Goal: Task Accomplishment & Management: Manage account settings

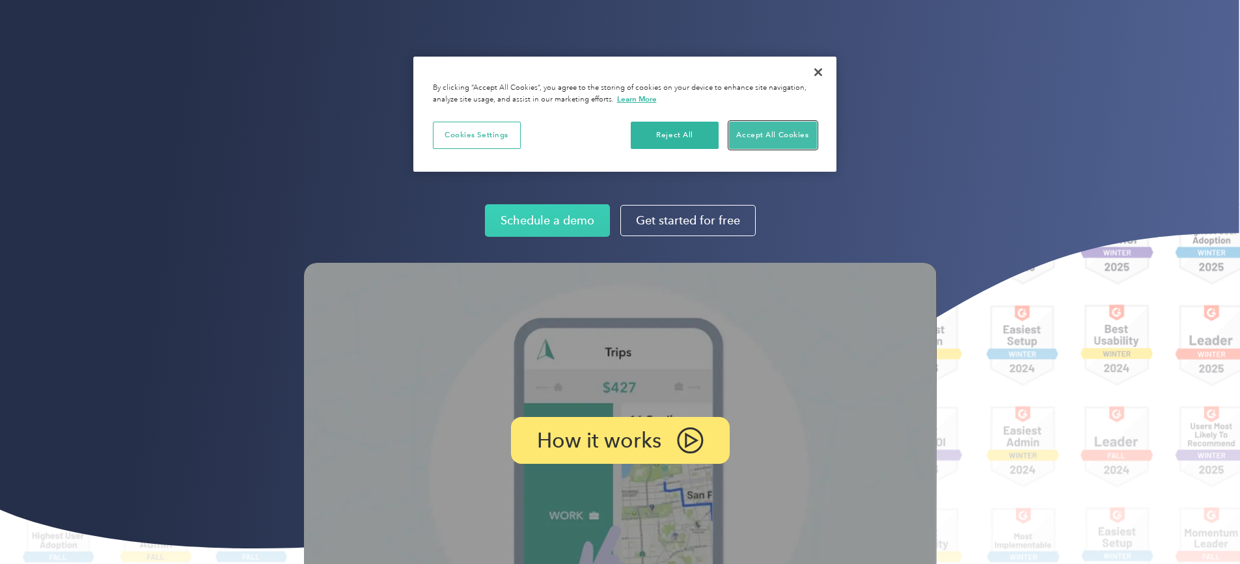
click at [748, 133] on button "Accept All Cookies" at bounding box center [773, 135] width 88 height 27
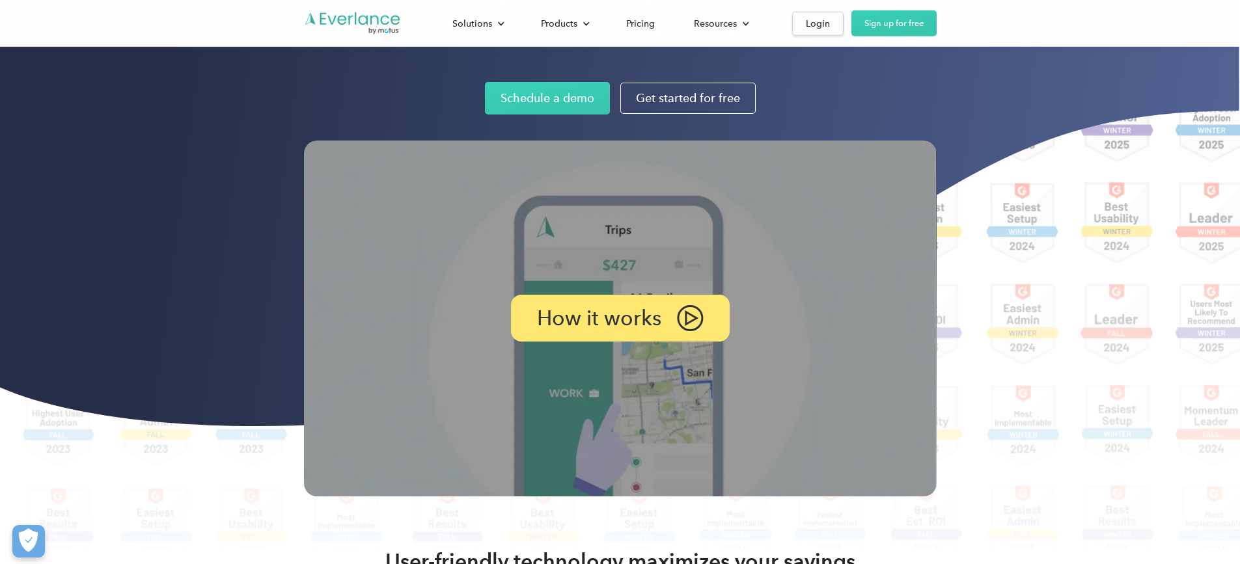
scroll to position [123, 0]
click at [844, 35] on link "Login" at bounding box center [817, 24] width 51 height 24
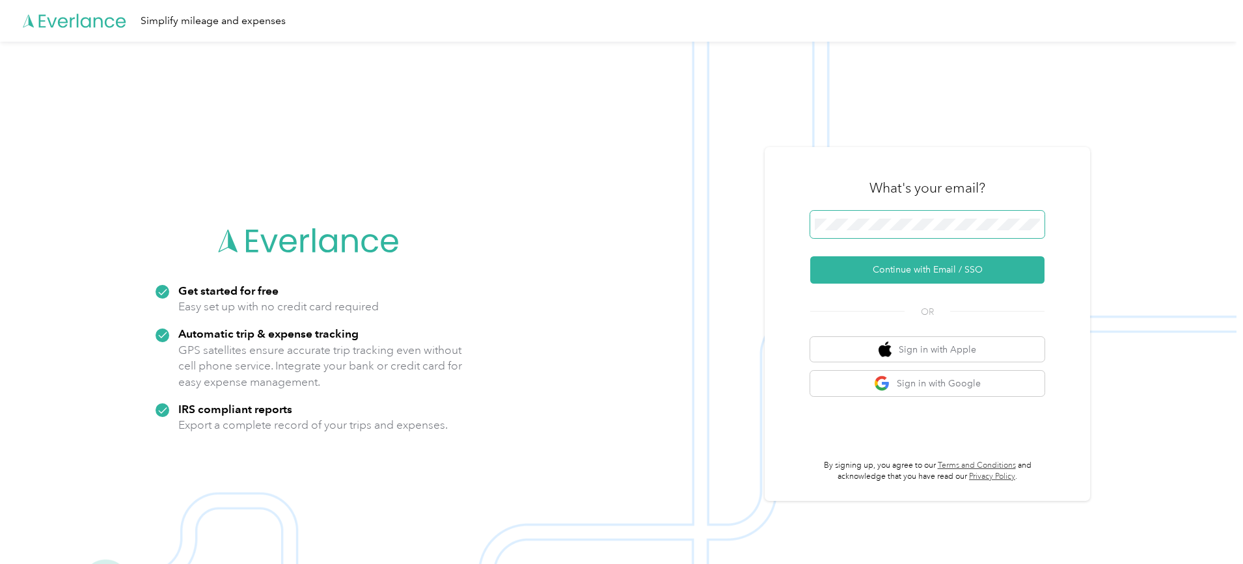
click at [811, 257] on button "Continue with Email / SSO" at bounding box center [928, 270] width 234 height 27
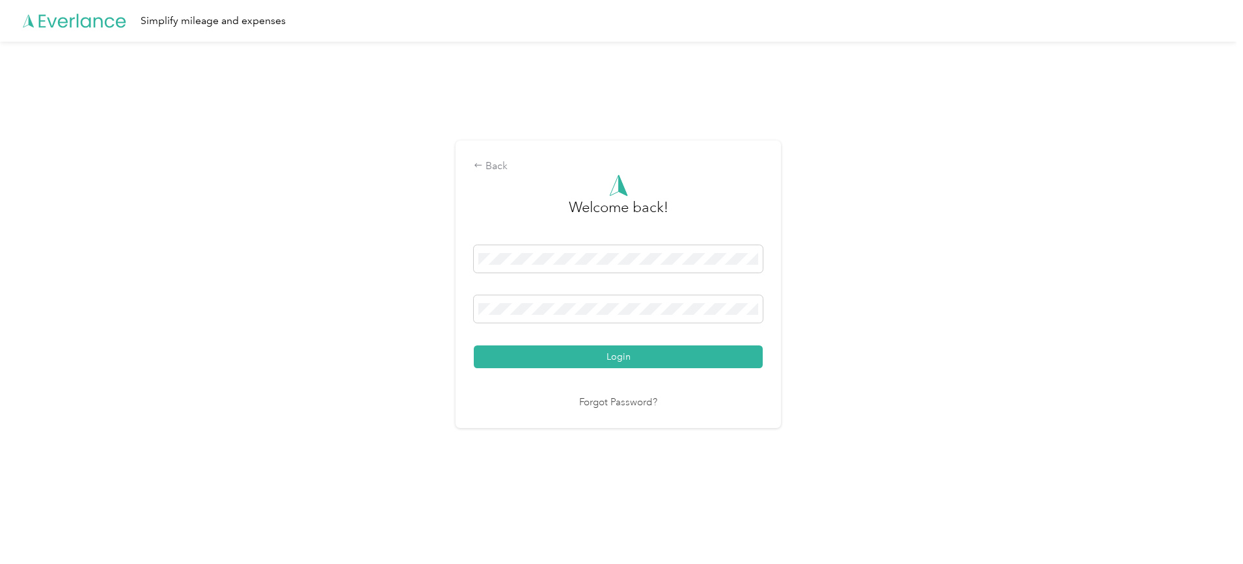
click at [474, 346] on button "Login" at bounding box center [618, 357] width 289 height 23
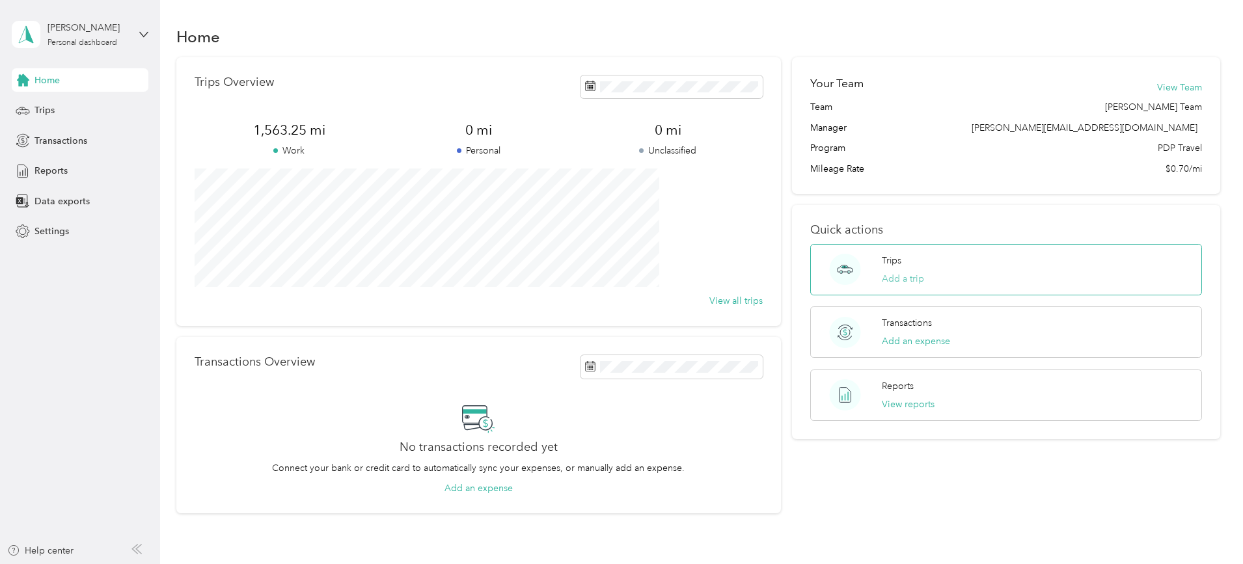
click at [887, 275] on button "Add a trip" at bounding box center [903, 279] width 42 height 14
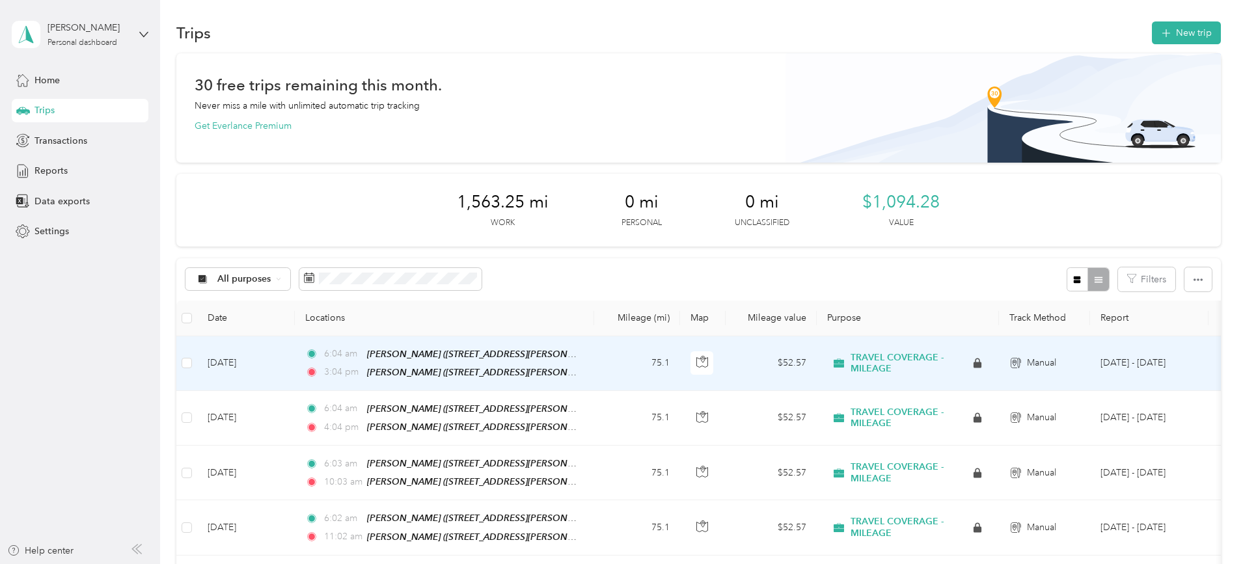
scroll to position [5, 0]
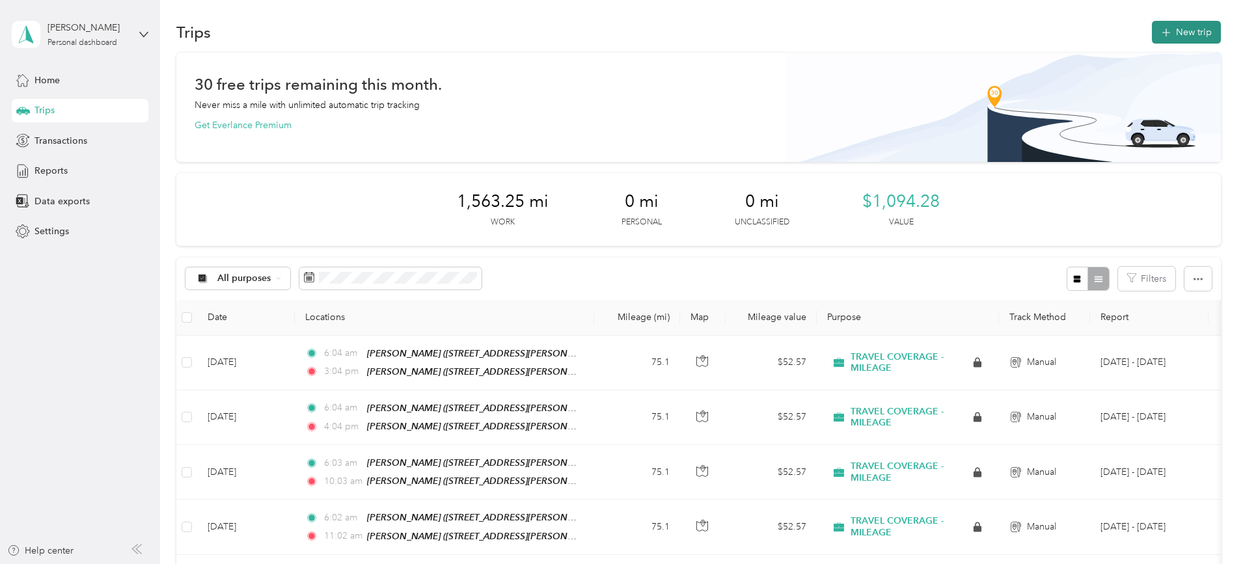
click at [1162, 35] on icon "button" at bounding box center [1166, 33] width 8 height 8
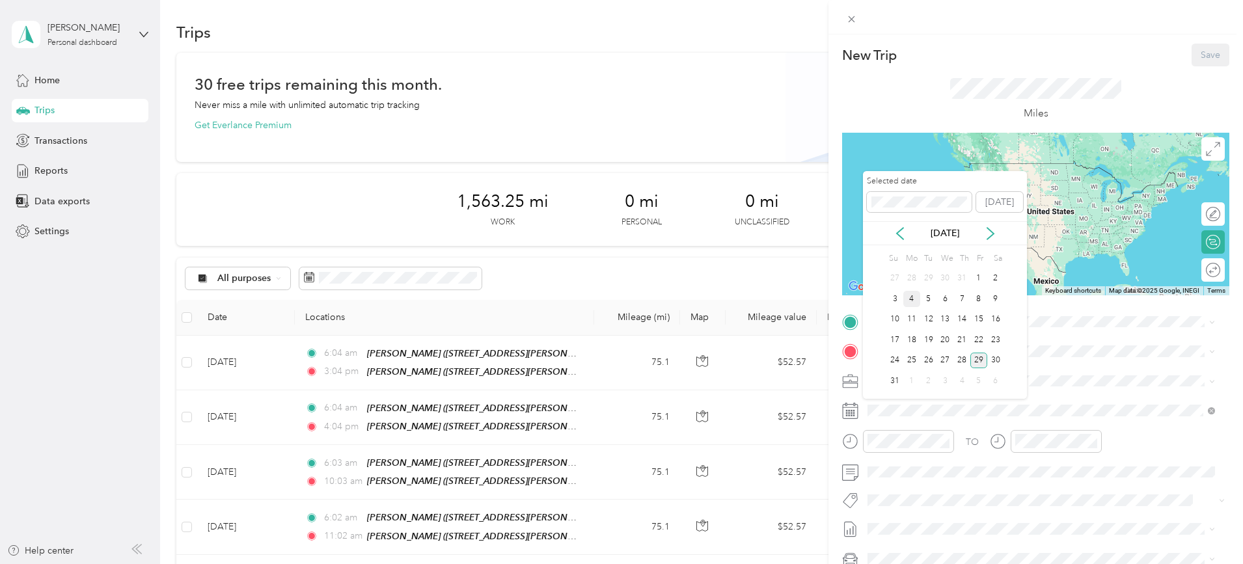
click at [912, 294] on div "4" at bounding box center [912, 299] width 17 height 16
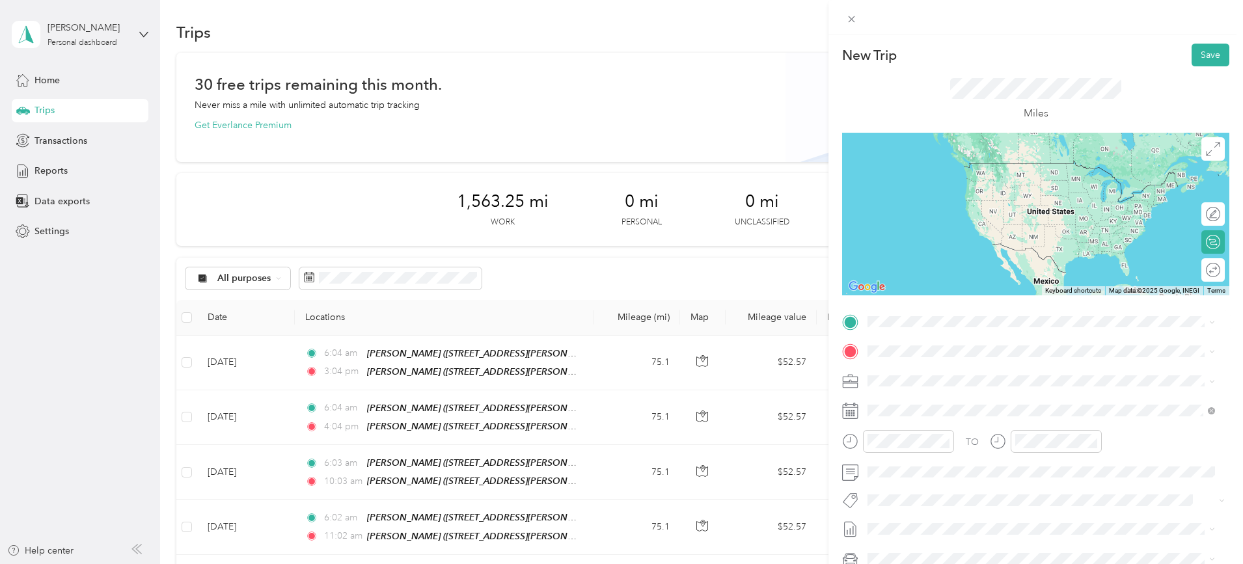
click at [945, 424] on div "TEAM ALLEN 780 N. Watters Rd, Suite 180, 75013, Allen, TX, USA" at bounding box center [970, 424] width 155 height 32
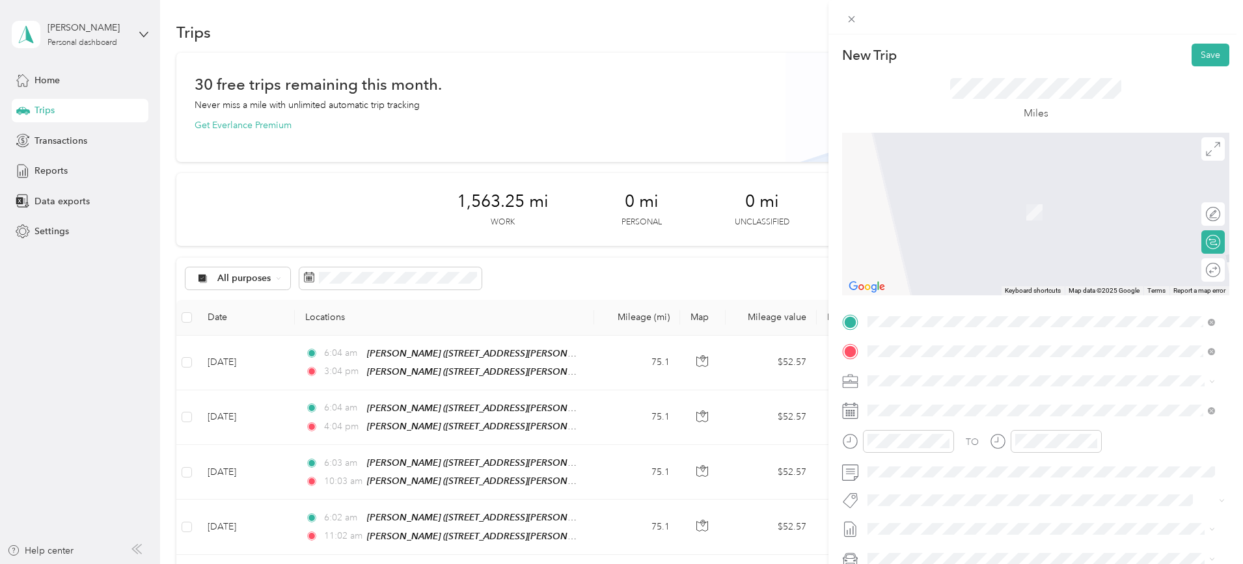
click at [954, 423] on div "TEAM MCKINNEY 1790 Stonebridge Drive, 75071, McKinney, Texas, United States" at bounding box center [994, 413] width 202 height 32
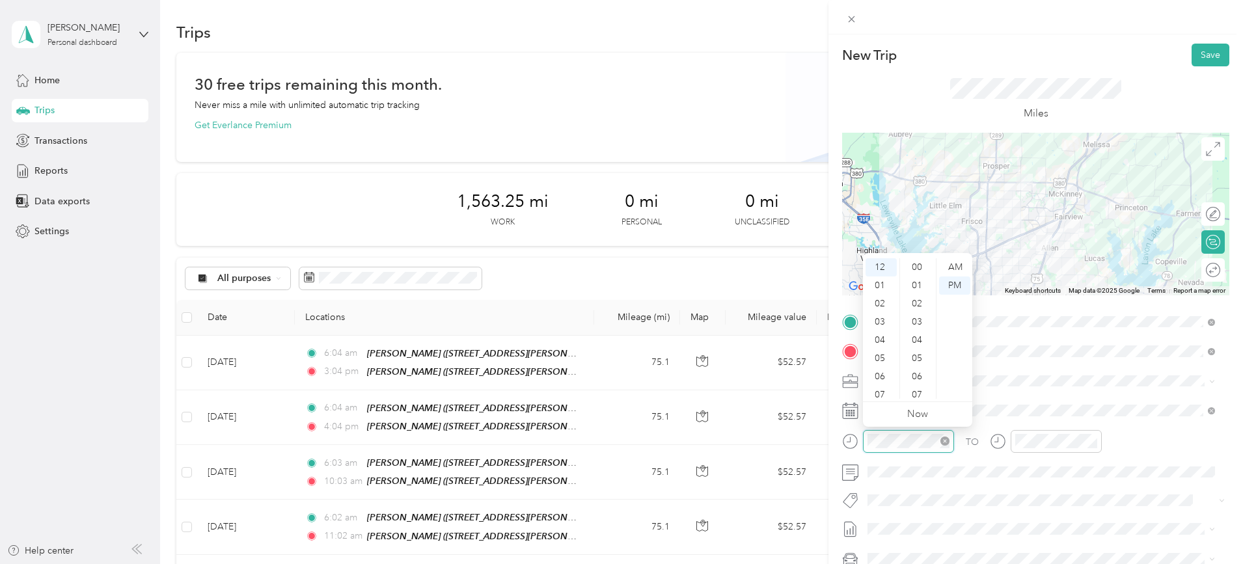
scroll to position [182, 0]
click at [882, 397] on div "07" at bounding box center [881, 395] width 31 height 18
click at [960, 262] on div "AM" at bounding box center [954, 267] width 31 height 18
click at [1013, 506] on span at bounding box center [1035, 501] width 344 height 14
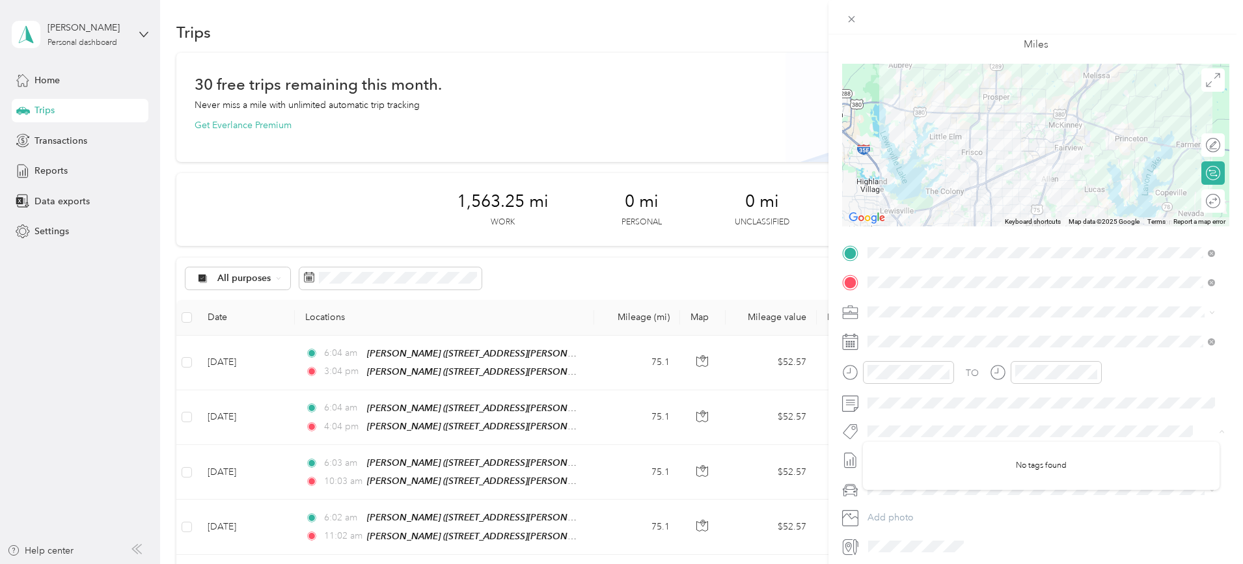
scroll to position [72, 0]
click at [1040, 505] on div "TO Add photo" at bounding box center [1035, 397] width 387 height 314
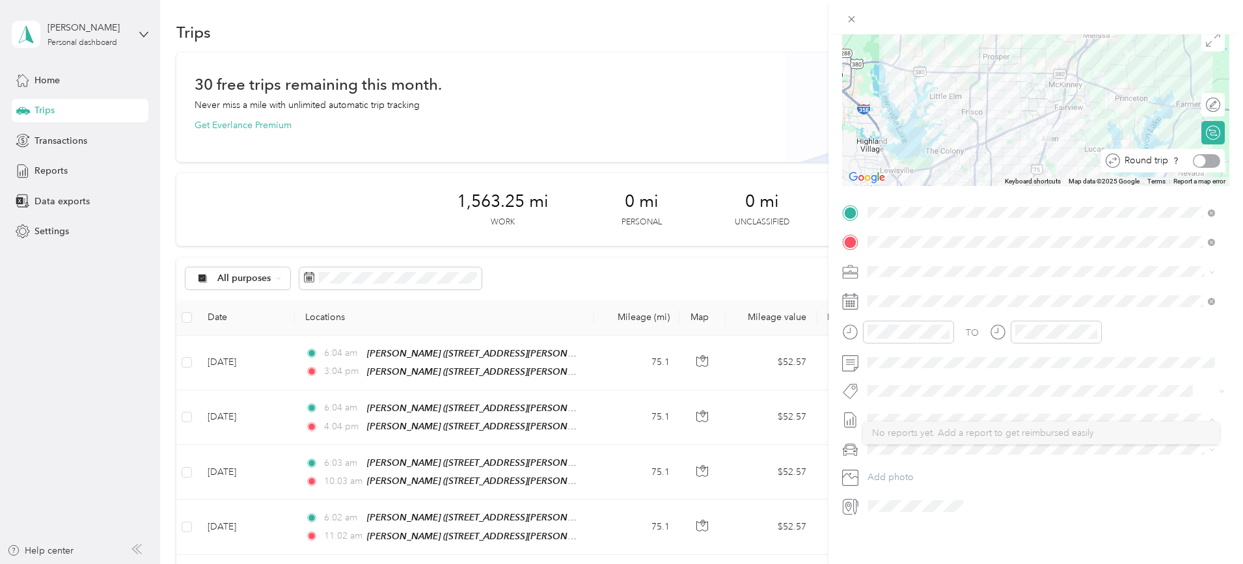
scroll to position [118, 0]
click at [1200, 154] on div at bounding box center [1206, 161] width 27 height 14
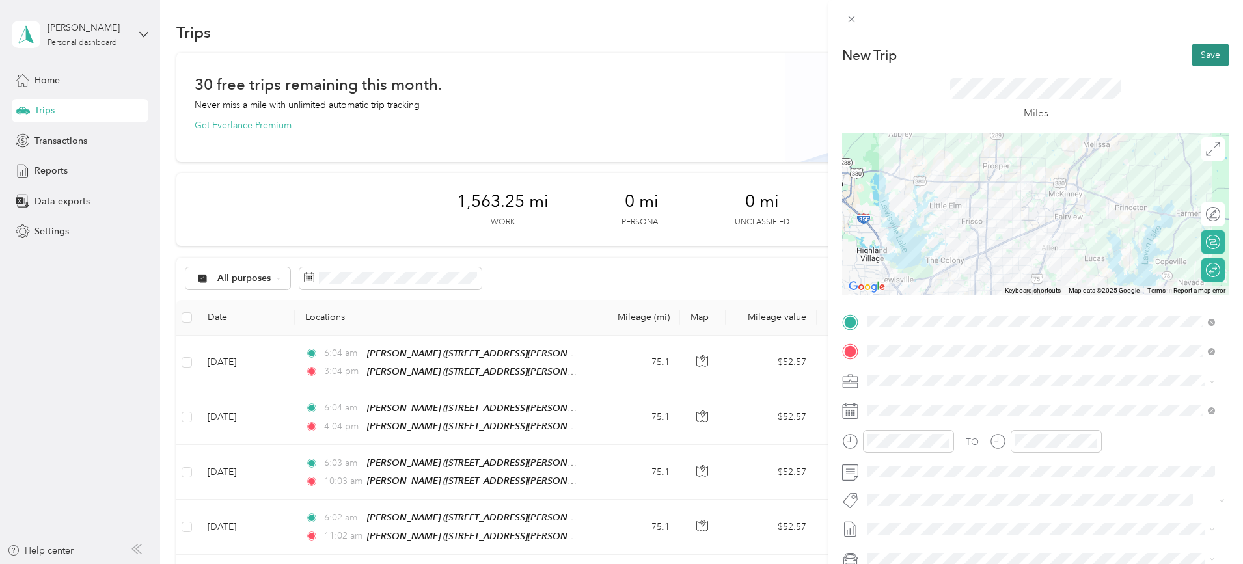
click at [1195, 56] on button "Save" at bounding box center [1211, 55] width 38 height 23
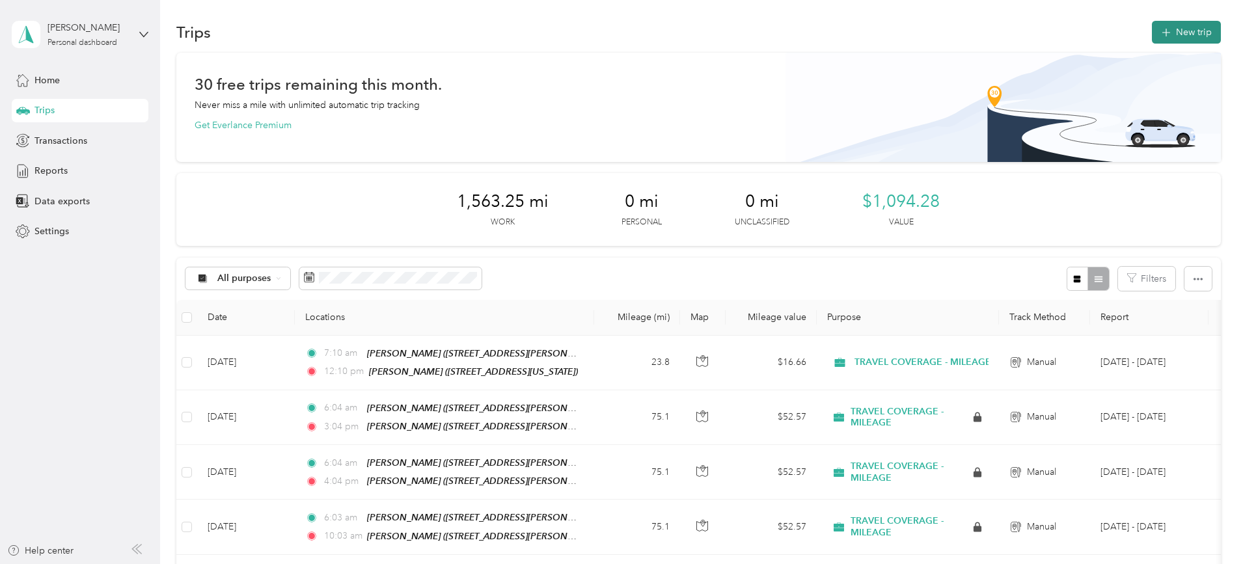
click at [1152, 27] on button "New trip" at bounding box center [1186, 32] width 69 height 23
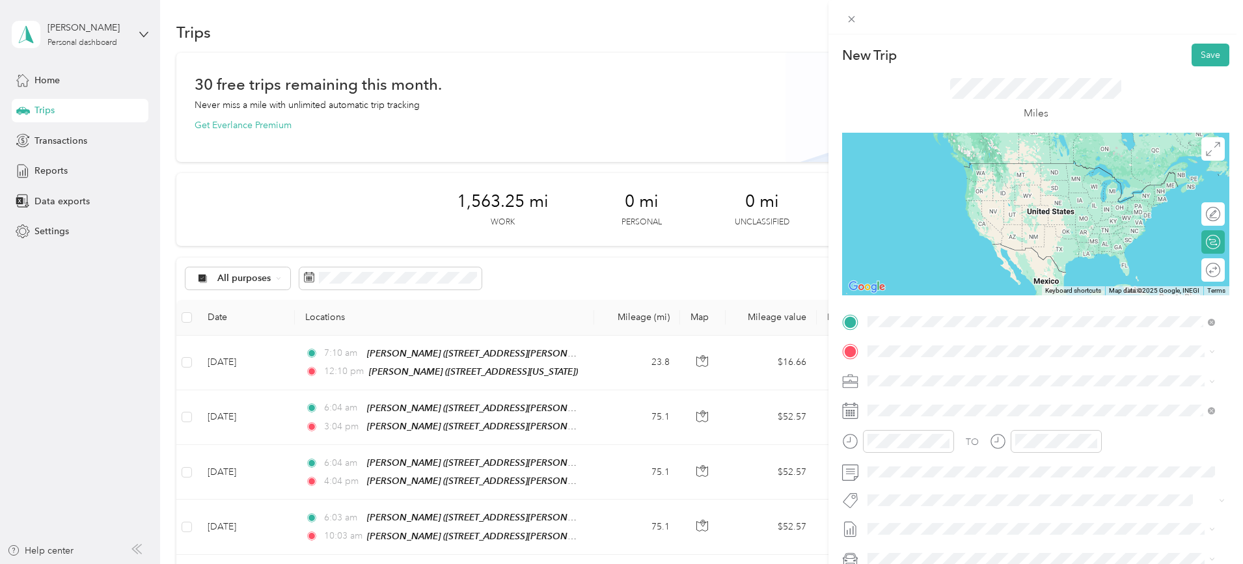
click at [911, 374] on span "TEAM" at bounding box center [913, 376] width 22 height 12
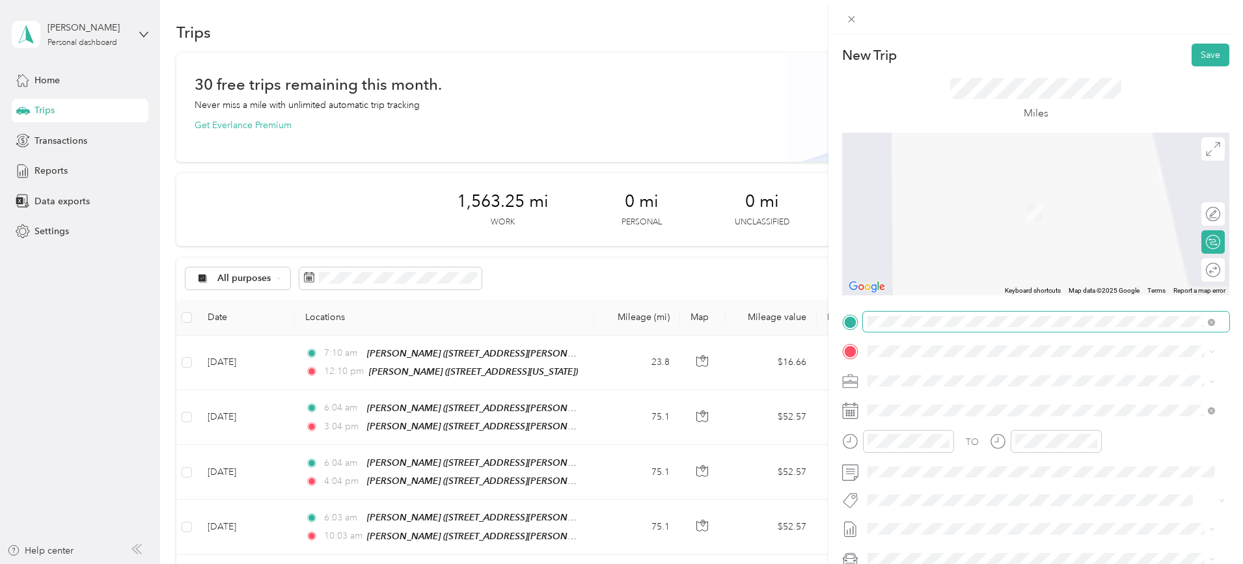
click at [900, 328] on span at bounding box center [1046, 322] width 367 height 21
click at [921, 428] on div "TEAM ALLEN 780 N. Watters Rd, Suite 180, 75013, Allen, TX, USA" at bounding box center [970, 429] width 155 height 32
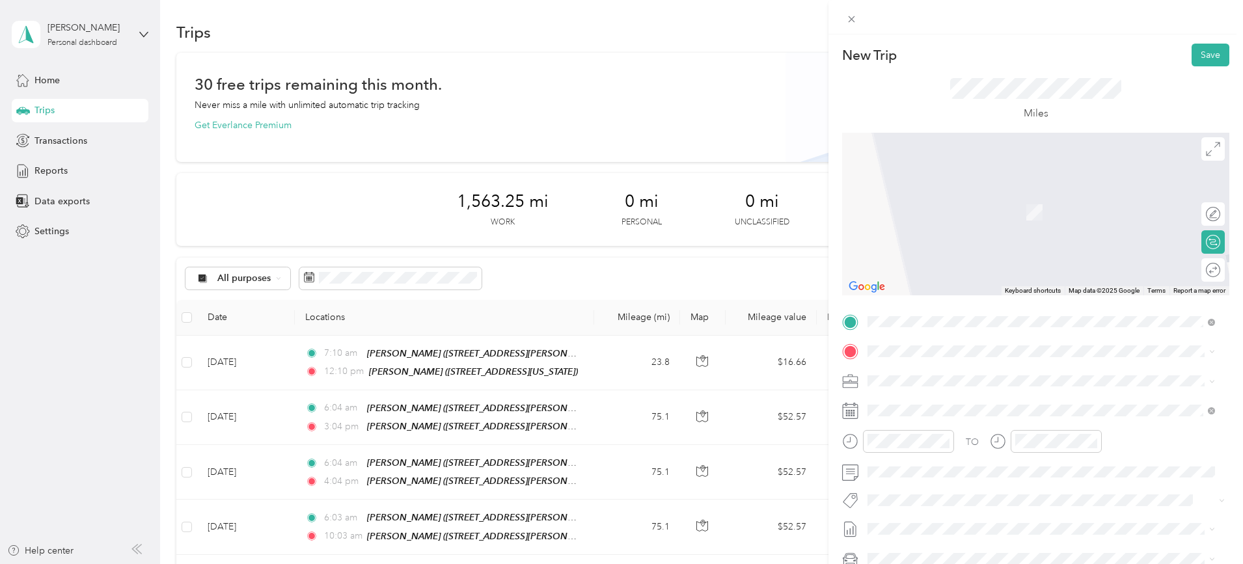
click at [915, 426] on li "TEAM ROCKWALL 1020 W. Ralph Hall Pkwy, Suite 102, 75032, Rockwall, TX, USA" at bounding box center [1041, 413] width 357 height 46
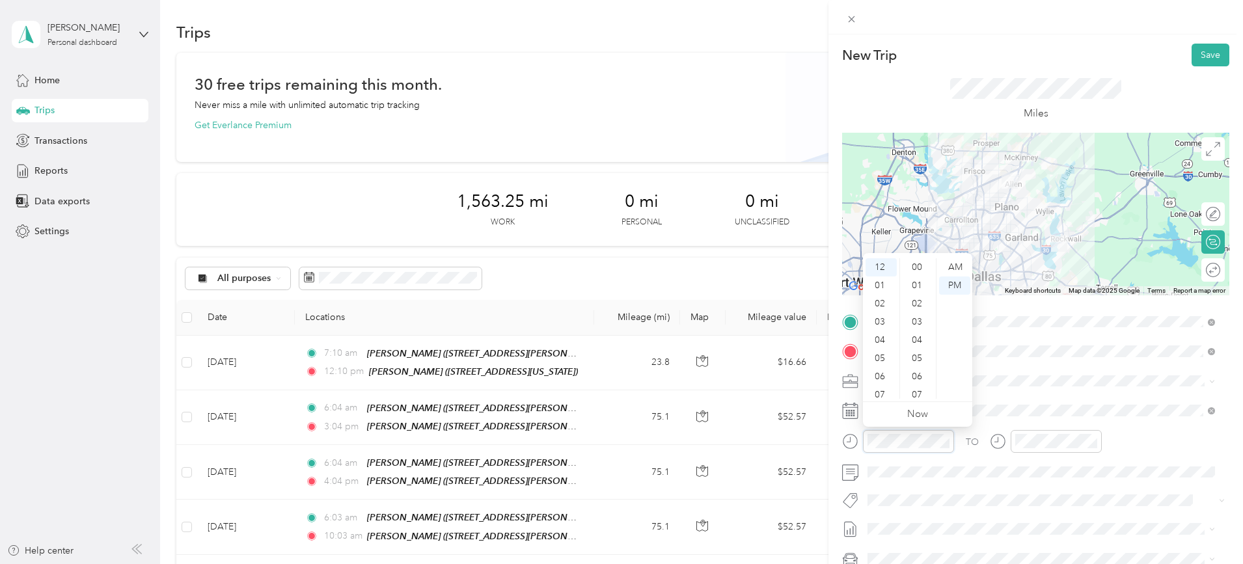
scroll to position [310, 0]
click at [884, 399] on div "12 01 02 03 04 05 06 07 08 09 10 11 00 01 02 03 04 05 06 07 08 09 10 11 12 13 1…" at bounding box center [917, 329] width 109 height 146
click at [954, 270] on div "AM" at bounding box center [954, 267] width 31 height 18
click at [881, 391] on div "07" at bounding box center [881, 395] width 31 height 18
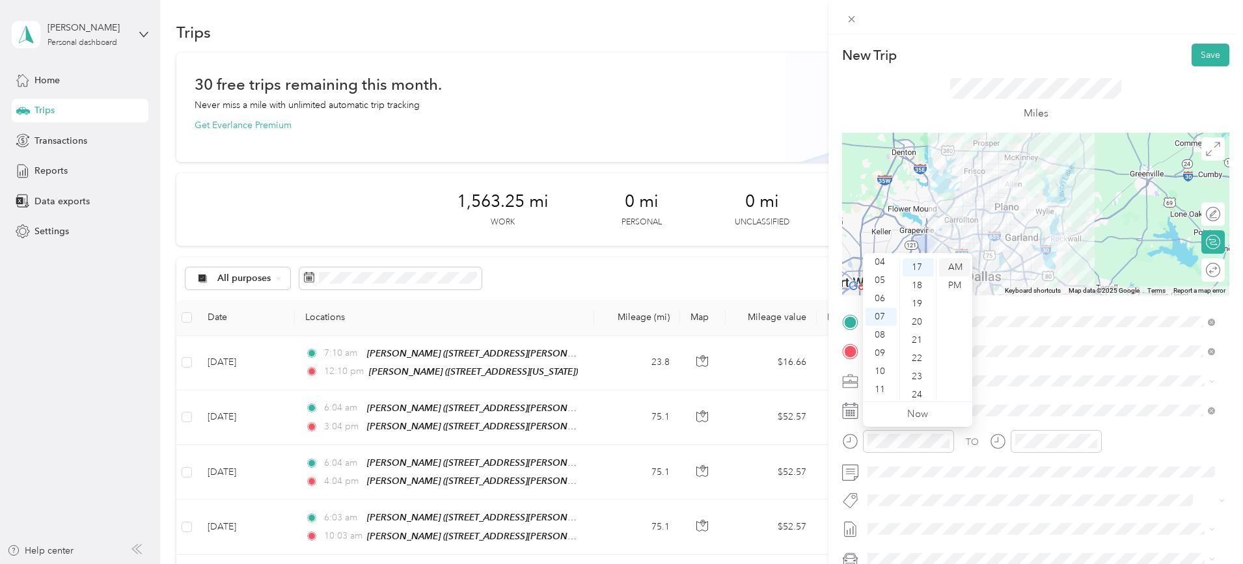
click at [949, 268] on div "AM" at bounding box center [954, 267] width 31 height 18
click at [1221, 271] on div "Round trip" at bounding box center [1221, 271] width 0 height 14
click at [1195, 271] on div at bounding box center [1201, 270] width 12 height 12
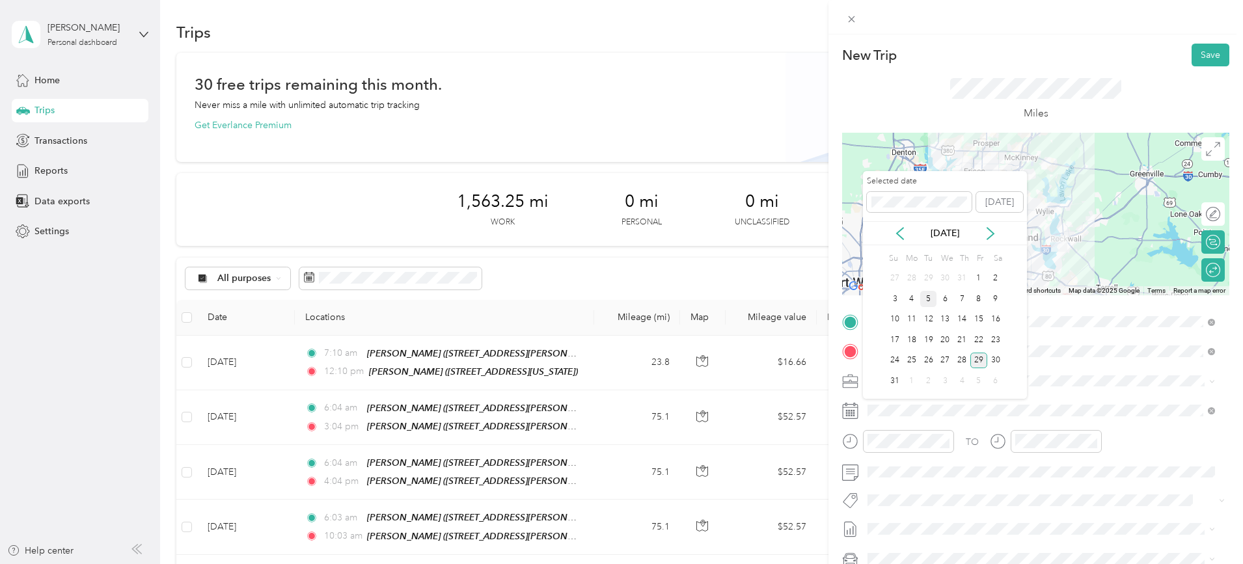
click at [925, 303] on div "5" at bounding box center [929, 299] width 17 height 16
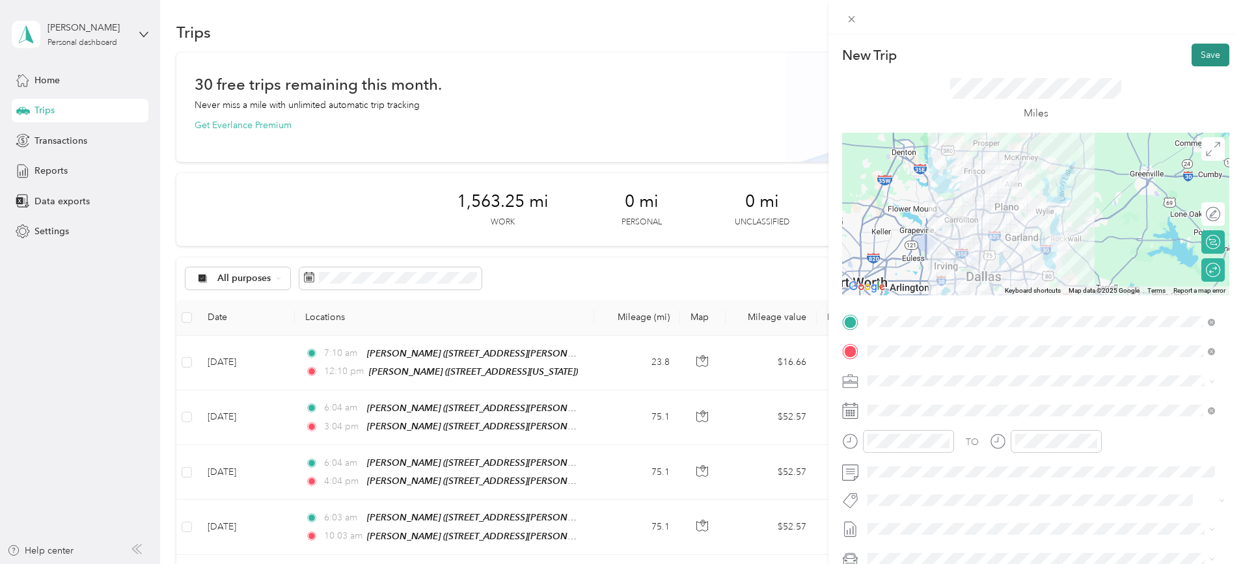
click at [1192, 53] on button "Save" at bounding box center [1211, 55] width 38 height 23
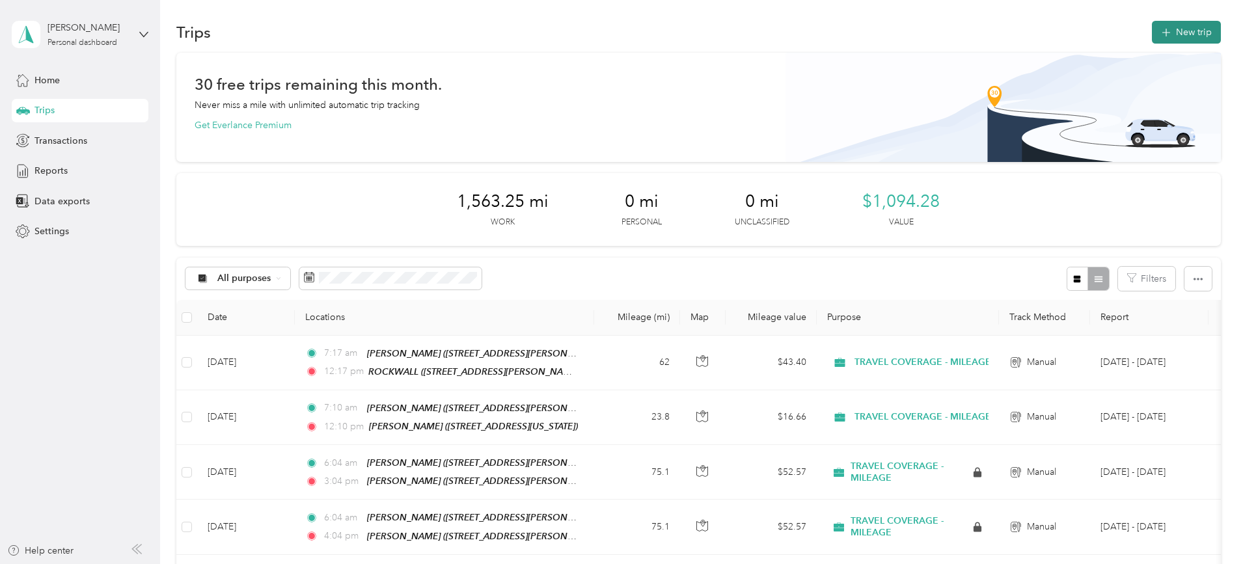
click at [1152, 35] on button "New trip" at bounding box center [1186, 32] width 69 height 23
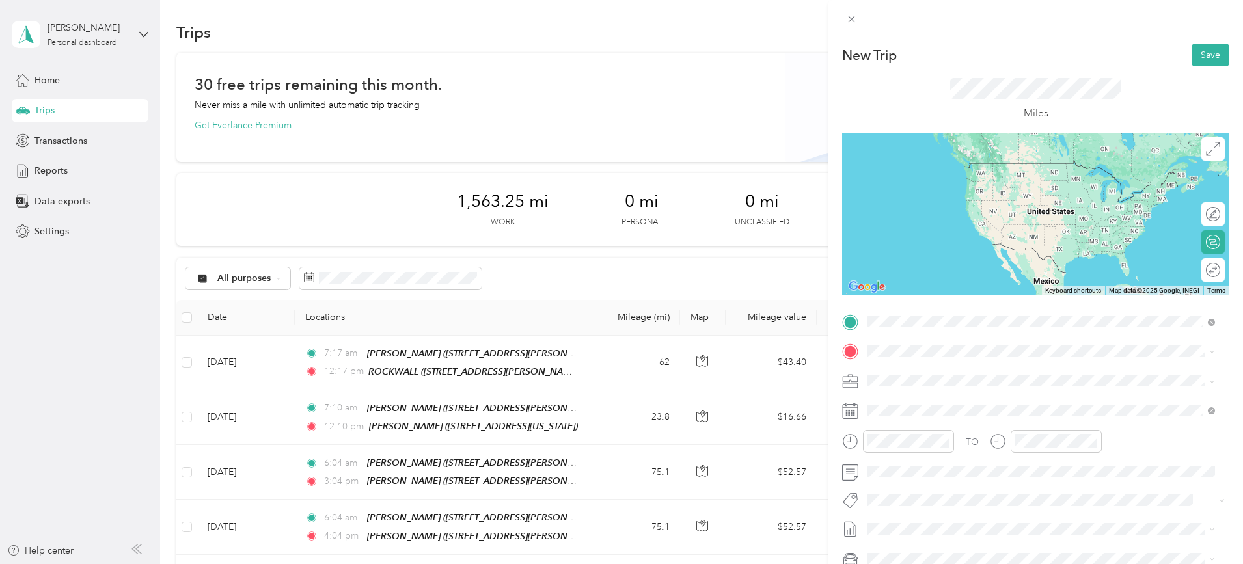
click at [954, 423] on div "TEAM ALLEN 780 N. Watters Rd, Suite 180, 75013, Allen, TX, USA" at bounding box center [970, 429] width 155 height 32
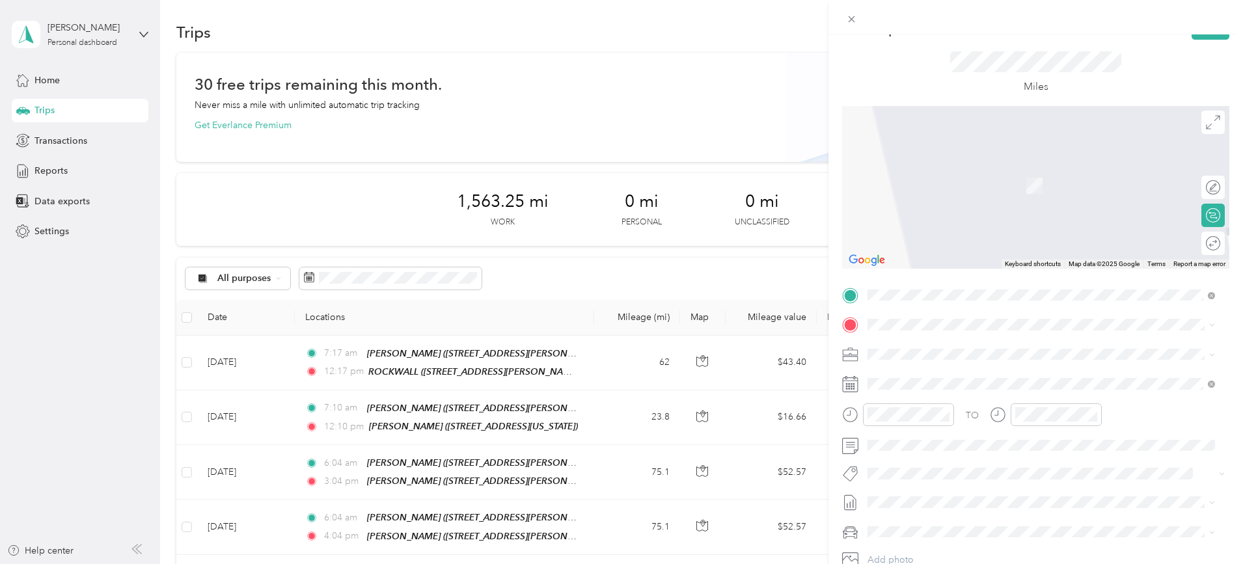
scroll to position [27, 0]
click at [937, 383] on div "TEAM MCKINNEY 1790 Stonebridge Drive, 75071, McKinney, Texas, United States" at bounding box center [994, 386] width 202 height 32
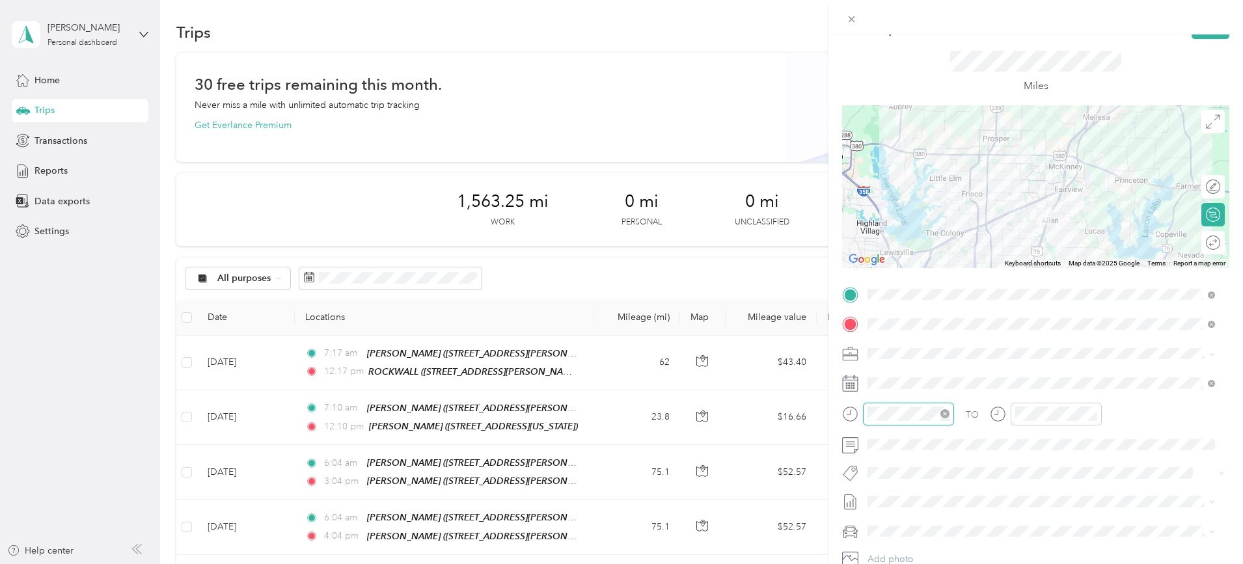
scroll to position [328, 0]
click at [877, 365] on div "07" at bounding box center [881, 368] width 31 height 18
click at [955, 238] on div "AM" at bounding box center [954, 240] width 31 height 18
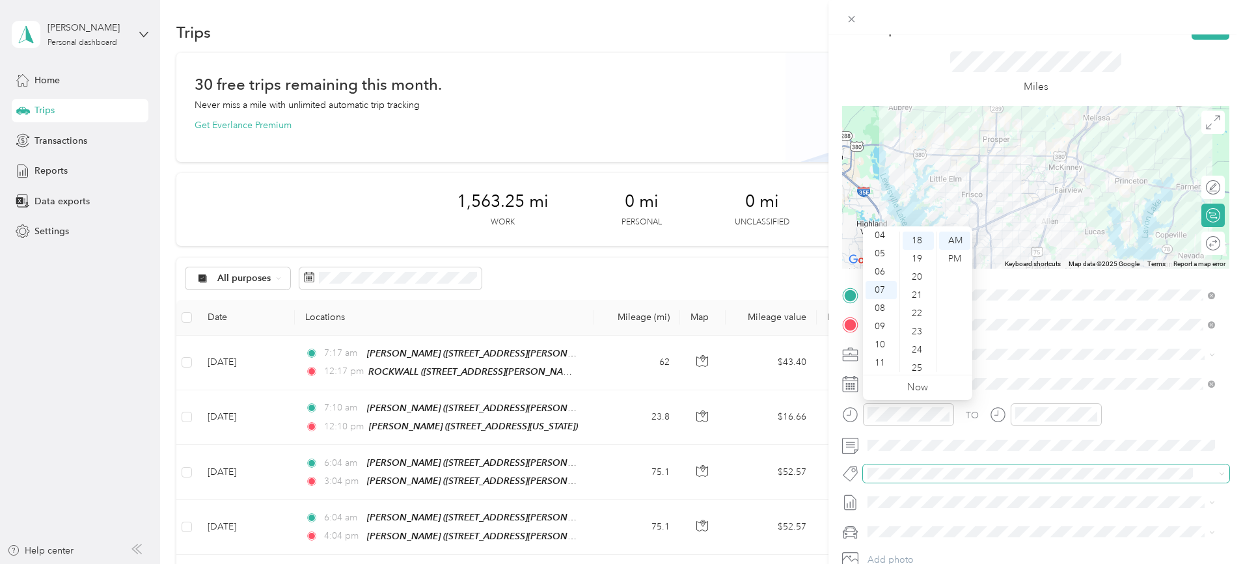
scroll to position [25, 0]
click at [1125, 366] on div "TO Add photo" at bounding box center [1035, 443] width 387 height 314
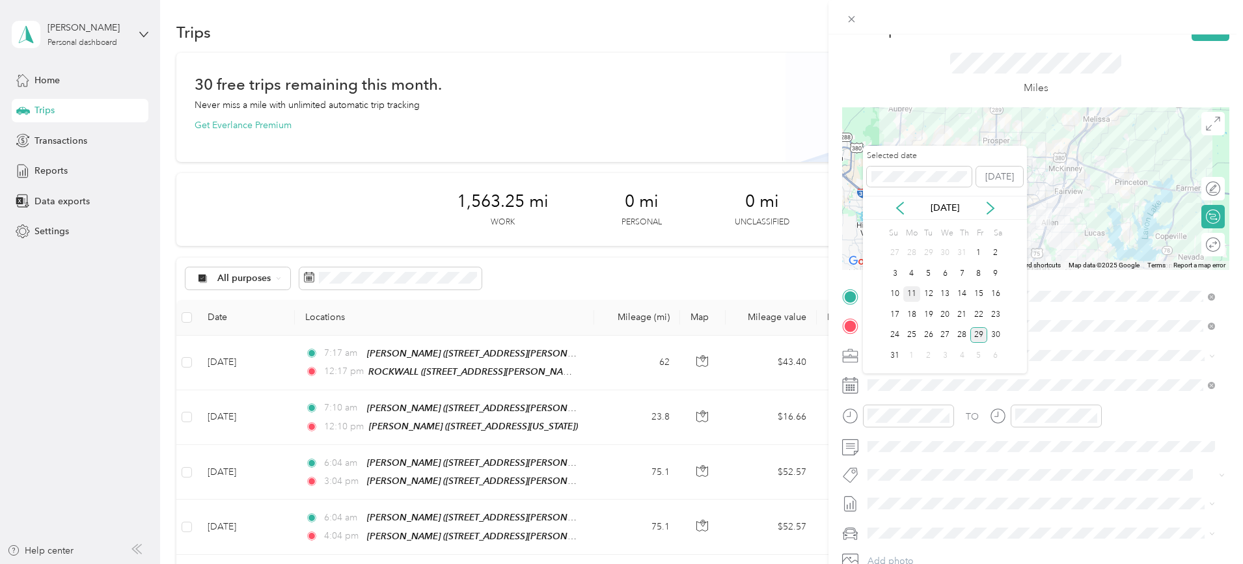
click at [915, 292] on div "11" at bounding box center [912, 294] width 17 height 16
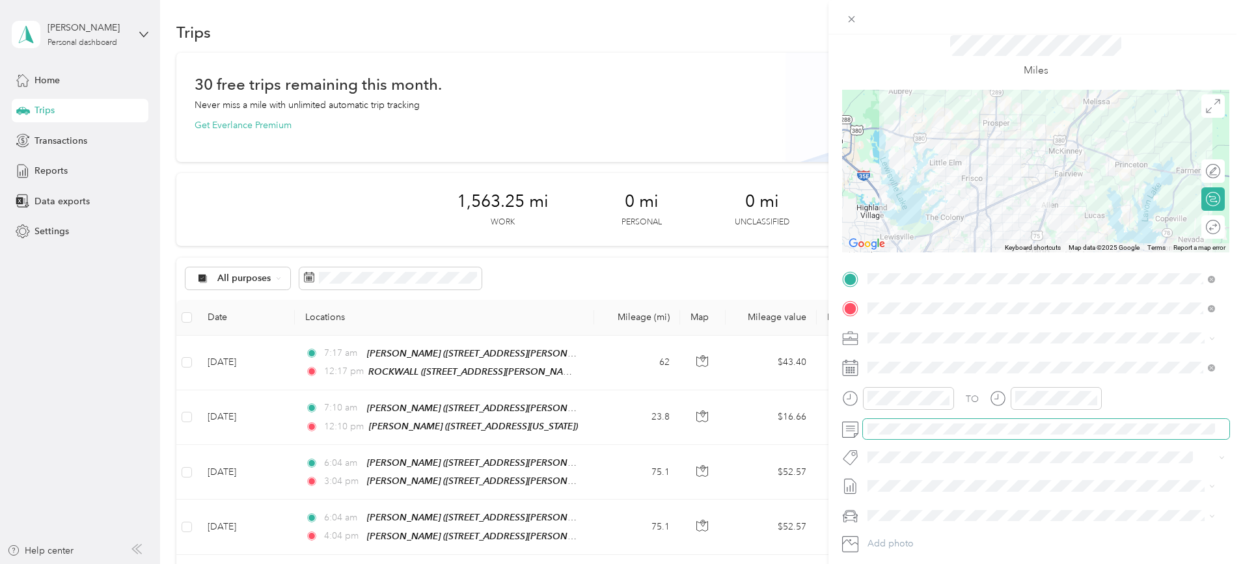
scroll to position [42, 0]
click at [1200, 229] on div at bounding box center [1206, 228] width 27 height 14
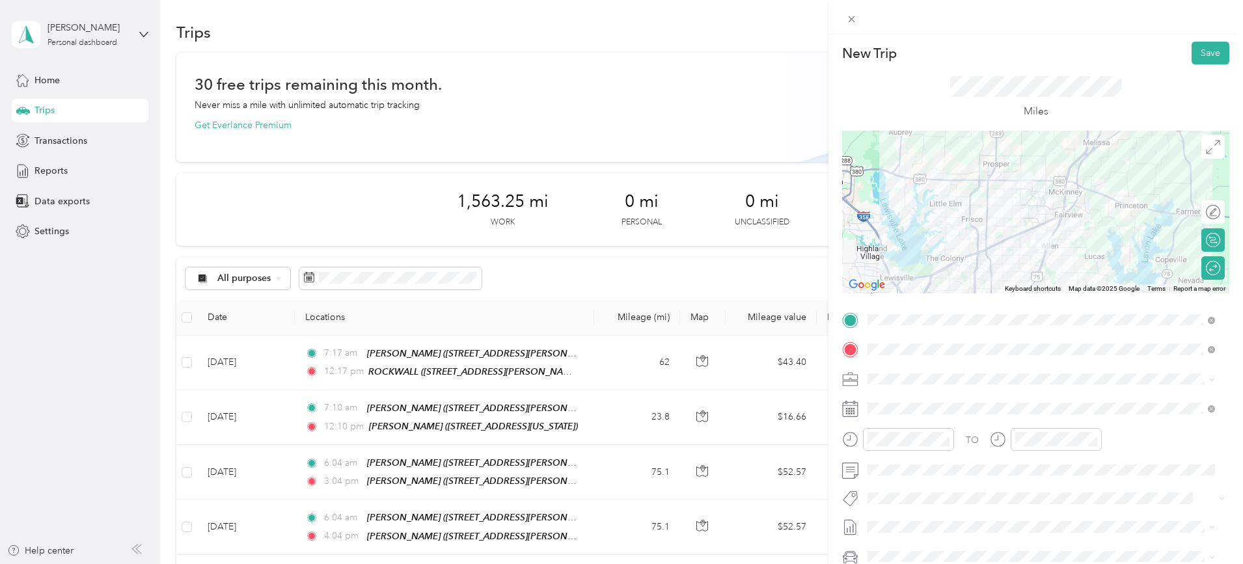
scroll to position [1, 0]
click at [1192, 53] on button "Save" at bounding box center [1211, 53] width 38 height 23
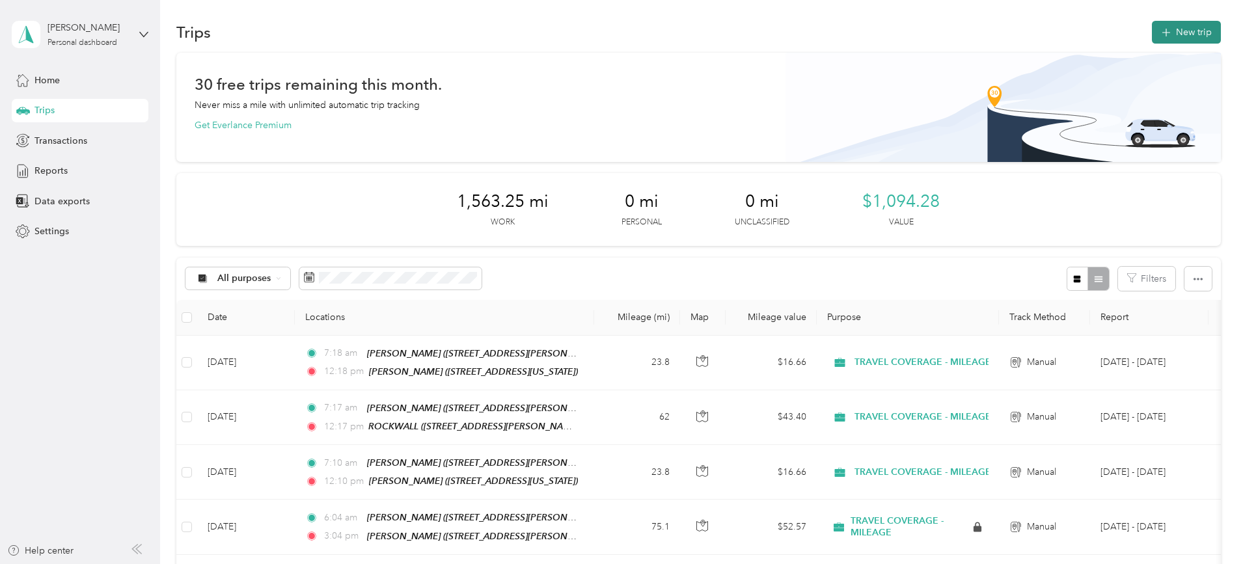
click at [1152, 35] on button "New trip" at bounding box center [1186, 32] width 69 height 23
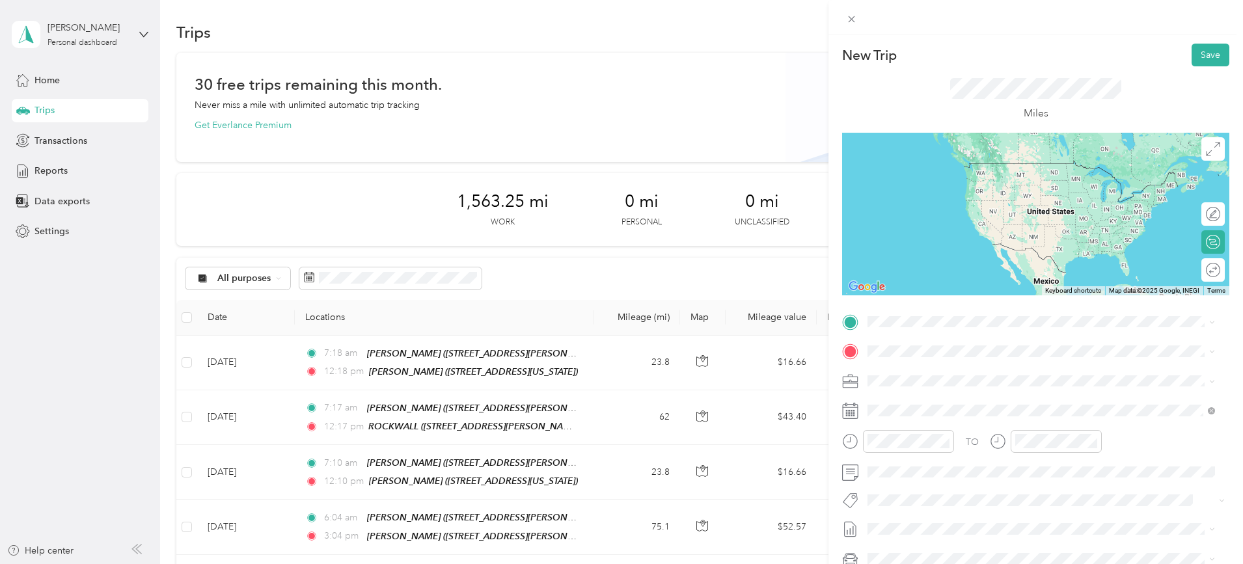
click at [969, 417] on div "TEAM ALLEN" at bounding box center [970, 415] width 155 height 16
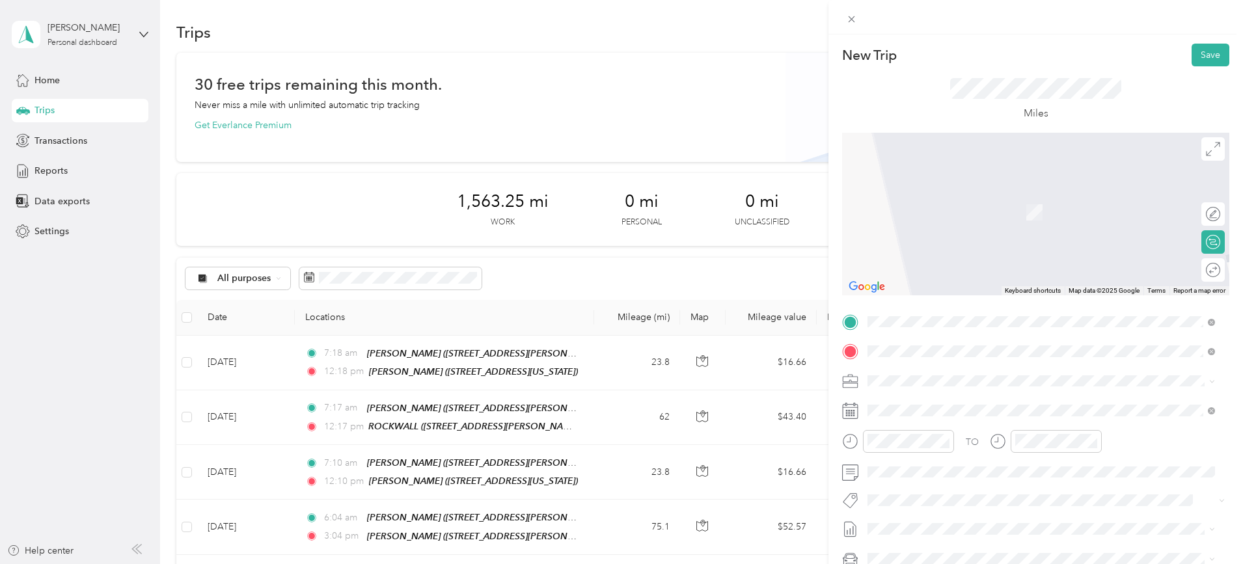
click at [947, 518] on li "TEAM ROCKWALL 1020 W. Ralph Hall Pkwy, Suite 102, 75032, Rockwall, TX, USA" at bounding box center [1041, 505] width 357 height 46
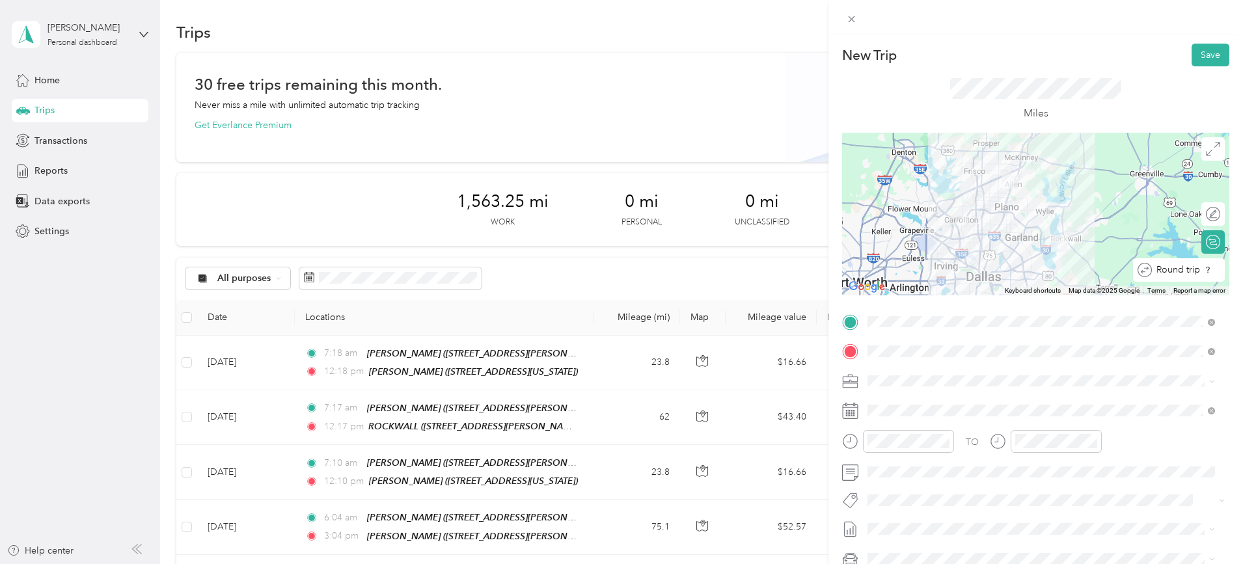
click at [1210, 279] on div "Round trip" at bounding box center [1179, 269] width 92 height 23
click at [1195, 273] on div at bounding box center [1201, 270] width 12 height 12
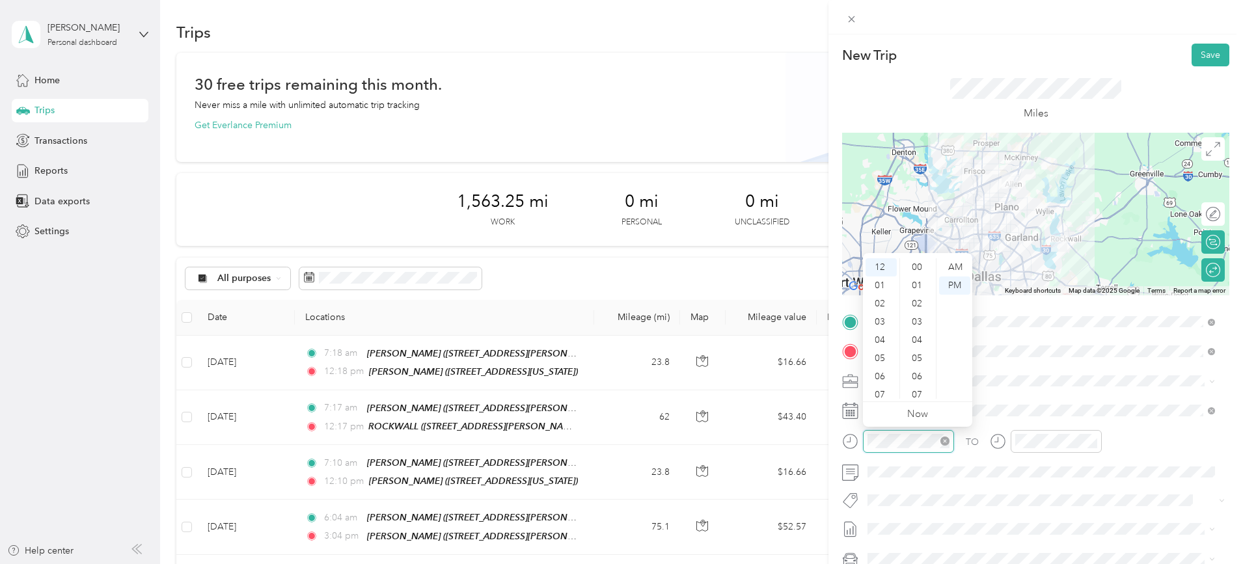
scroll to position [346, 0]
click at [881, 392] on div "07" at bounding box center [881, 395] width 31 height 18
click at [955, 264] on div "AM" at bounding box center [954, 267] width 31 height 18
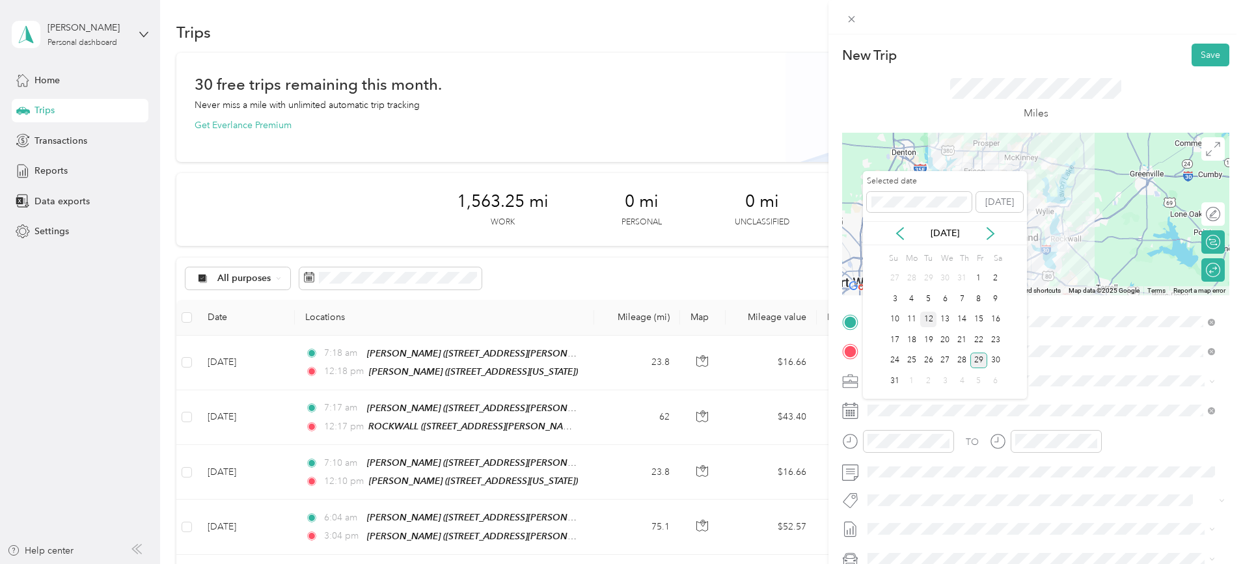
click at [928, 318] on div "12" at bounding box center [929, 320] width 17 height 16
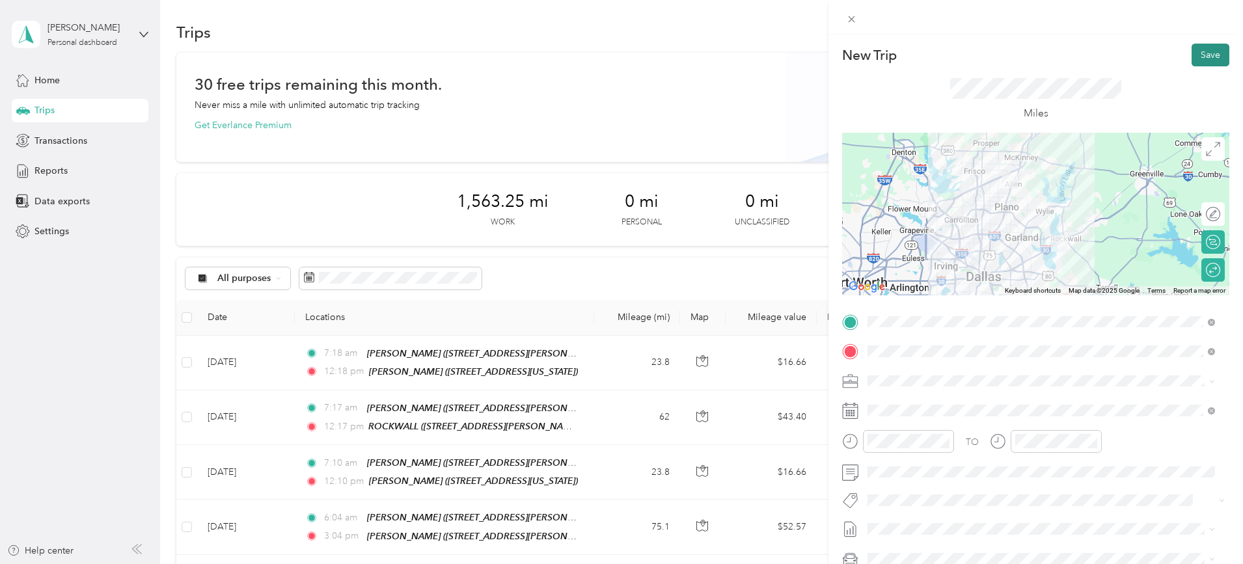
click at [1201, 56] on button "Save" at bounding box center [1211, 55] width 38 height 23
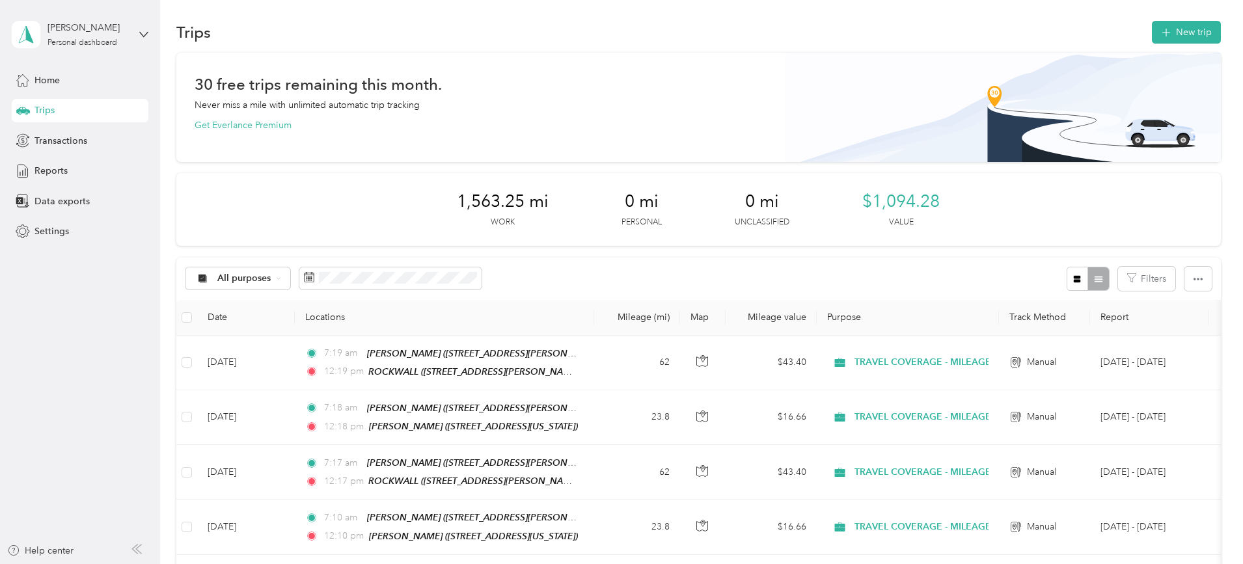
scroll to position [0, 0]
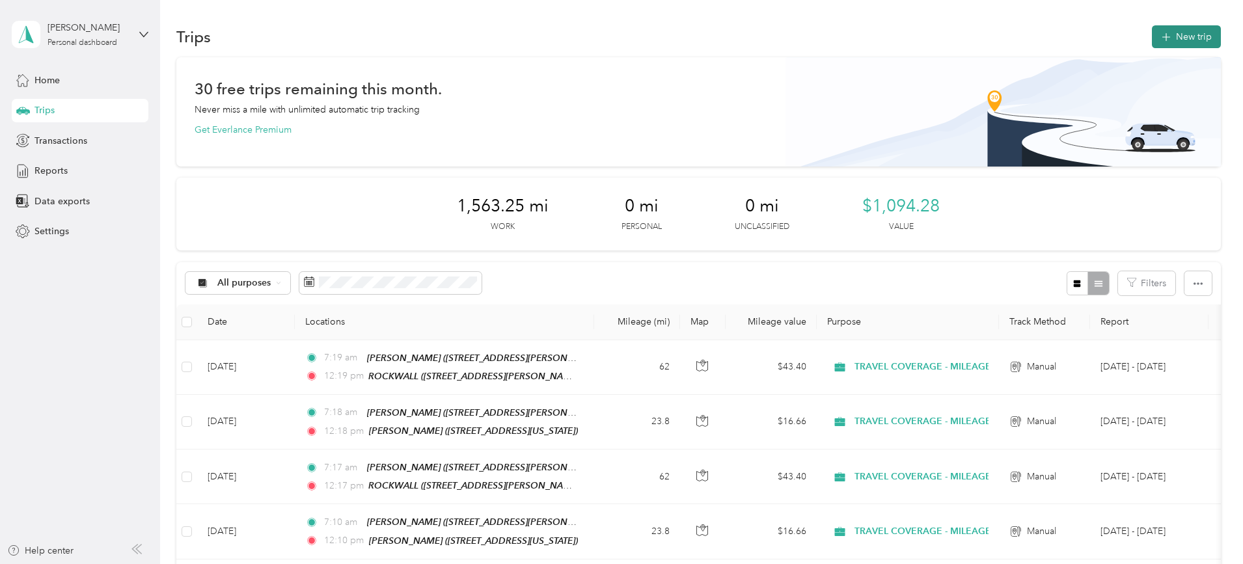
click at [1152, 38] on button "New trip" at bounding box center [1186, 36] width 69 height 23
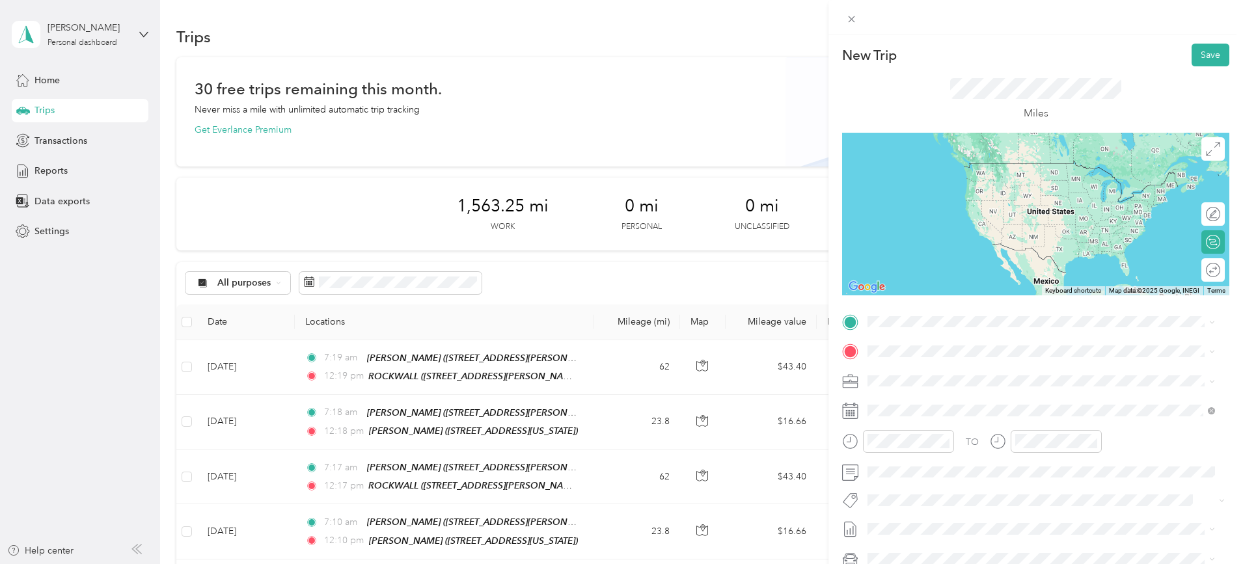
click at [952, 413] on div "TEAM ALLEN" at bounding box center [970, 414] width 155 height 16
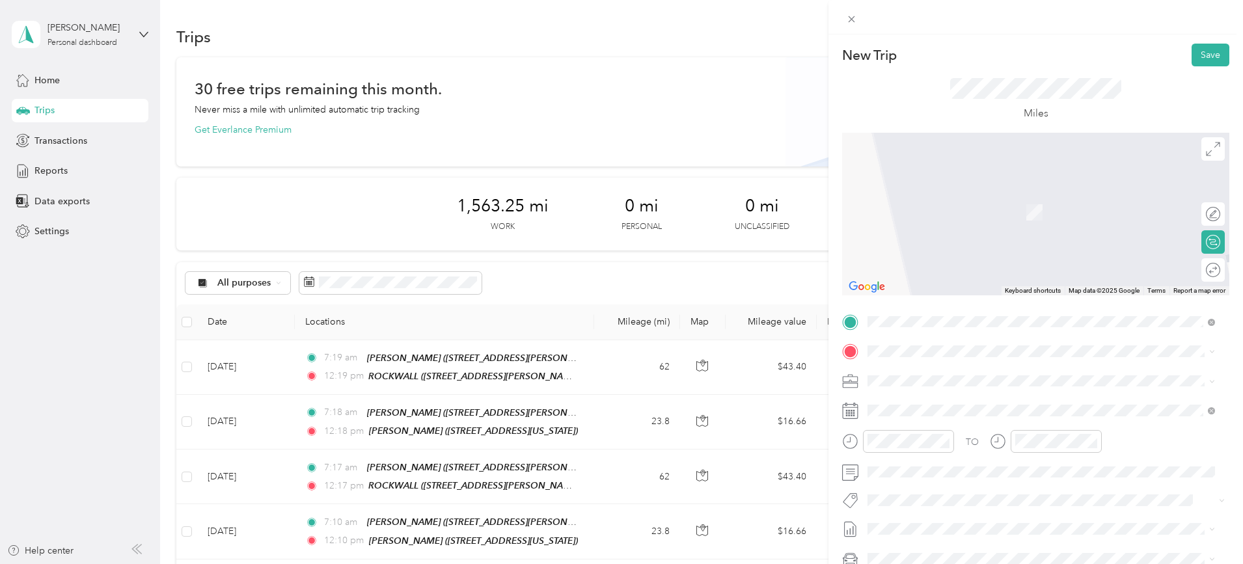
click at [945, 426] on li "TEAM DENTON 2548 Lillian Miller Pkwy, Suite 100, 76210, Denton, TX, USA" at bounding box center [1041, 408] width 357 height 46
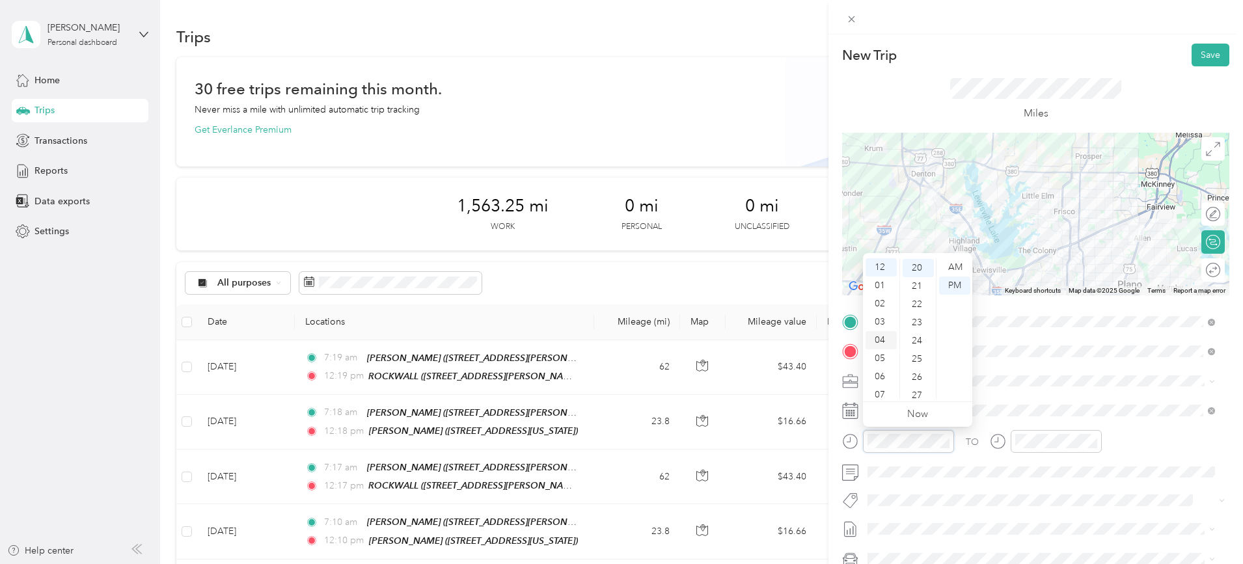
scroll to position [365, 0]
click at [885, 391] on div "07" at bounding box center [881, 395] width 31 height 18
click at [953, 264] on div "AM" at bounding box center [954, 267] width 31 height 18
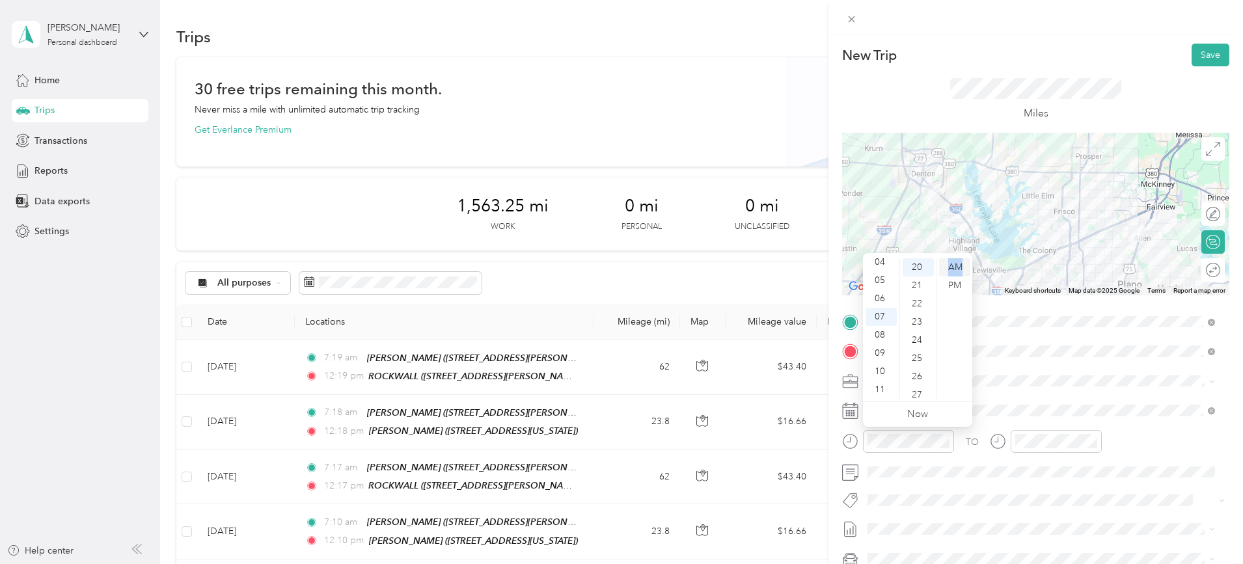
click at [953, 264] on div "AM" at bounding box center [954, 267] width 31 height 18
click at [1178, 445] on div "TO" at bounding box center [1035, 446] width 387 height 32
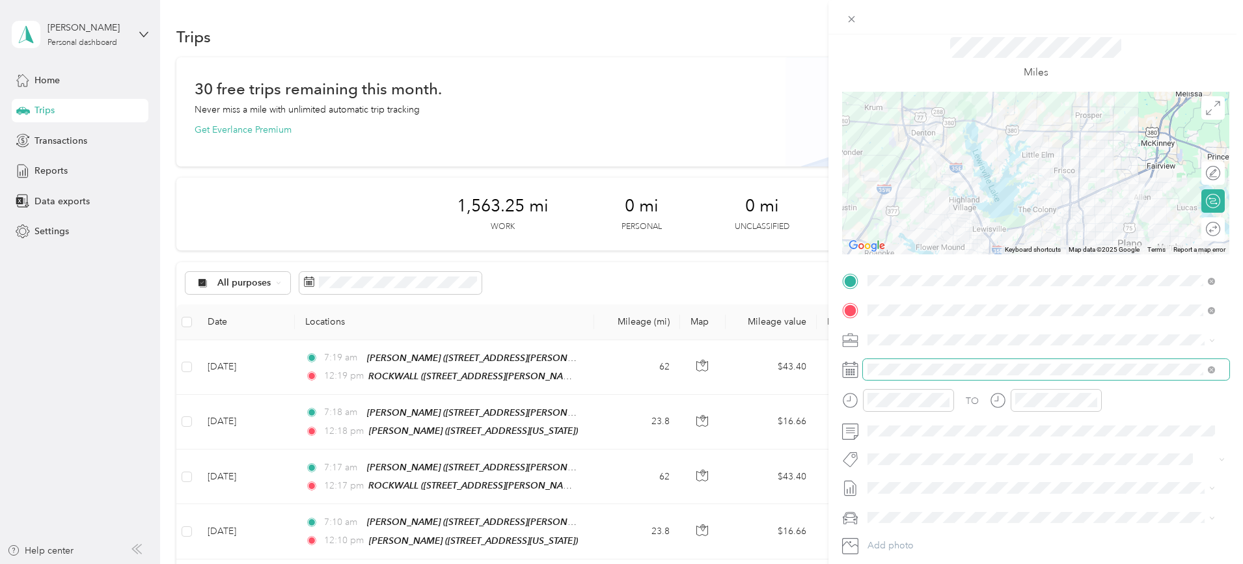
scroll to position [42, 0]
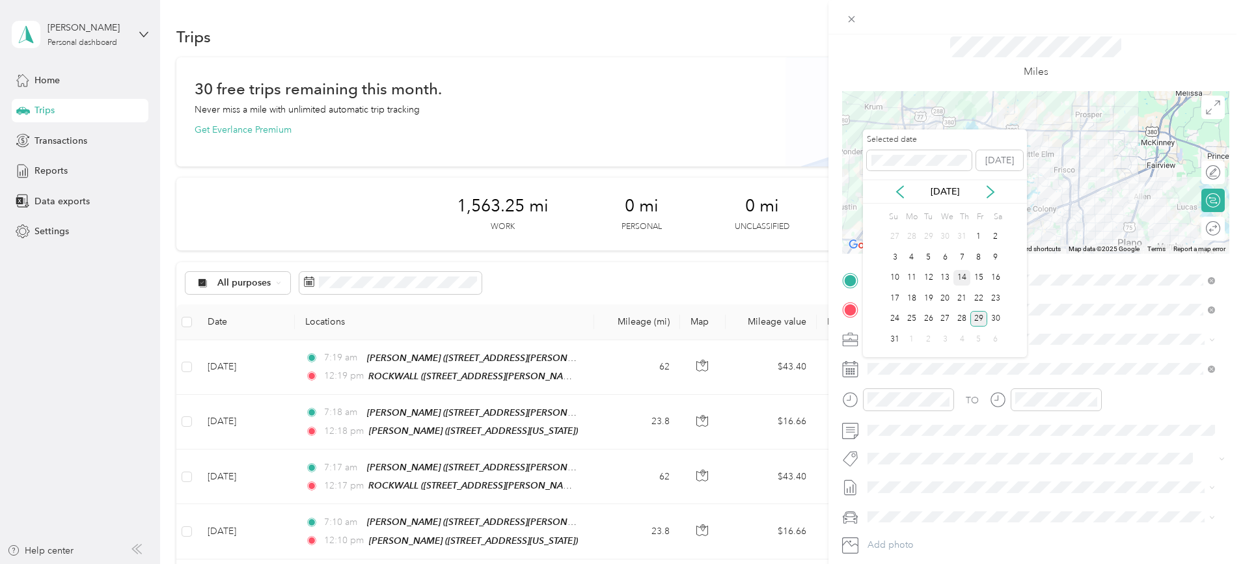
click at [963, 281] on div "14" at bounding box center [962, 278] width 17 height 16
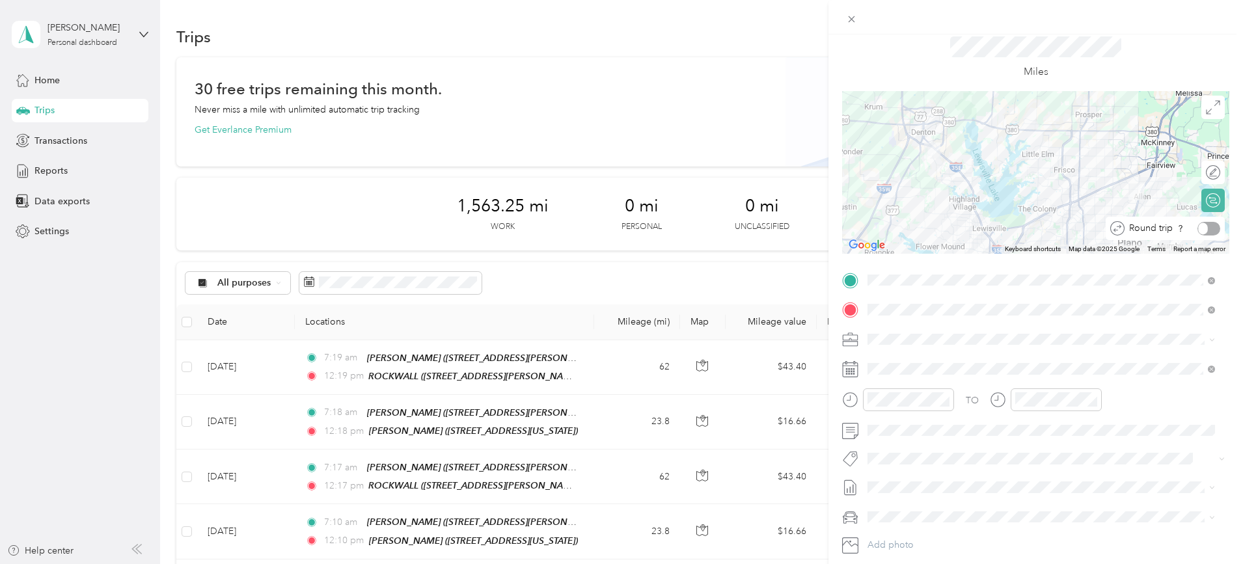
click at [1197, 232] on div "Round trip" at bounding box center [1173, 229] width 96 height 14
click at [1197, 232] on div at bounding box center [1206, 229] width 27 height 14
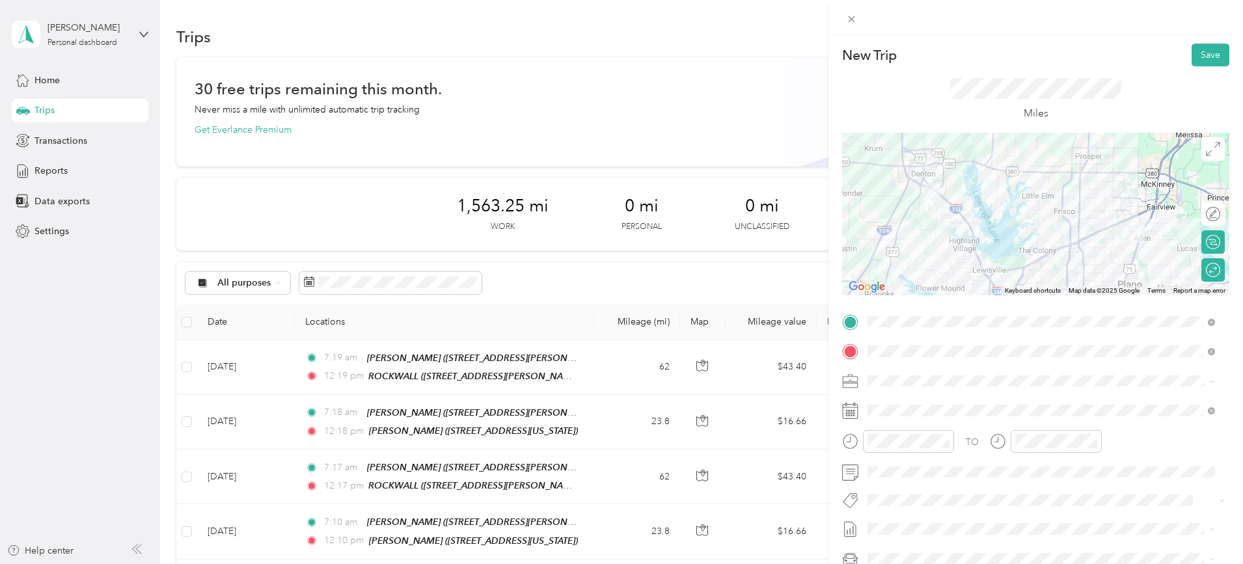
click at [1205, 42] on div "New Trip Save This trip cannot be edited because it is either under review, app…" at bounding box center [1036, 317] width 415 height 564
click at [1200, 49] on button "Save" at bounding box center [1211, 55] width 38 height 23
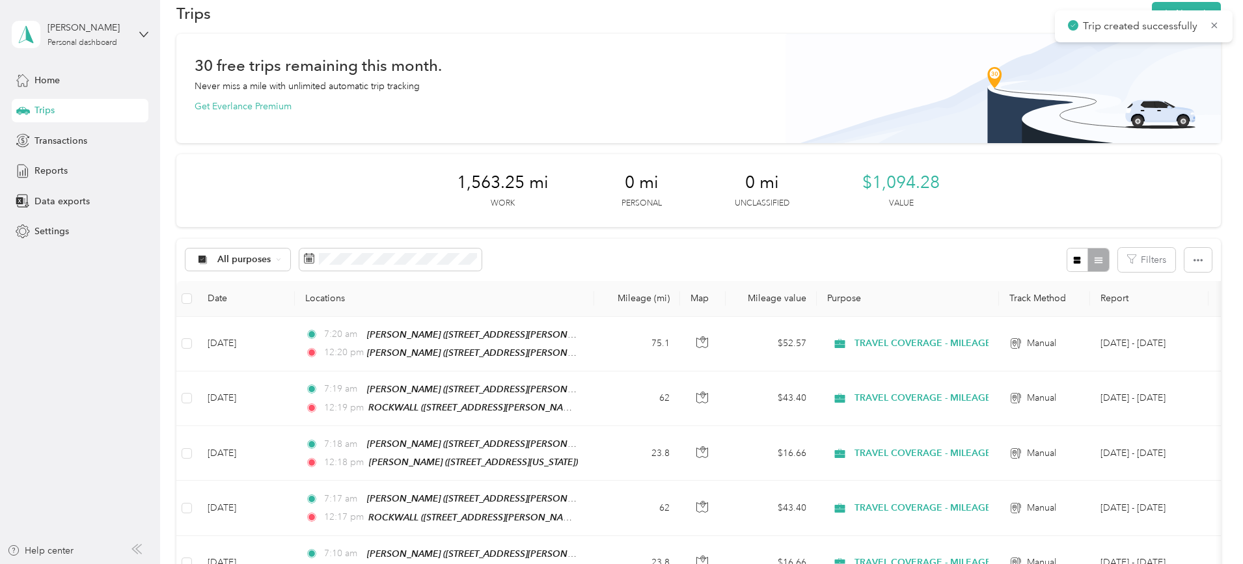
scroll to position [23, 0]
drag, startPoint x: 1159, startPoint y: 201, endPoint x: 1195, endPoint y: 259, distance: 69.0
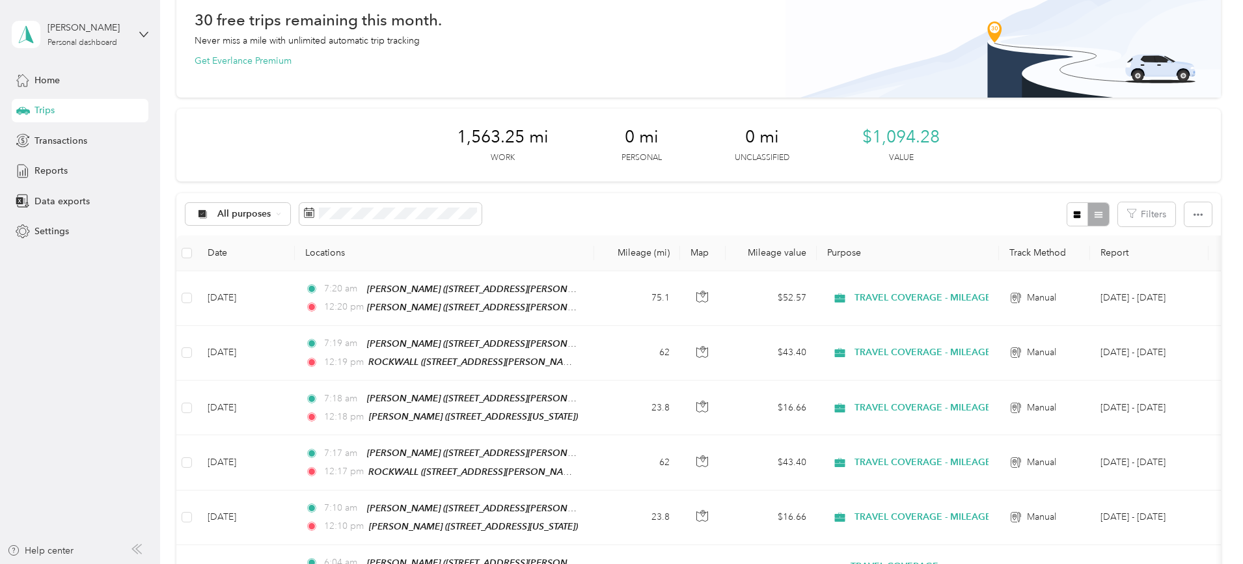
scroll to position [70, 0]
drag, startPoint x: 1183, startPoint y: 318, endPoint x: 1219, endPoint y: 406, distance: 94.9
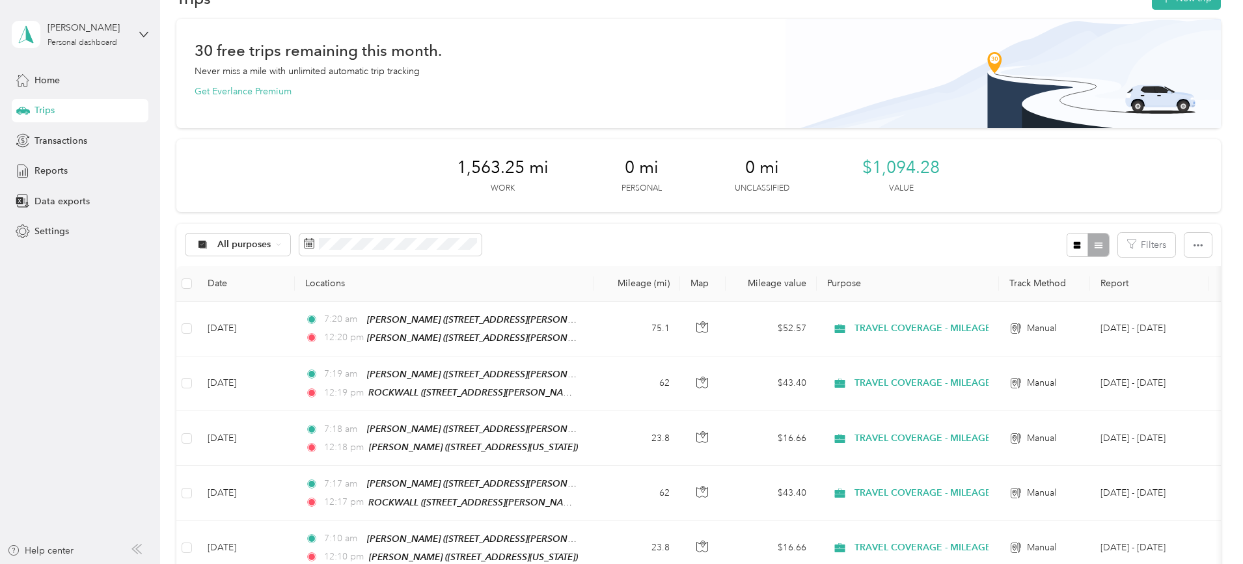
scroll to position [0, 0]
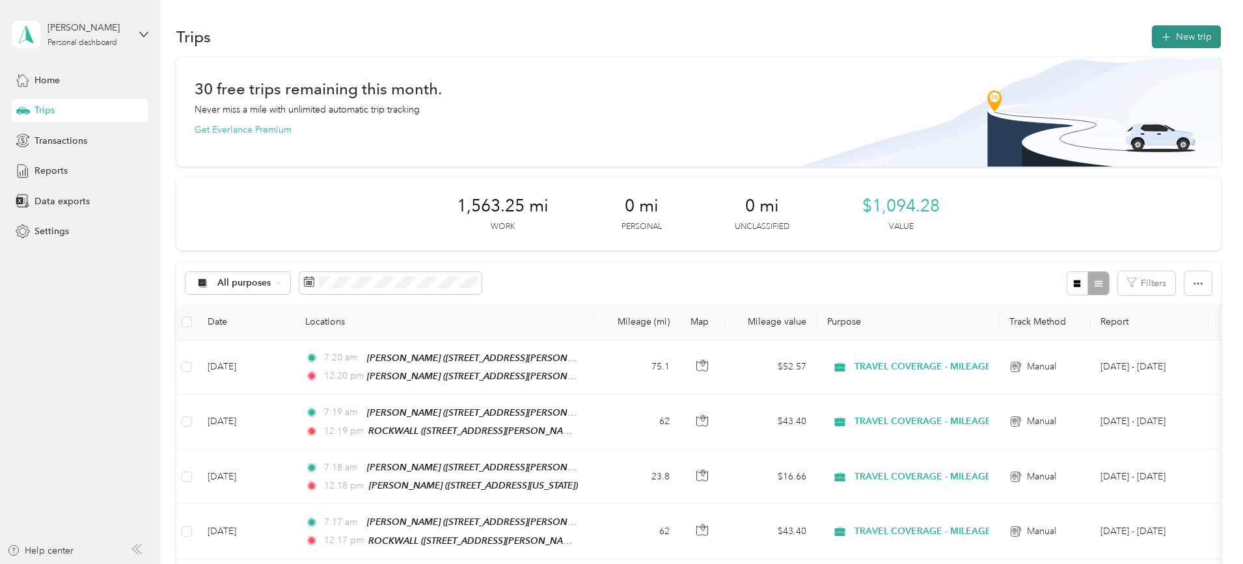
click at [1152, 39] on button "New trip" at bounding box center [1186, 36] width 69 height 23
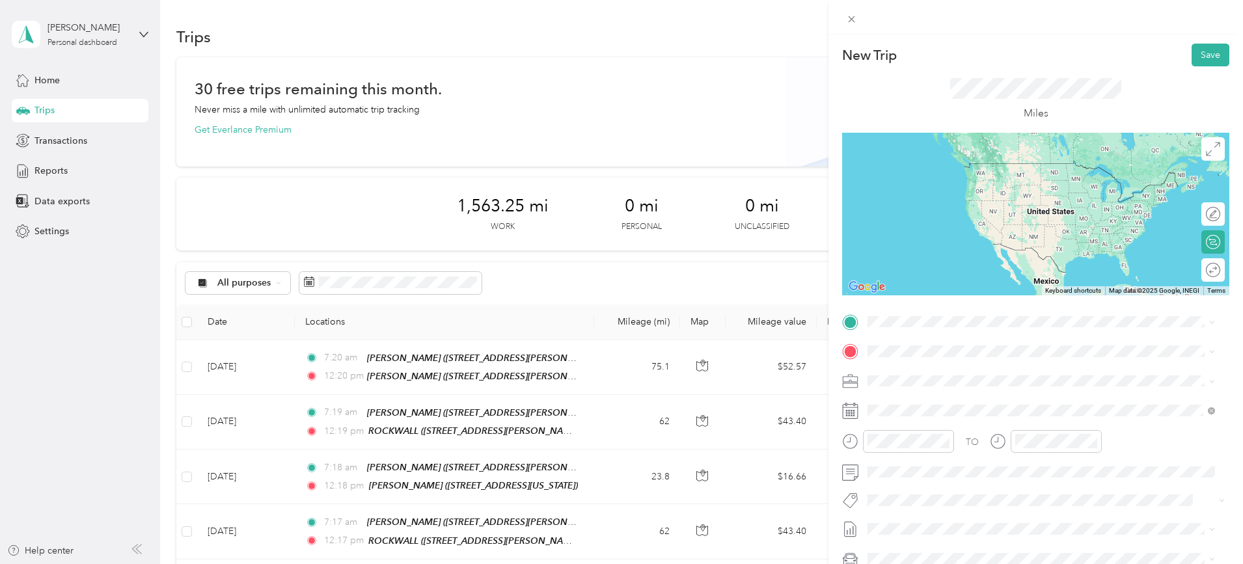
click at [957, 418] on strong "ALLEN" at bounding box center [975, 417] width 77 height 12
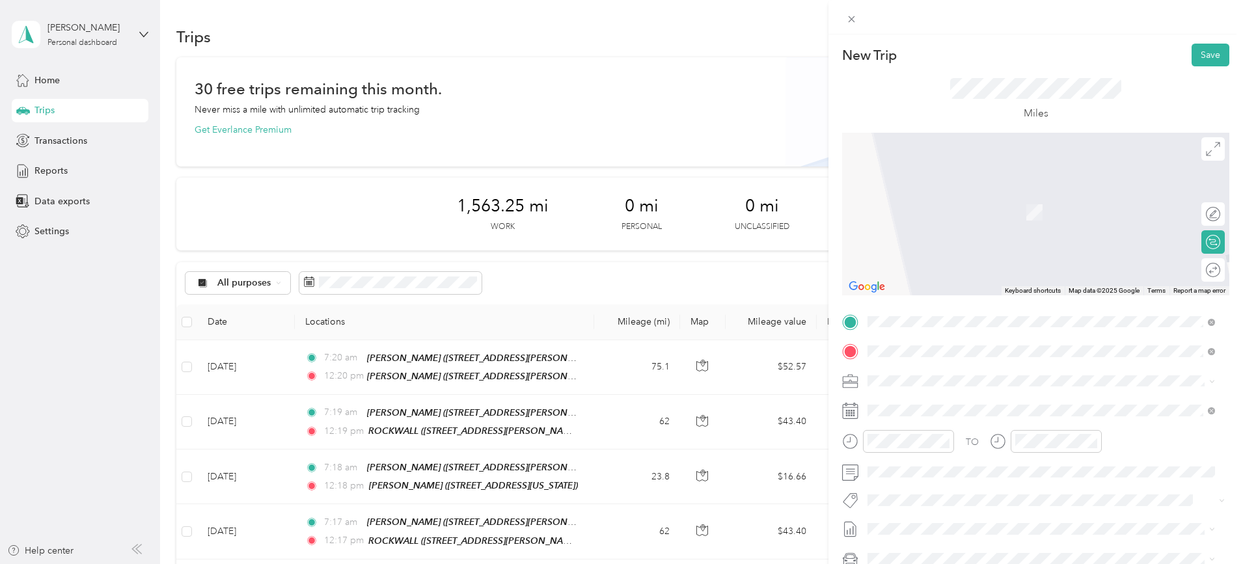
click at [943, 411] on div "TEAM MCKINNEY 1790 Stonebridge Drive, 75071, McKinney, Texas, United States" at bounding box center [994, 413] width 202 height 32
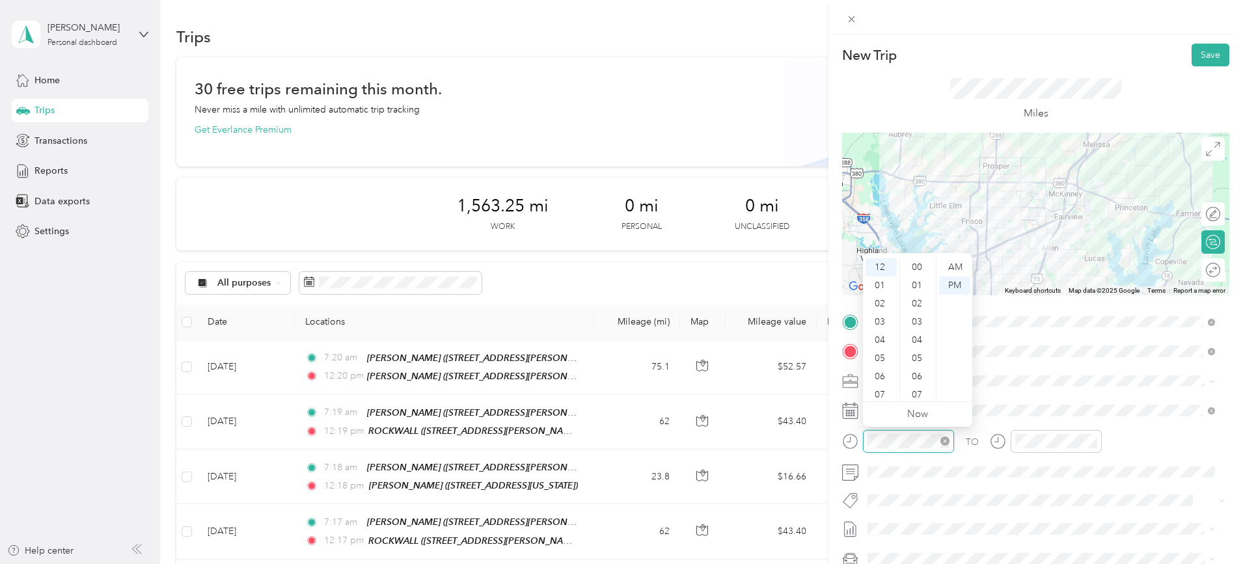
scroll to position [419, 0]
click at [877, 380] on div "06" at bounding box center [881, 377] width 31 height 18
click at [951, 263] on div "AM" at bounding box center [954, 267] width 31 height 18
click at [1050, 490] on div "TO Add photo" at bounding box center [1035, 469] width 387 height 314
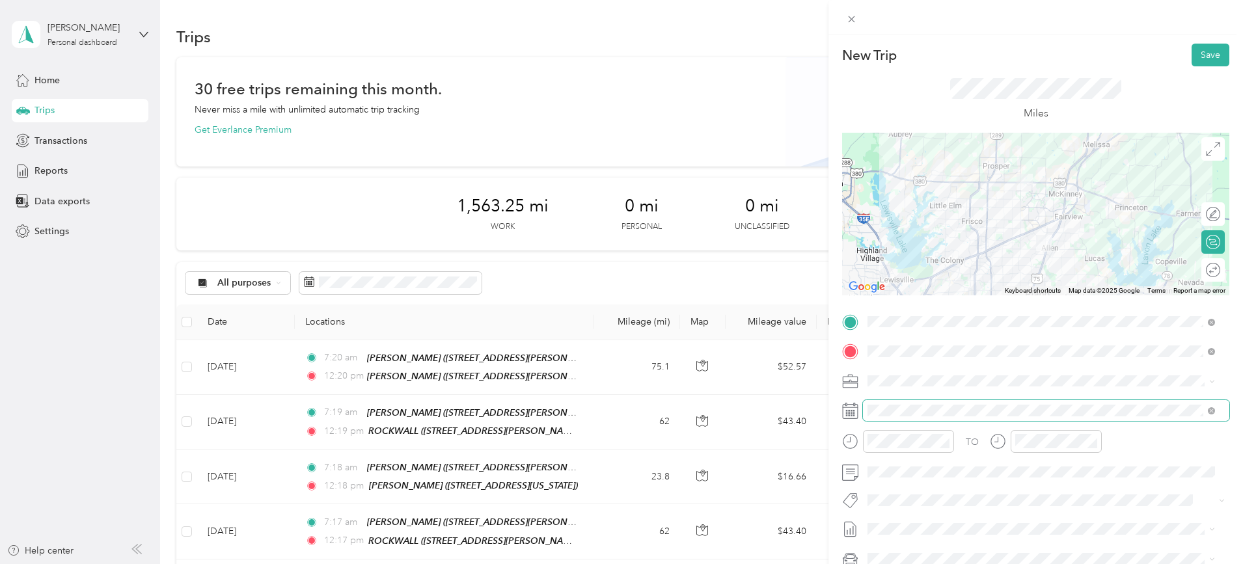
click at [970, 404] on span at bounding box center [1046, 410] width 367 height 21
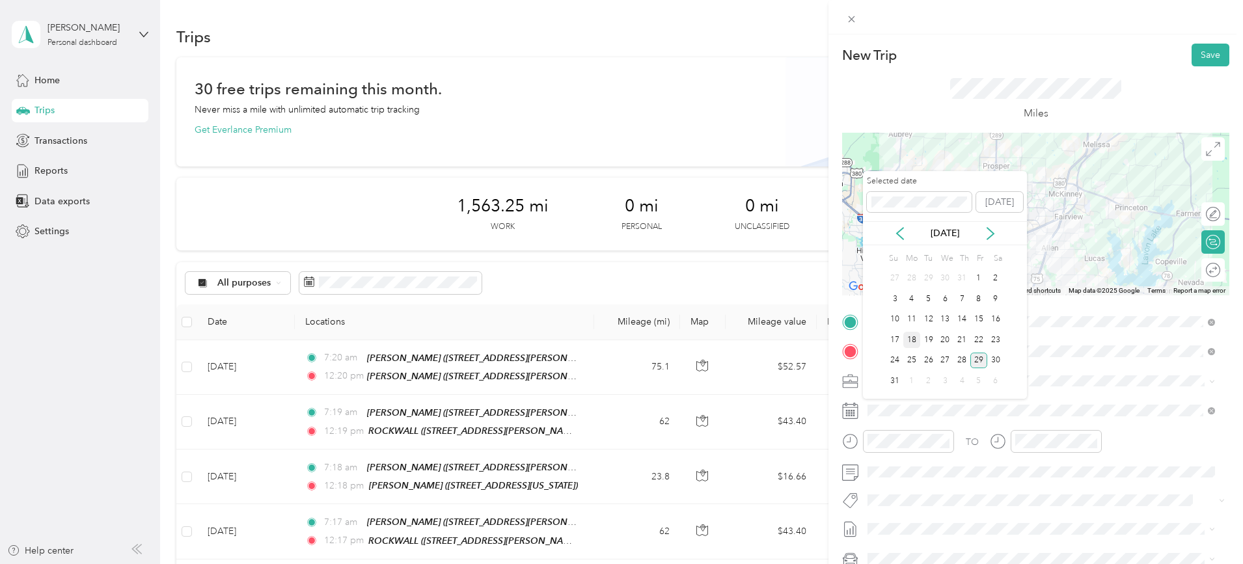
click at [915, 339] on div "18" at bounding box center [912, 340] width 17 height 16
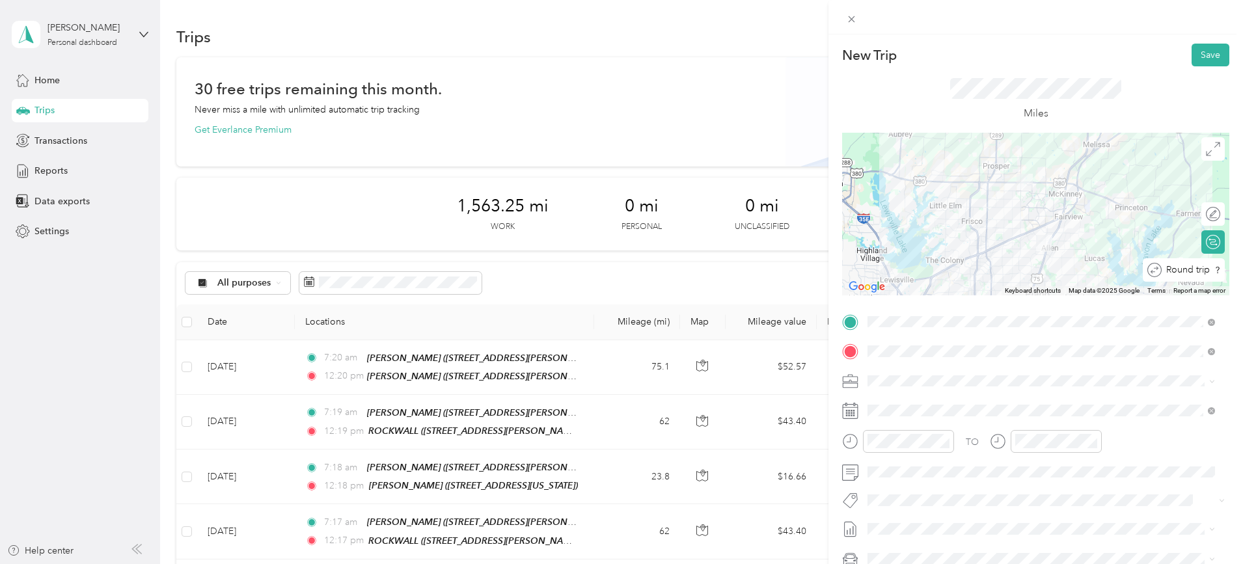
click at [1235, 271] on div at bounding box center [1235, 271] width 0 height 14
click at [1202, 61] on button "Save" at bounding box center [1211, 55] width 38 height 23
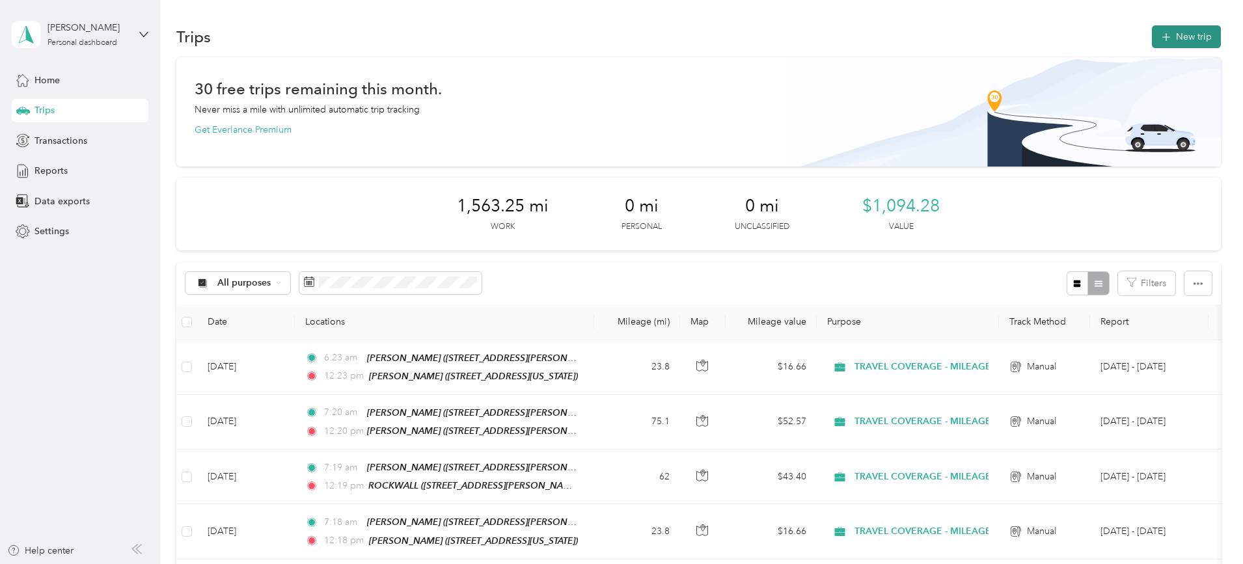
click at [1152, 44] on button "New trip" at bounding box center [1186, 36] width 69 height 23
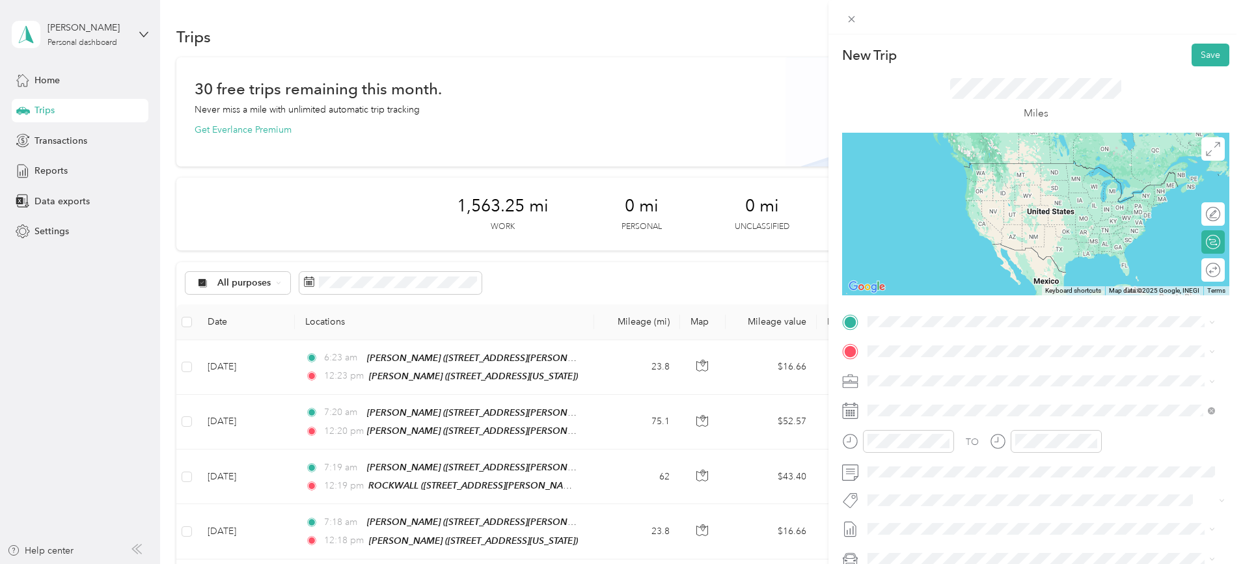
click at [964, 440] on span "780 N. Watters Rd, Suite 180, 75013, Allen, TX, USA" at bounding box center [970, 436] width 155 height 11
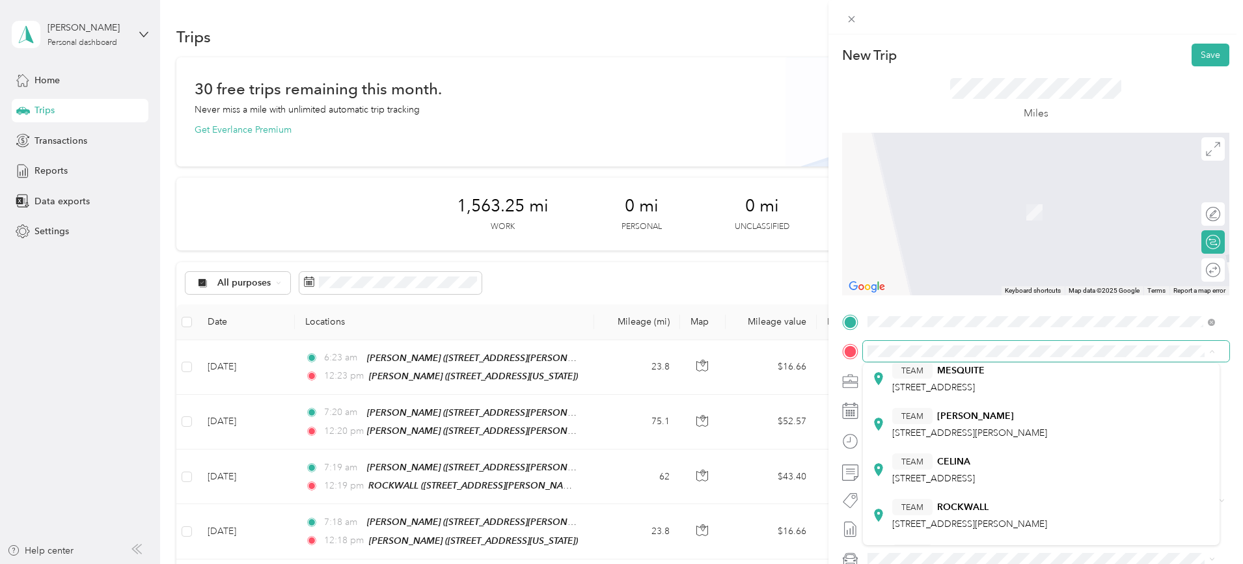
scroll to position [217, 0]
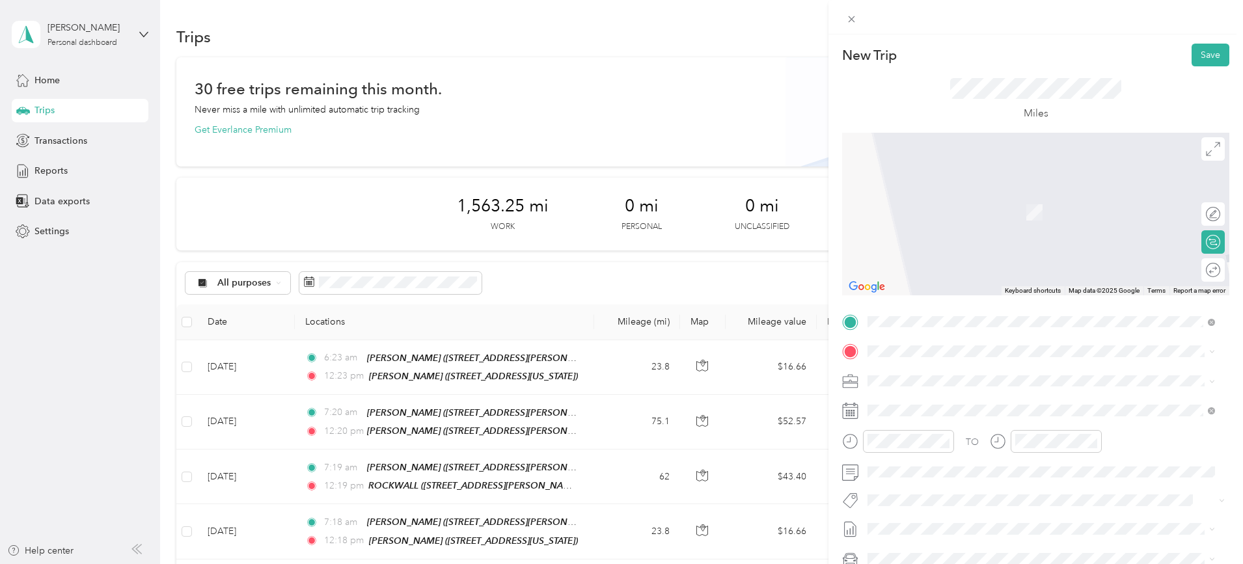
click at [943, 502] on strong "ROCKWALL" at bounding box center [962, 505] width 51 height 12
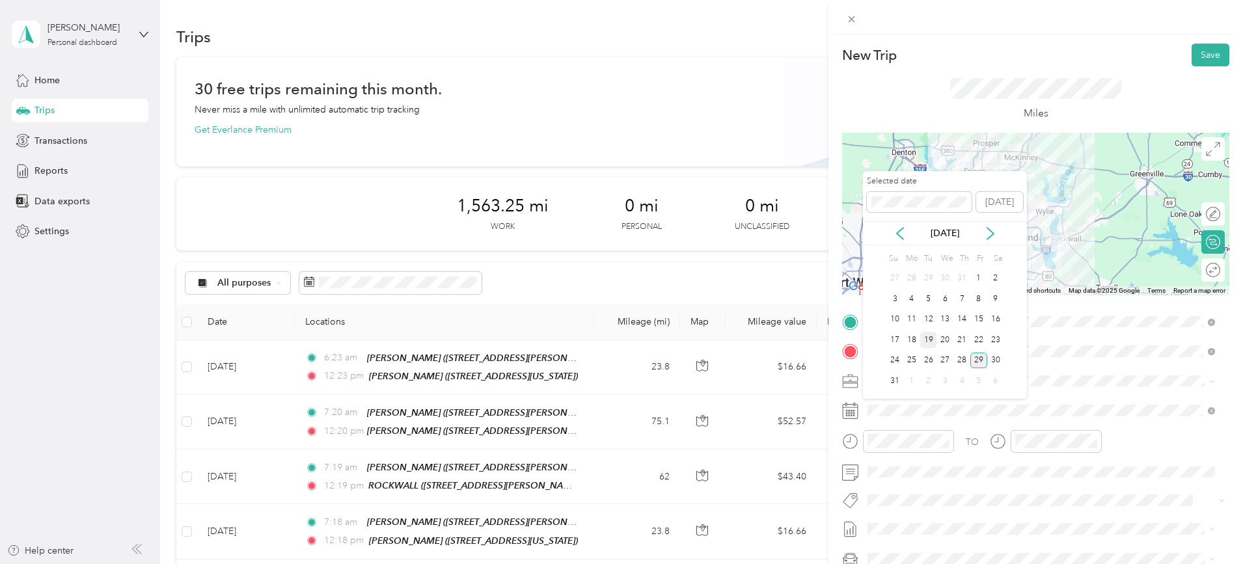
click at [925, 340] on div "19" at bounding box center [929, 340] width 17 height 16
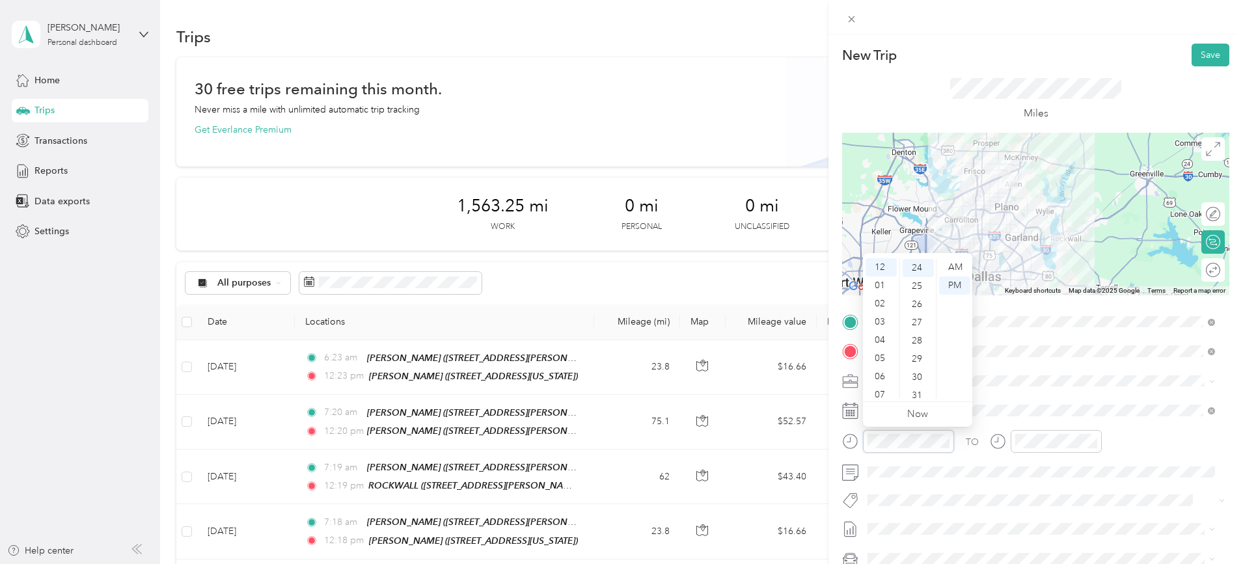
scroll to position [437, 0]
click at [883, 379] on div "06" at bounding box center [881, 377] width 31 height 18
click at [949, 268] on div "AM" at bounding box center [954, 267] width 31 height 18
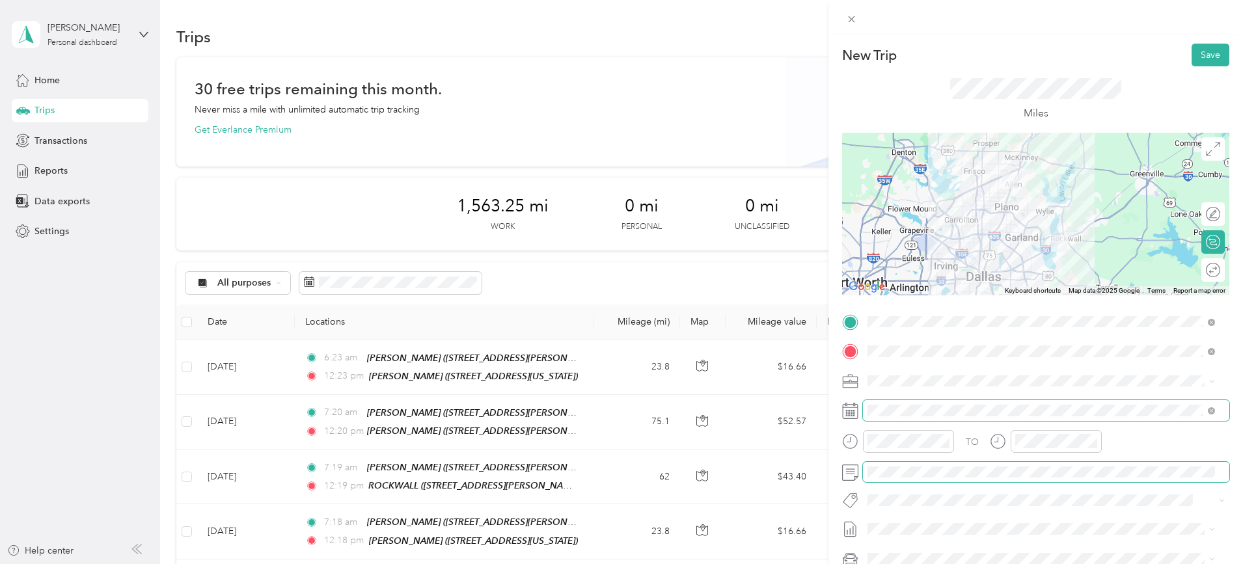
scroll to position [0, 0]
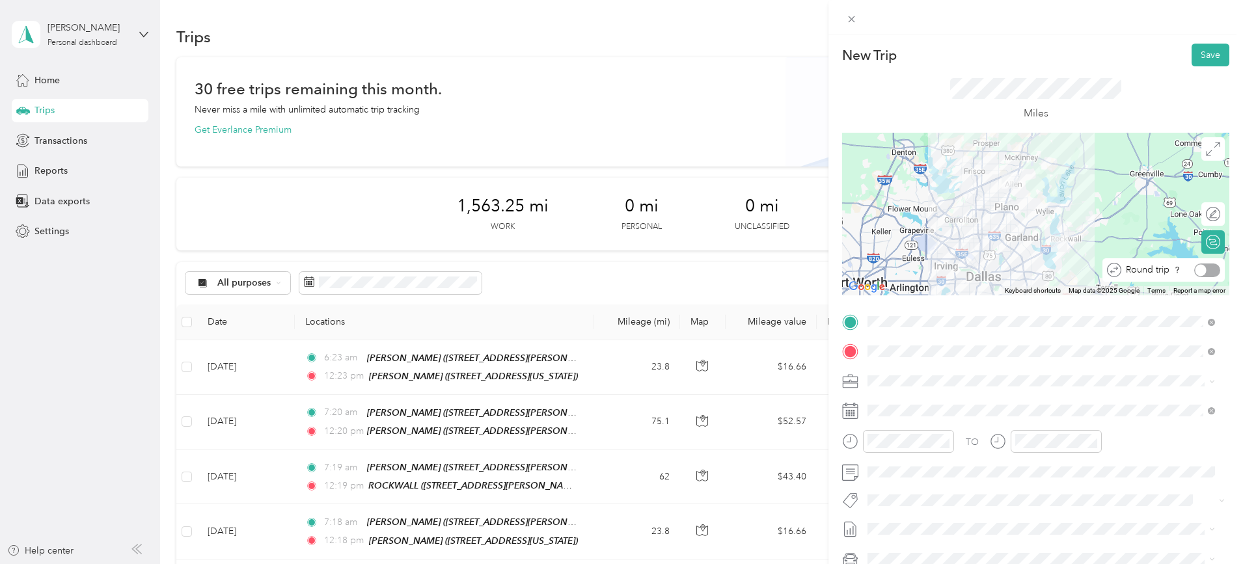
click at [1204, 274] on div at bounding box center [1208, 271] width 26 height 14
click at [1196, 46] on button "Save" at bounding box center [1211, 55] width 38 height 23
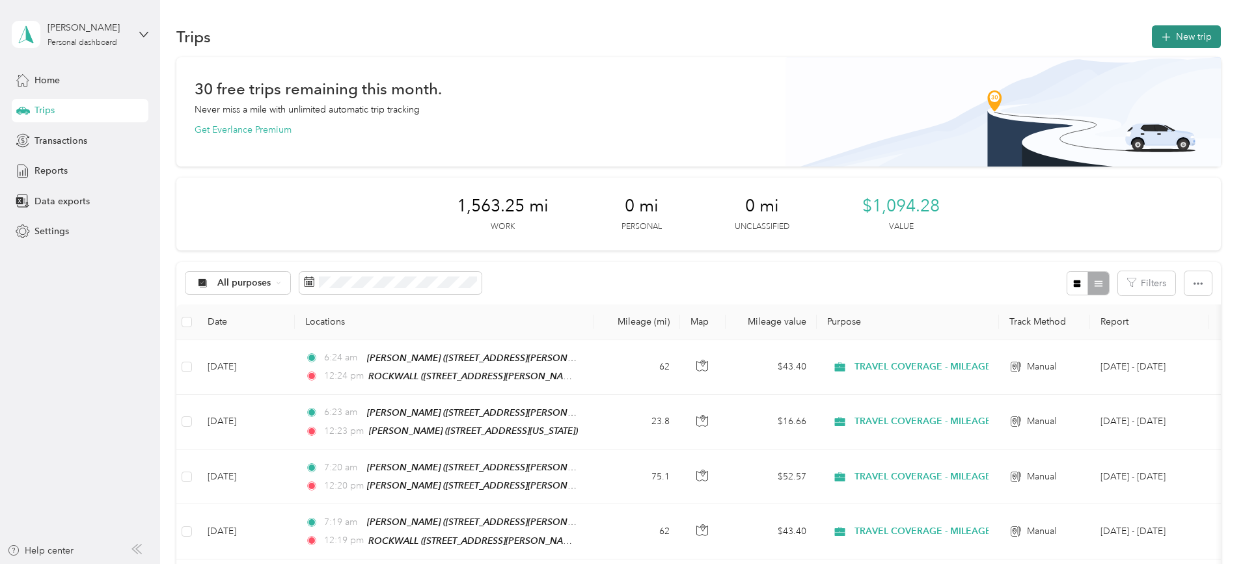
click at [1152, 38] on button "New trip" at bounding box center [1186, 36] width 69 height 23
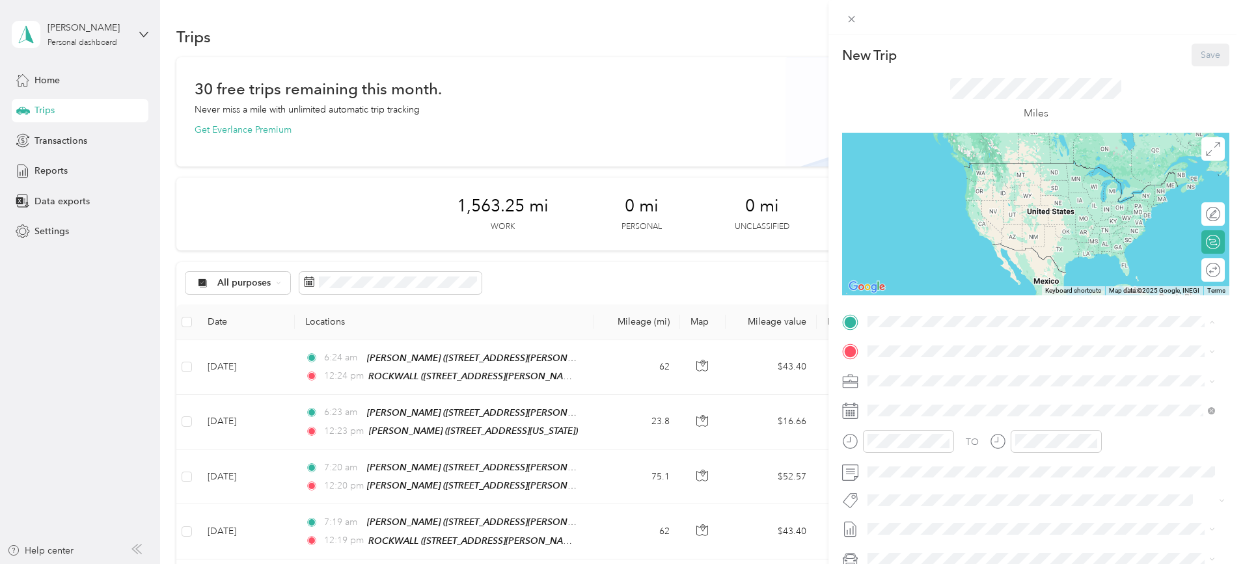
click at [954, 444] on li "TEAM ALLEN 780 Watters Road, 75013, Allen, Texas, United States" at bounding box center [1041, 429] width 357 height 46
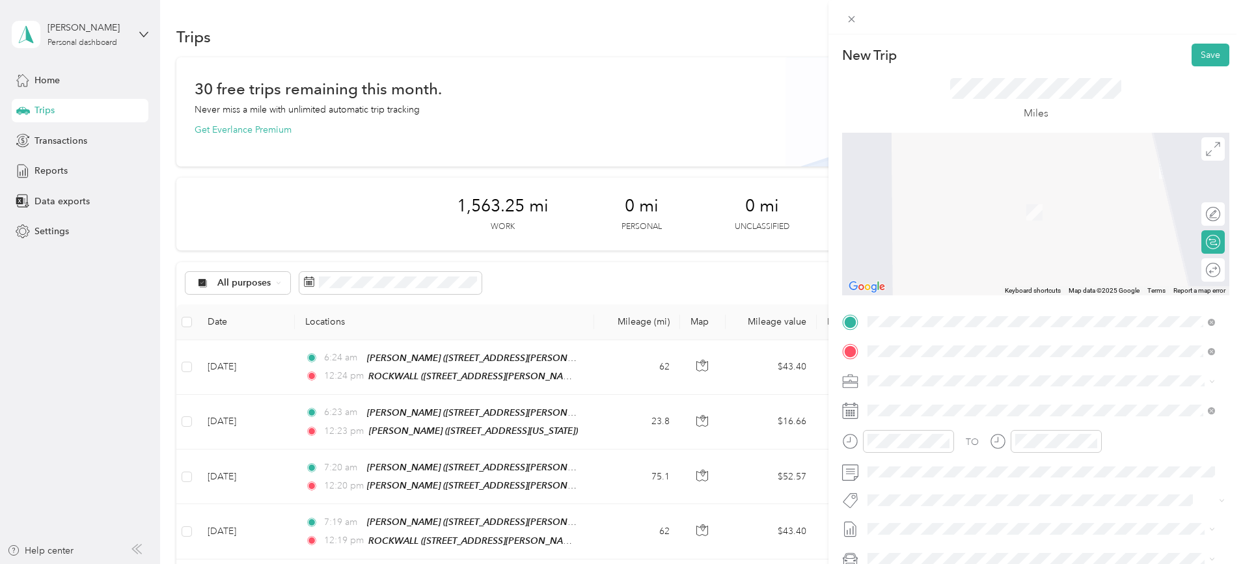
click at [936, 422] on span "2548 Lillian Miller Pkwy, Suite 100, 76210, Denton, TX, USA" at bounding box center [970, 422] width 155 height 11
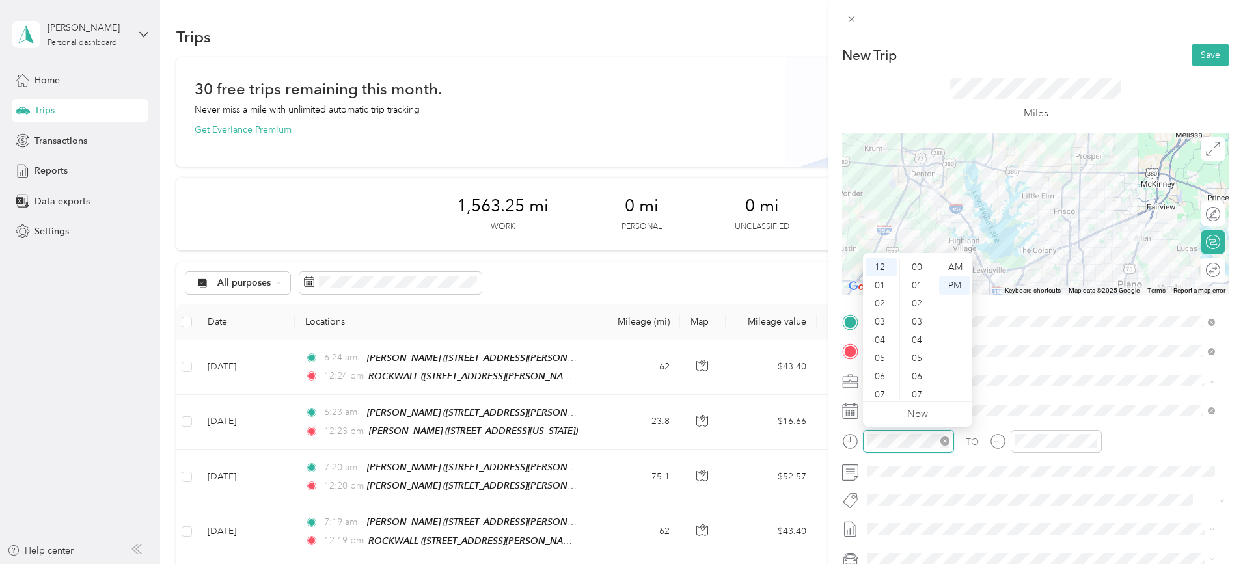
scroll to position [456, 0]
click at [879, 377] on div "06" at bounding box center [881, 377] width 31 height 18
click at [956, 267] on div "AM" at bounding box center [954, 267] width 31 height 18
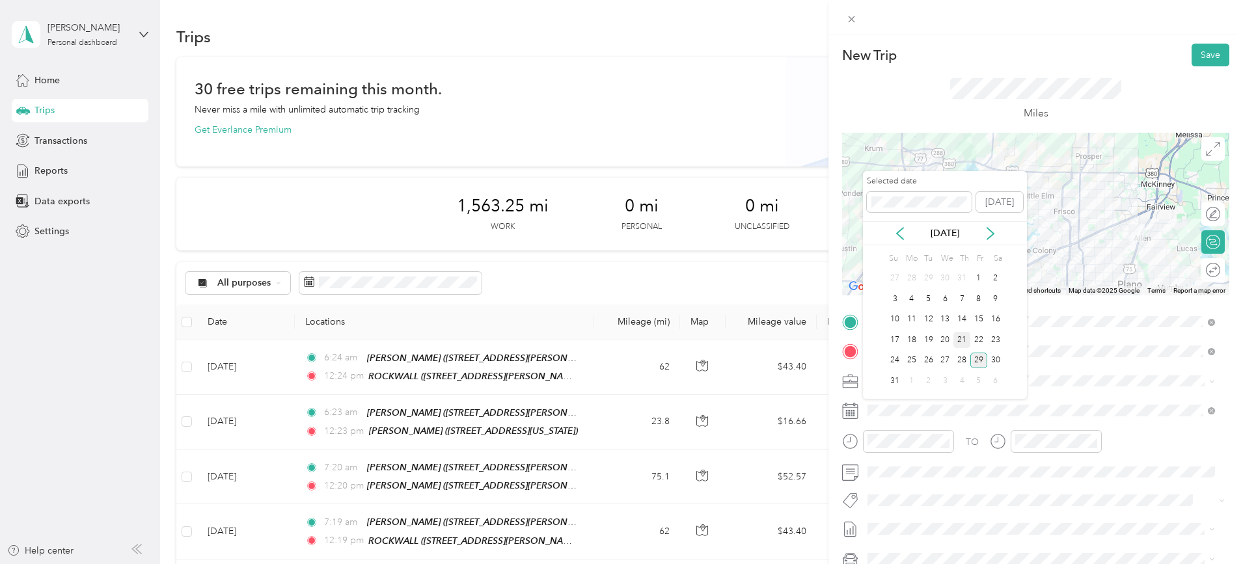
click at [965, 344] on div "21" at bounding box center [962, 340] width 17 height 16
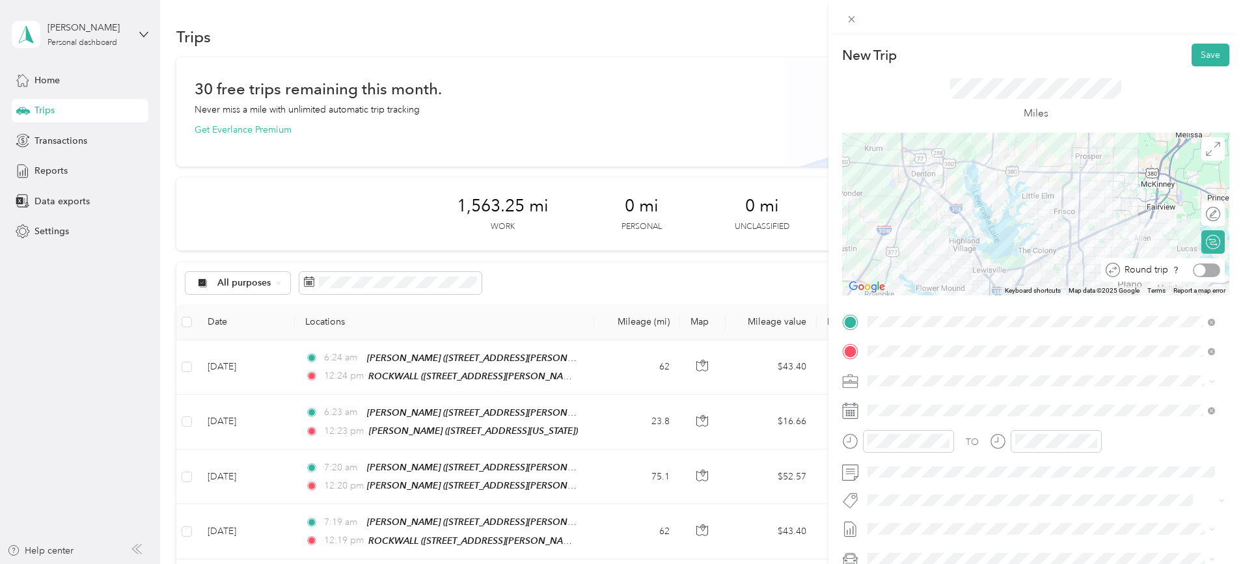
click at [1202, 268] on div at bounding box center [1206, 271] width 27 height 14
click at [1208, 53] on button "Save" at bounding box center [1211, 55] width 38 height 23
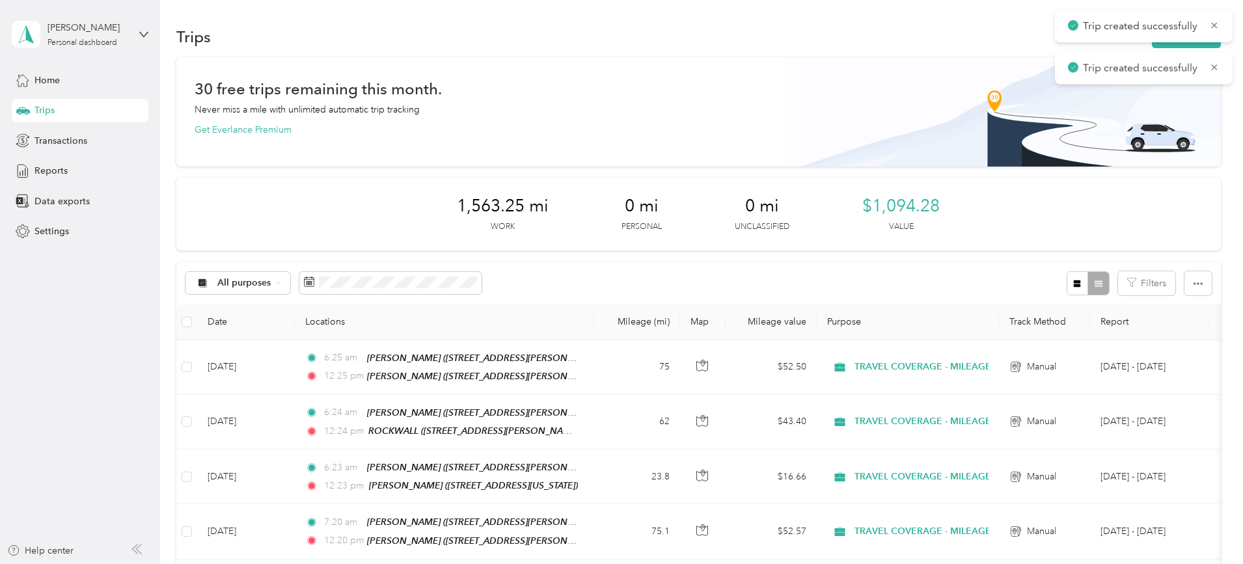
drag, startPoint x: 899, startPoint y: 247, endPoint x: 896, endPoint y: 259, distance: 12.6
click at [1152, 41] on button "New trip" at bounding box center [1186, 36] width 69 height 23
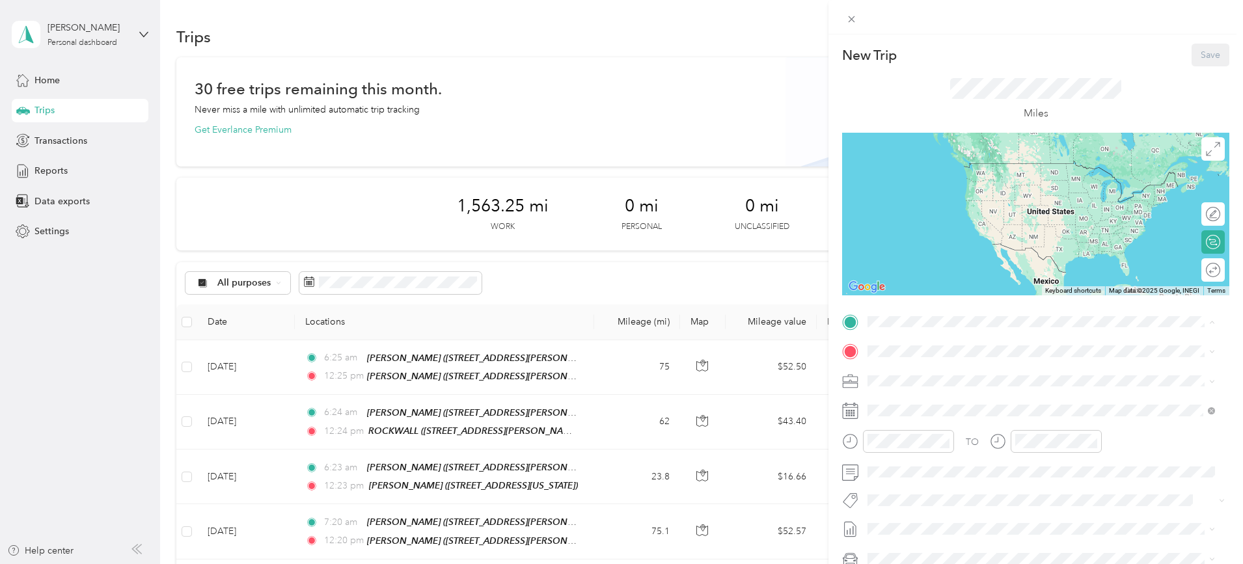
click at [956, 465] on strong "ALLEN" at bounding box center [975, 467] width 77 height 12
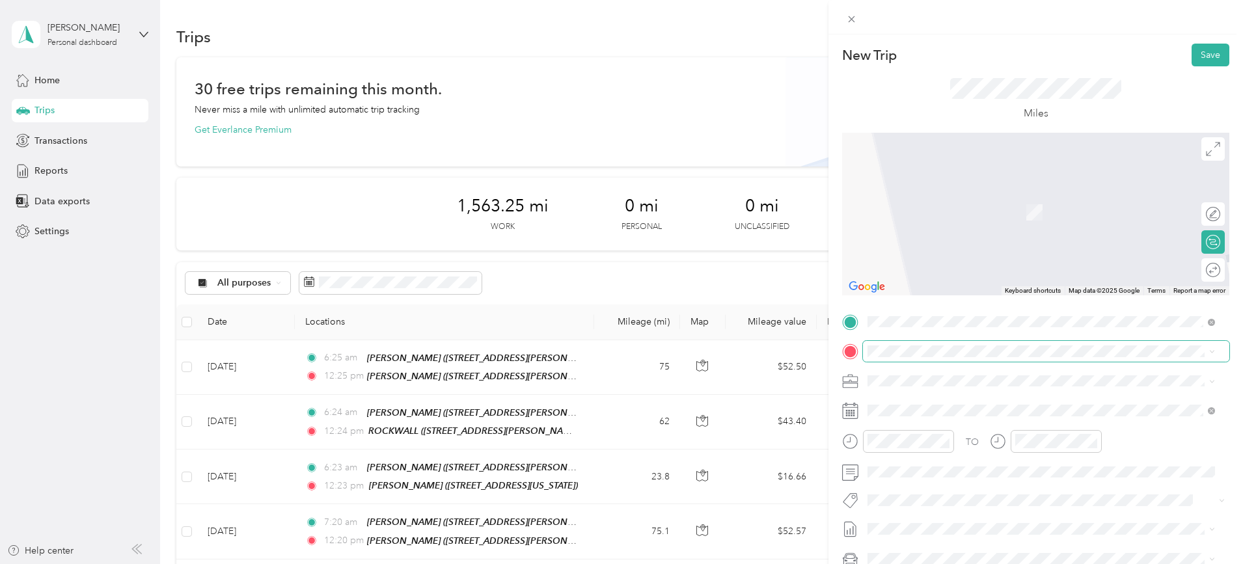
click at [941, 345] on span at bounding box center [1046, 351] width 367 height 21
click at [964, 528] on li "TEAM MCKINNEY 1790 Stonebridge Drive, 75071, McKinney, Texas, United States" at bounding box center [1041, 550] width 357 height 46
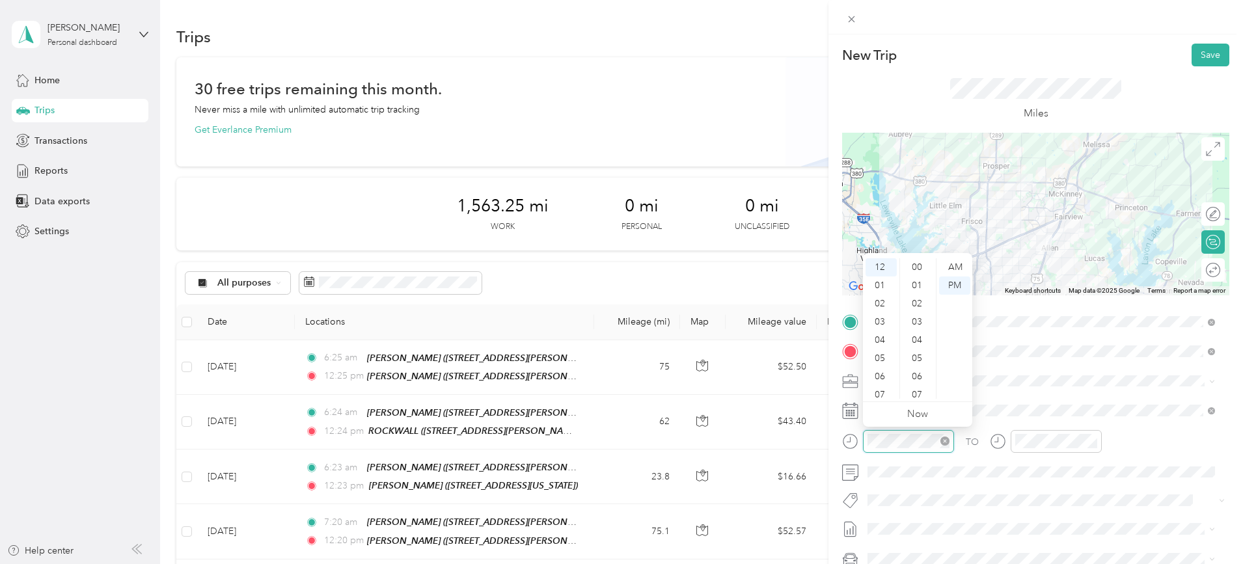
scroll to position [456, 0]
click at [883, 375] on div "06" at bounding box center [881, 377] width 31 height 18
click at [958, 264] on div "AM" at bounding box center [954, 267] width 31 height 18
click at [1024, 484] on div "TO Add photo" at bounding box center [1035, 469] width 387 height 314
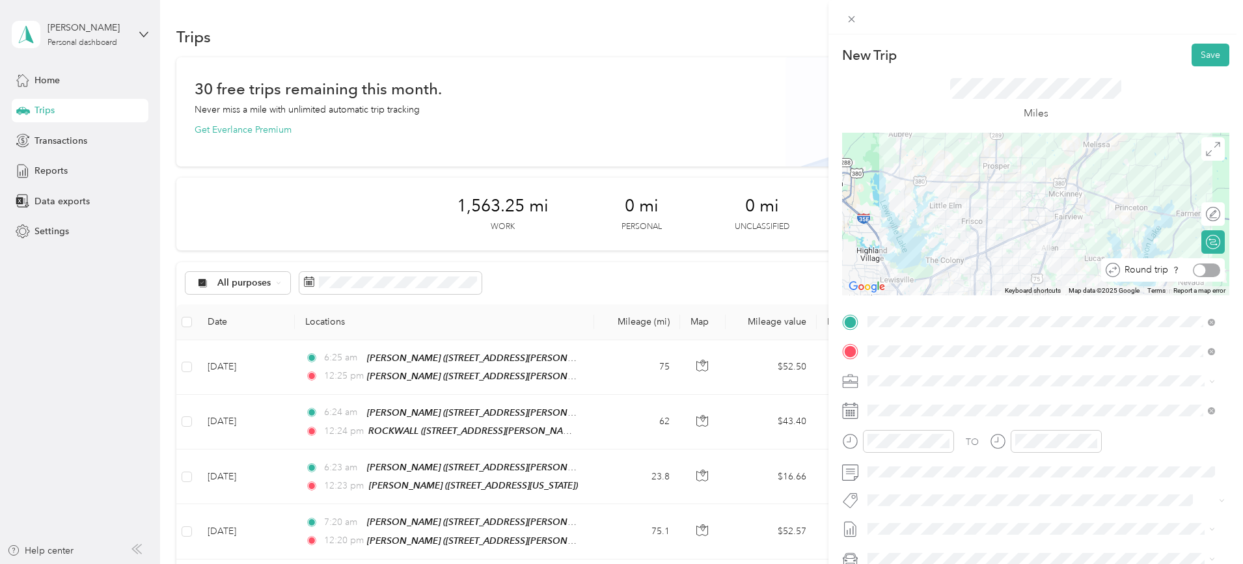
click at [1195, 275] on div at bounding box center [1201, 270] width 12 height 12
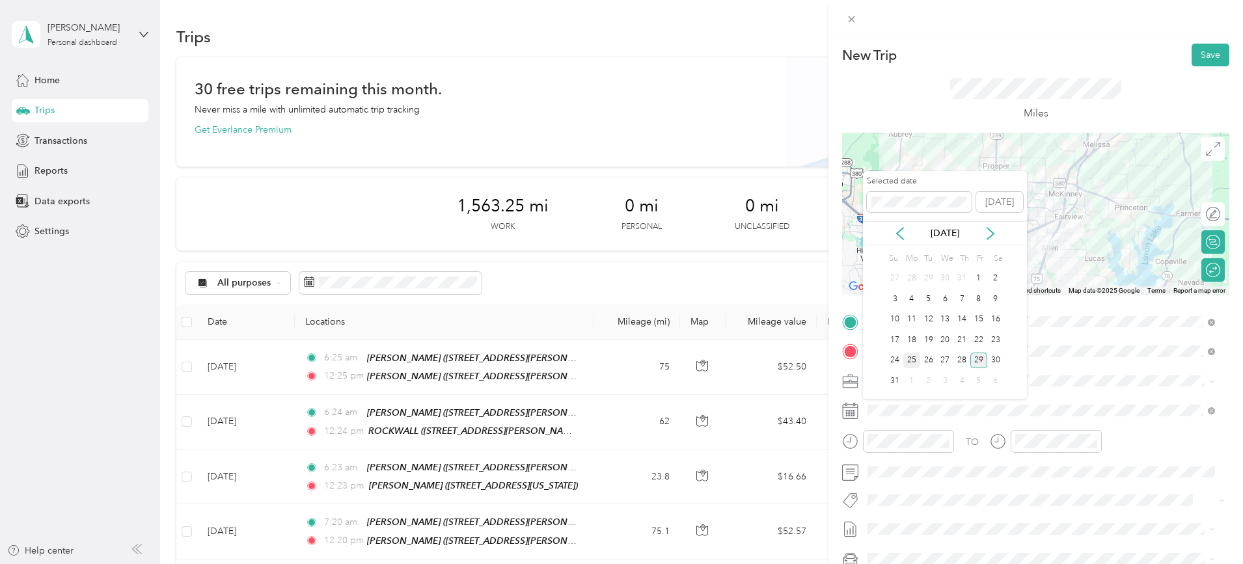
click at [914, 360] on div "25" at bounding box center [912, 361] width 17 height 16
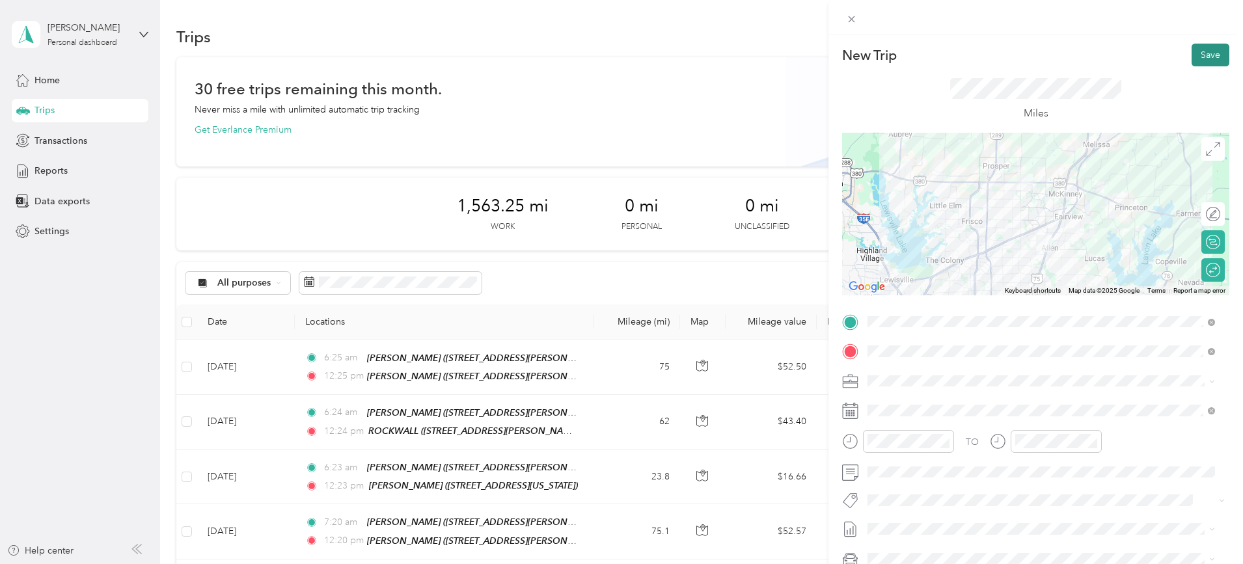
click at [1193, 53] on button "Save" at bounding box center [1211, 55] width 38 height 23
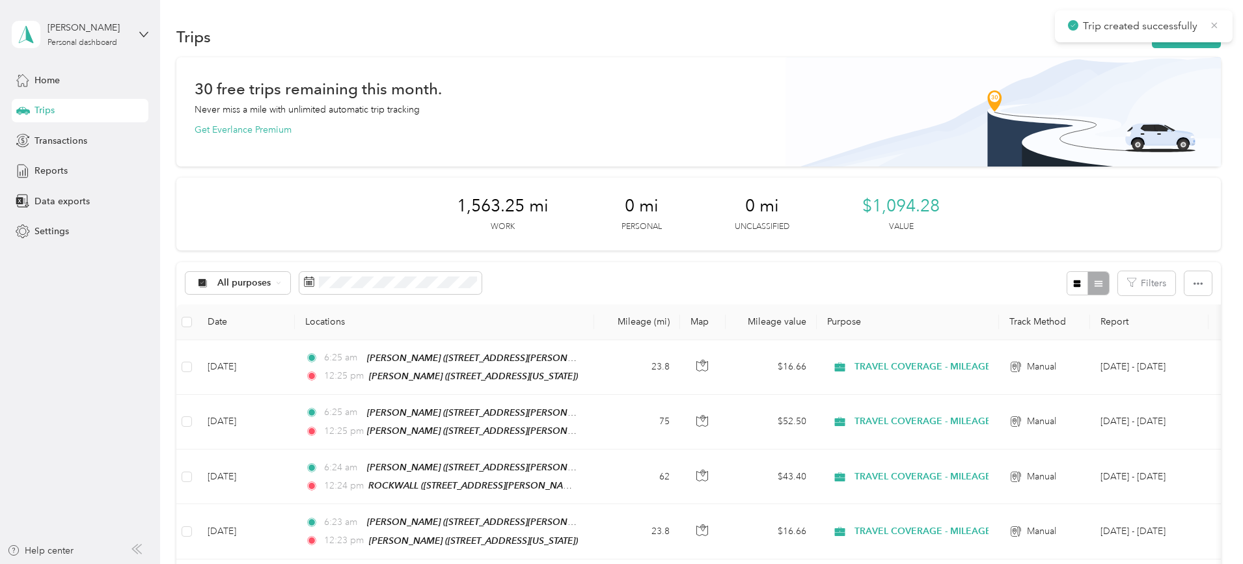
click at [1217, 27] on icon at bounding box center [1215, 25] width 6 height 6
click at [1152, 47] on button "New trip" at bounding box center [1186, 36] width 69 height 23
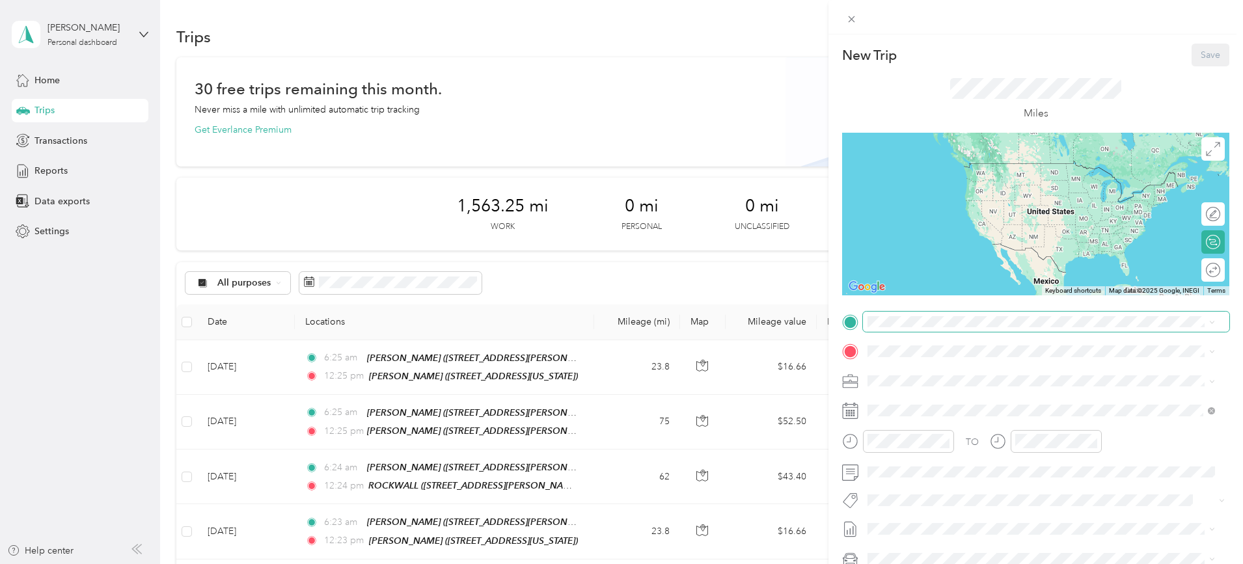
click at [912, 328] on span at bounding box center [1046, 322] width 367 height 21
click at [977, 430] on div "TEAM ALLEN 780 Watters Road, 75013, Allen, Texas, United States" at bounding box center [994, 429] width 202 height 32
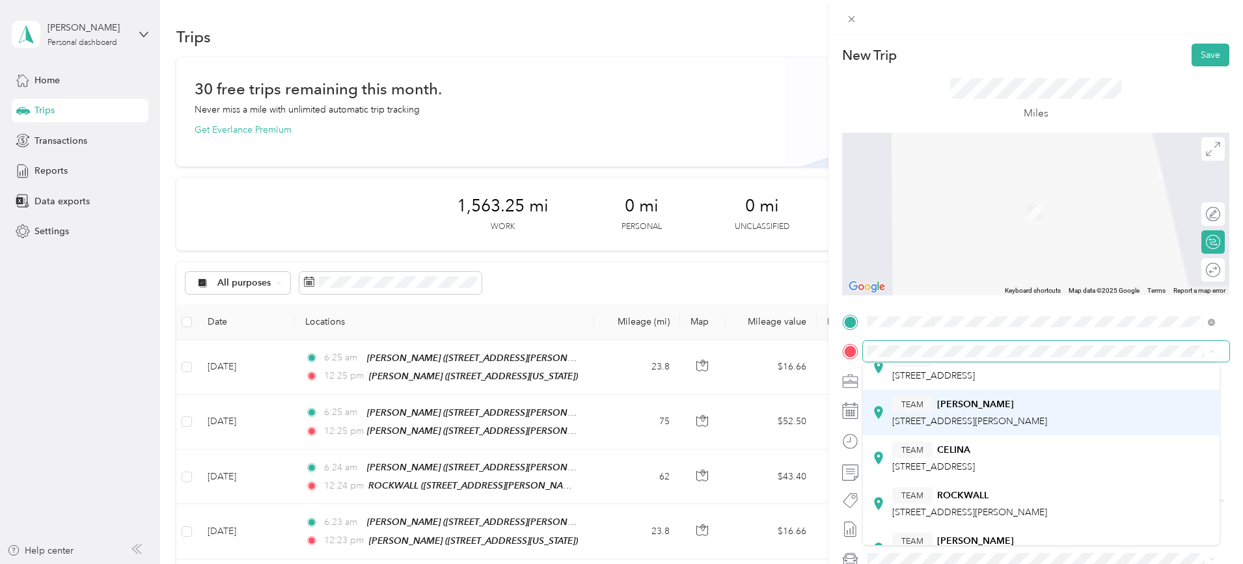
scroll to position [230, 0]
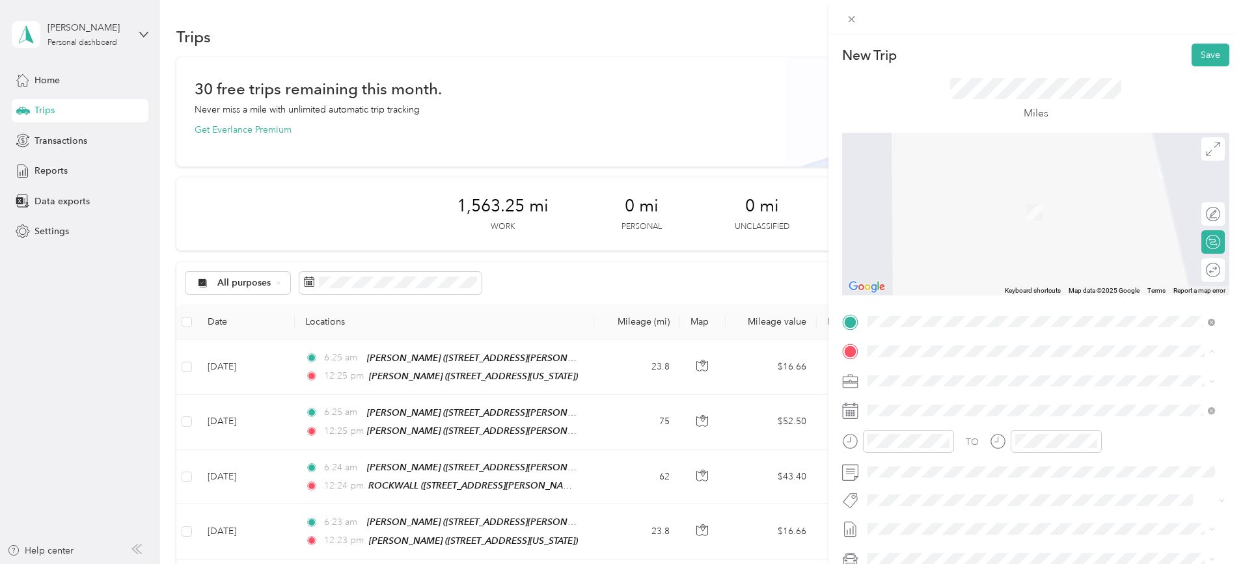
click at [960, 499] on div "TEAM ROCKWALL 1020 W. Ralph Hall Pkwy, Suite 102, 75032, Rockwall, TX, USA" at bounding box center [970, 502] width 155 height 32
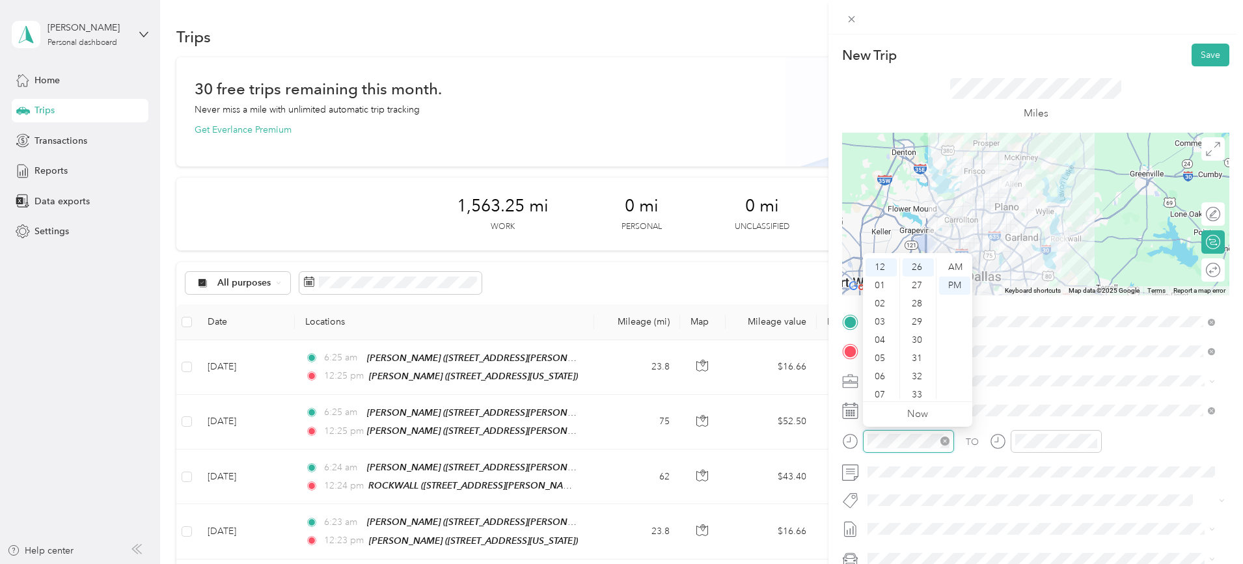
scroll to position [474, 0]
click at [885, 389] on div "07" at bounding box center [881, 395] width 31 height 18
click at [952, 266] on div "AM" at bounding box center [954, 267] width 31 height 18
click at [1114, 488] on div "TO Add photo" at bounding box center [1035, 469] width 387 height 314
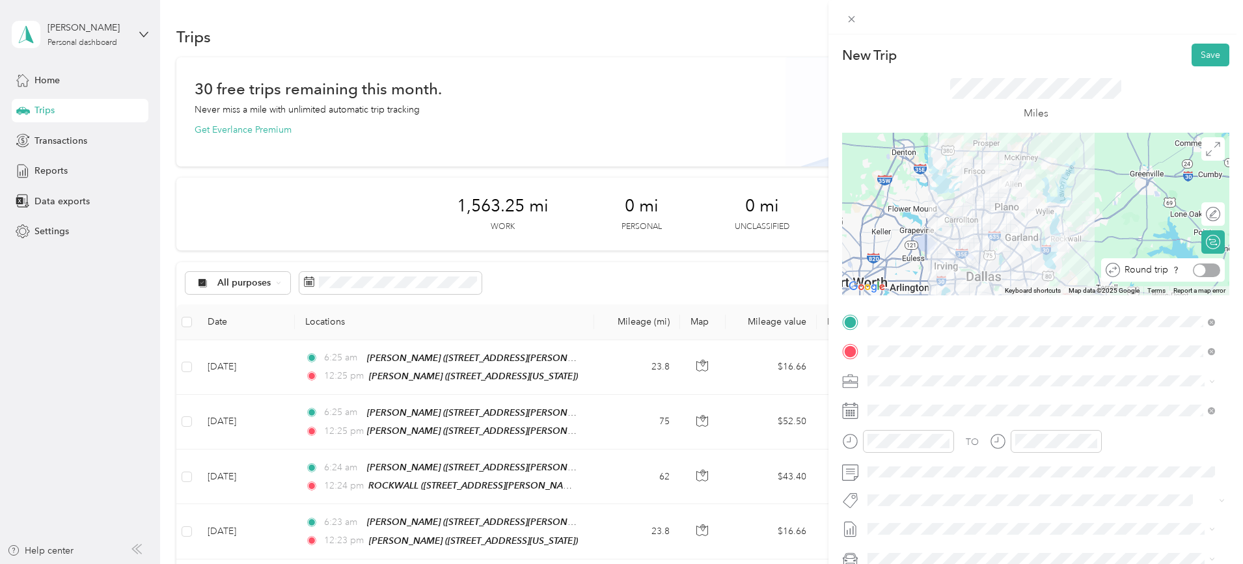
click at [1205, 273] on div at bounding box center [1206, 271] width 27 height 14
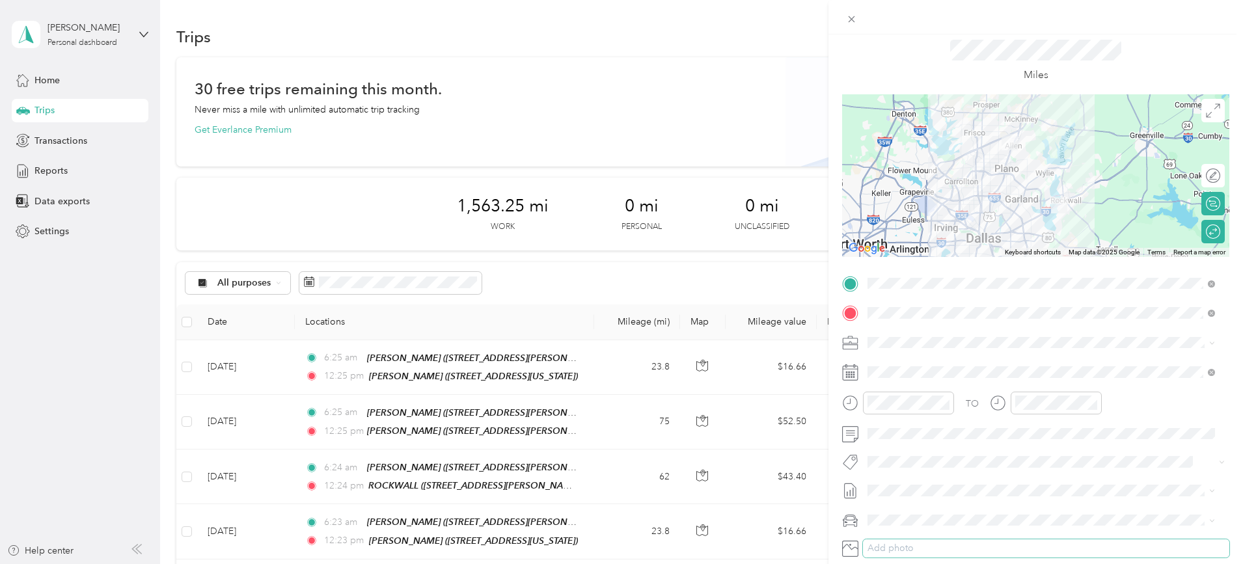
scroll to position [38, 0]
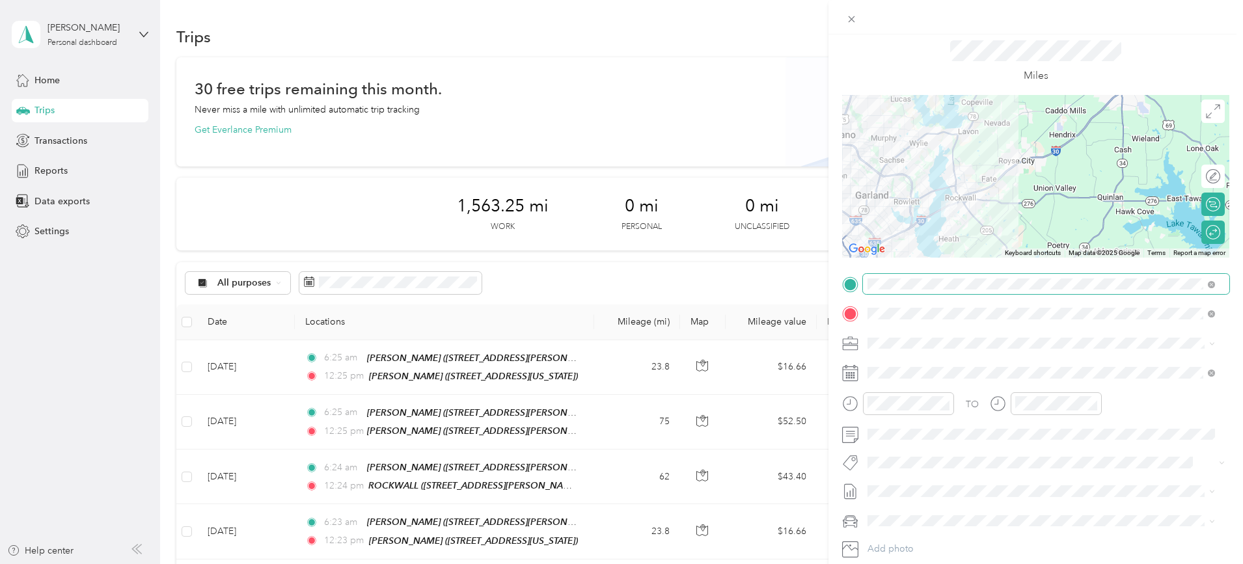
click at [1064, 290] on span at bounding box center [1046, 284] width 367 height 21
click at [1010, 434] on div "TEAM ALLEN 780 N. Watters Rd, Suite 180, 75013, Allen, TX, USA" at bounding box center [970, 437] width 155 height 32
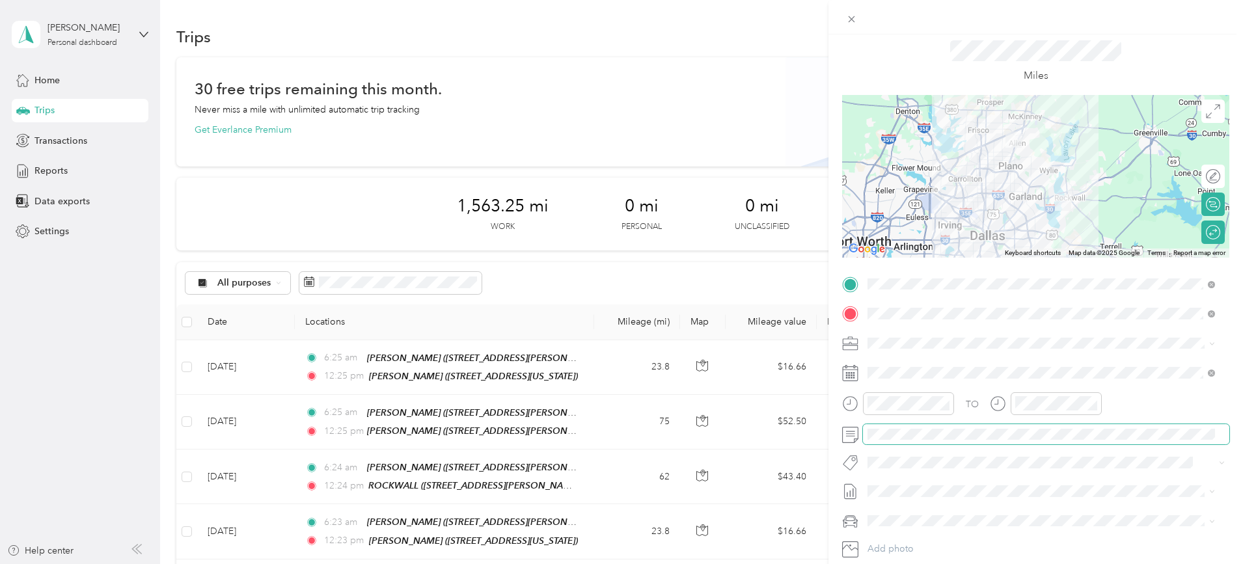
scroll to position [0, 0]
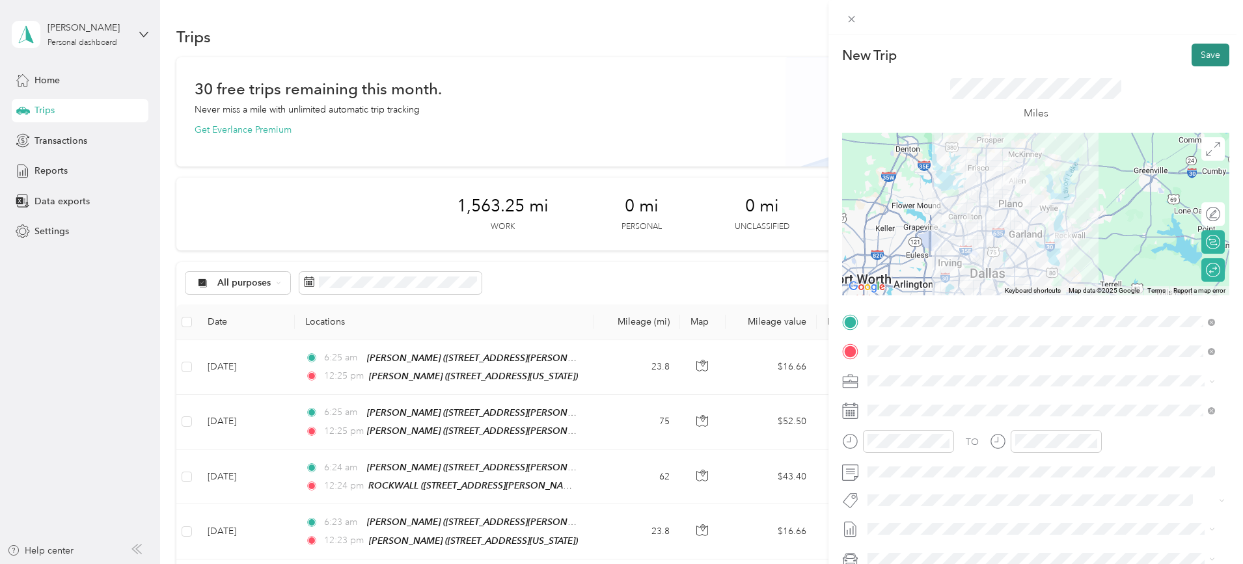
click at [1195, 62] on button "Save" at bounding box center [1211, 55] width 38 height 23
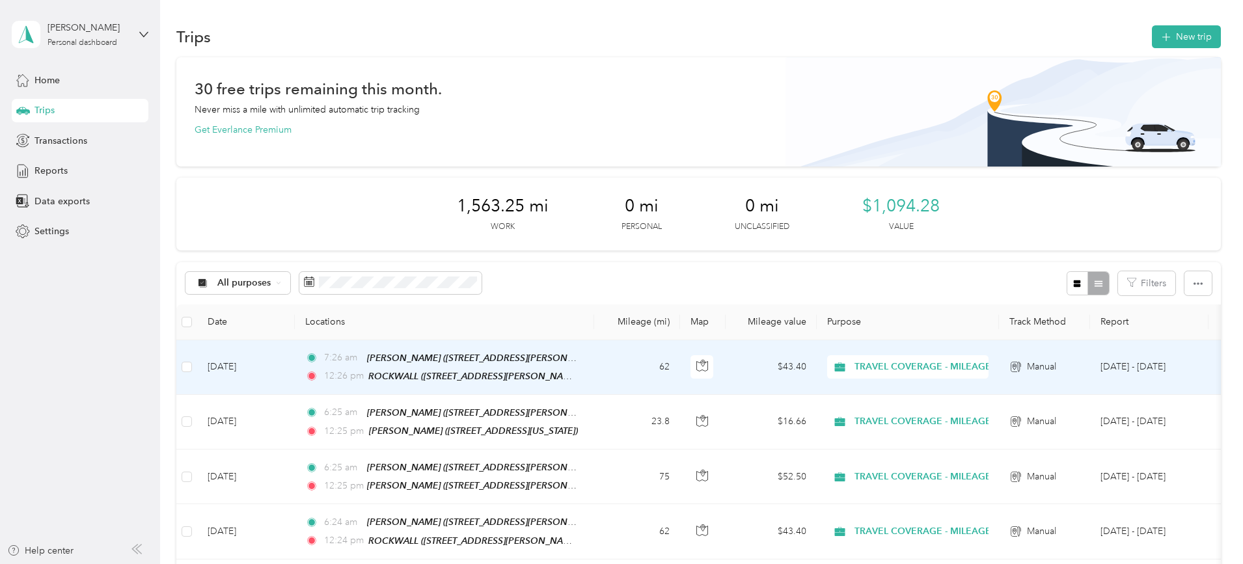
click at [295, 364] on td "Aug 29, 2025" at bounding box center [246, 367] width 98 height 55
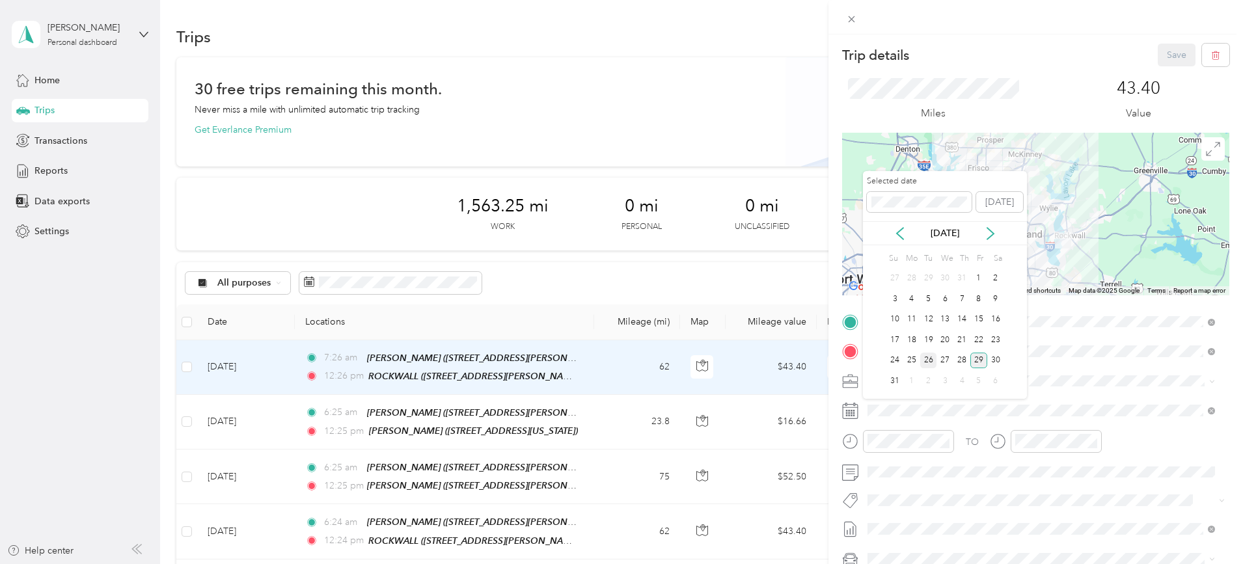
click at [930, 359] on div "26" at bounding box center [929, 361] width 17 height 16
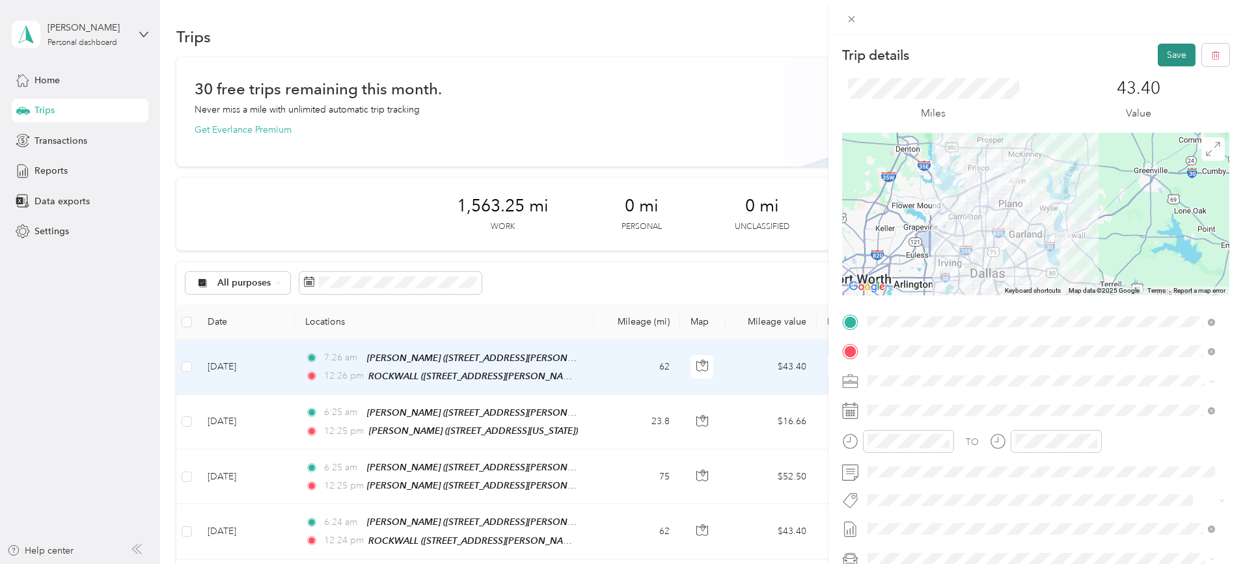
click at [1158, 58] on button "Save" at bounding box center [1177, 55] width 38 height 23
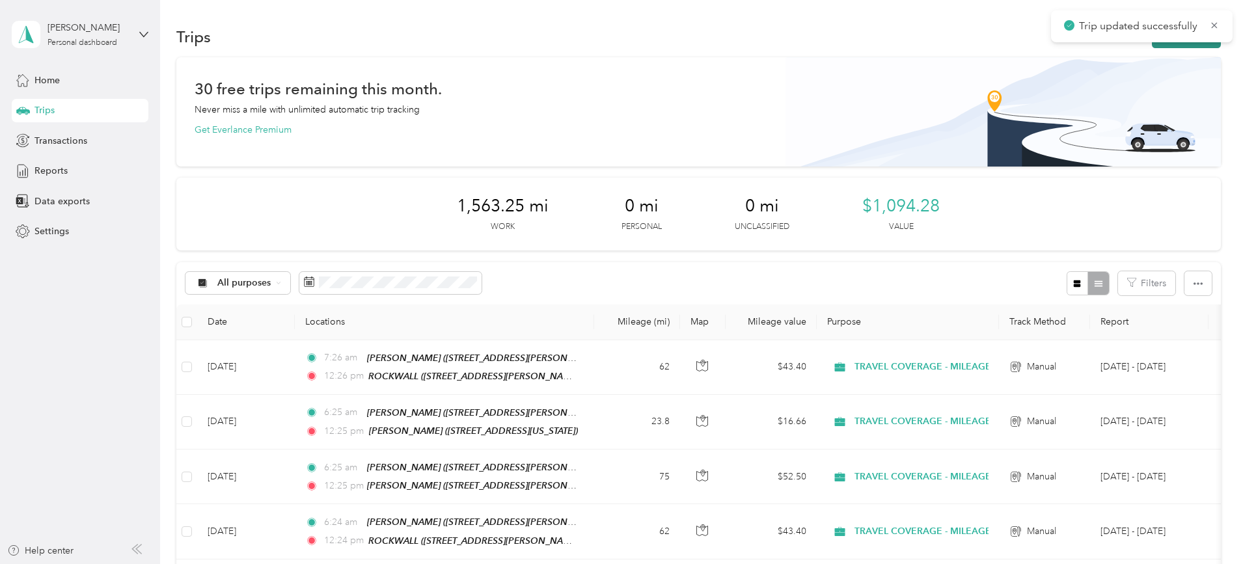
click at [1152, 47] on button "New trip" at bounding box center [1186, 36] width 69 height 23
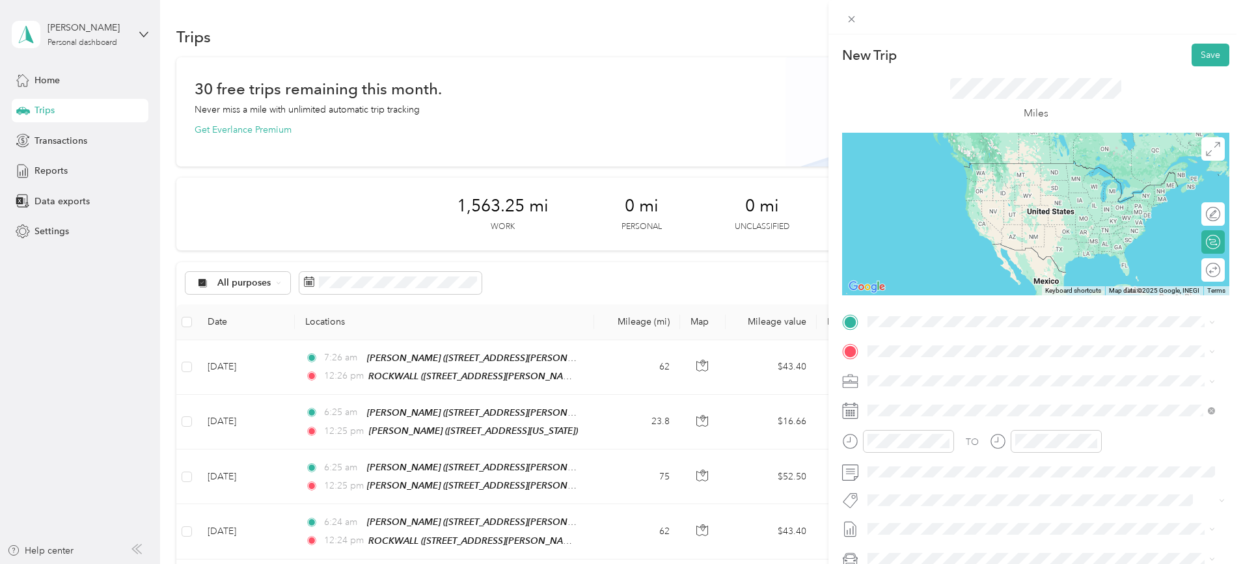
click at [950, 413] on div "TEAM ALLEN" at bounding box center [970, 416] width 155 height 16
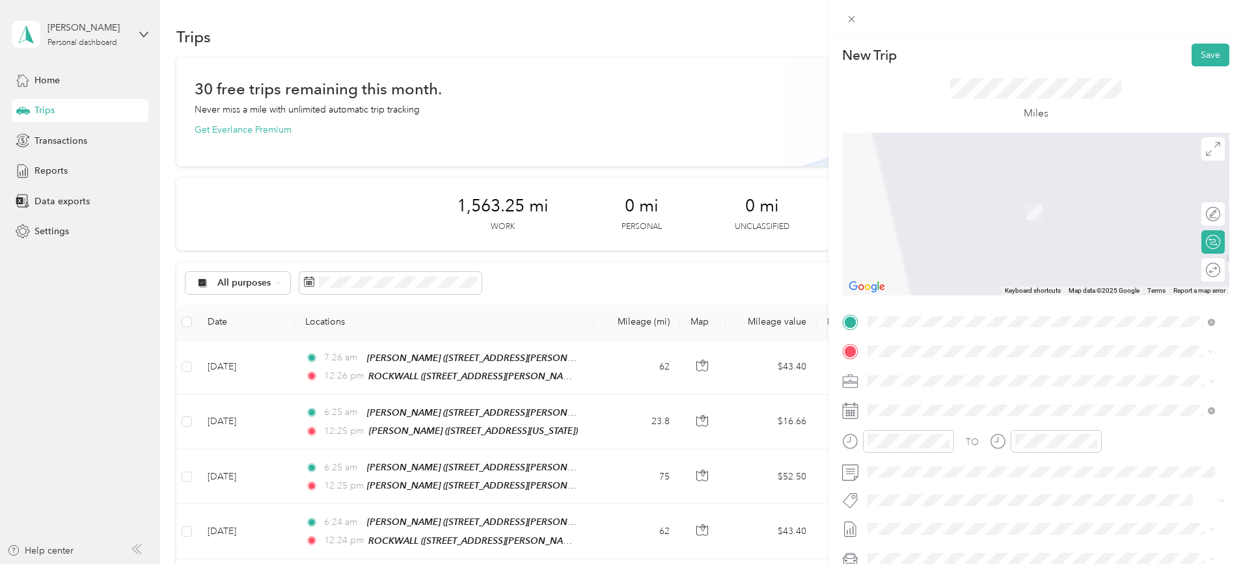
click at [950, 403] on strong "DENTON" at bounding box center [975, 405] width 77 height 12
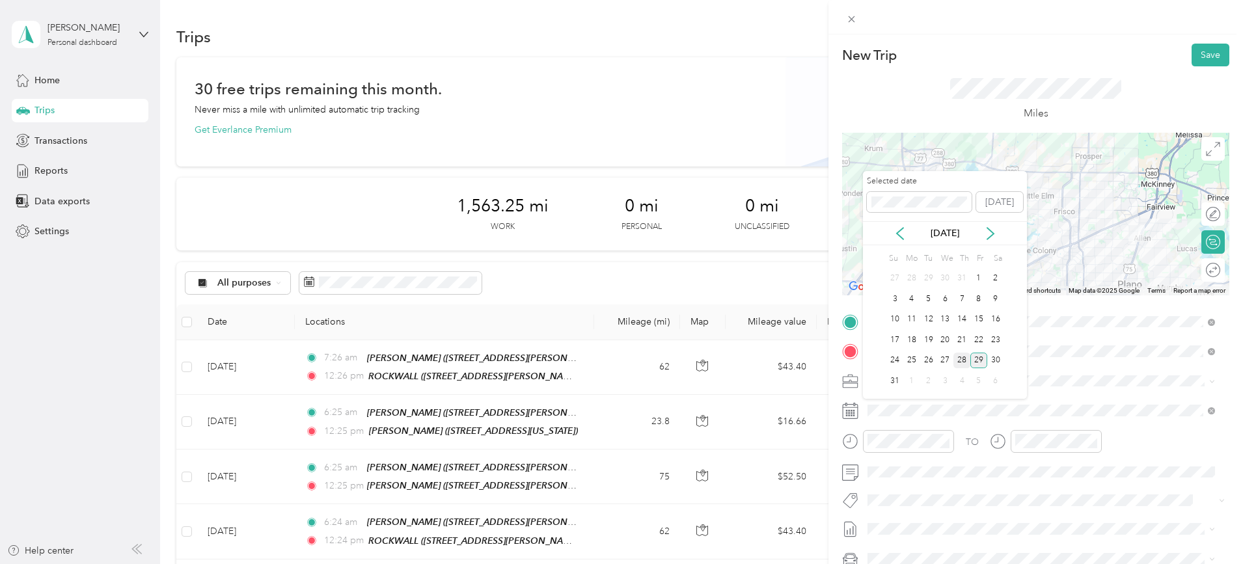
click at [967, 367] on div "28" at bounding box center [962, 361] width 17 height 16
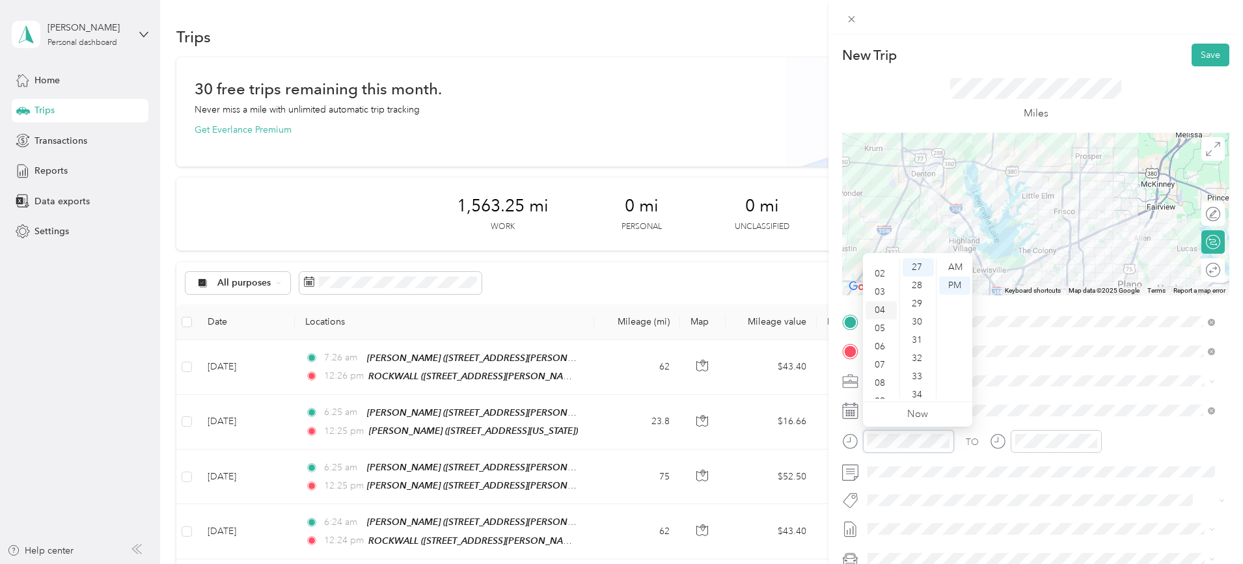
scroll to position [31, 0]
click at [881, 359] on div "07" at bounding box center [881, 364] width 31 height 18
click at [871, 293] on div "06" at bounding box center [881, 299] width 31 height 18
click at [952, 270] on div "AM" at bounding box center [954, 267] width 31 height 18
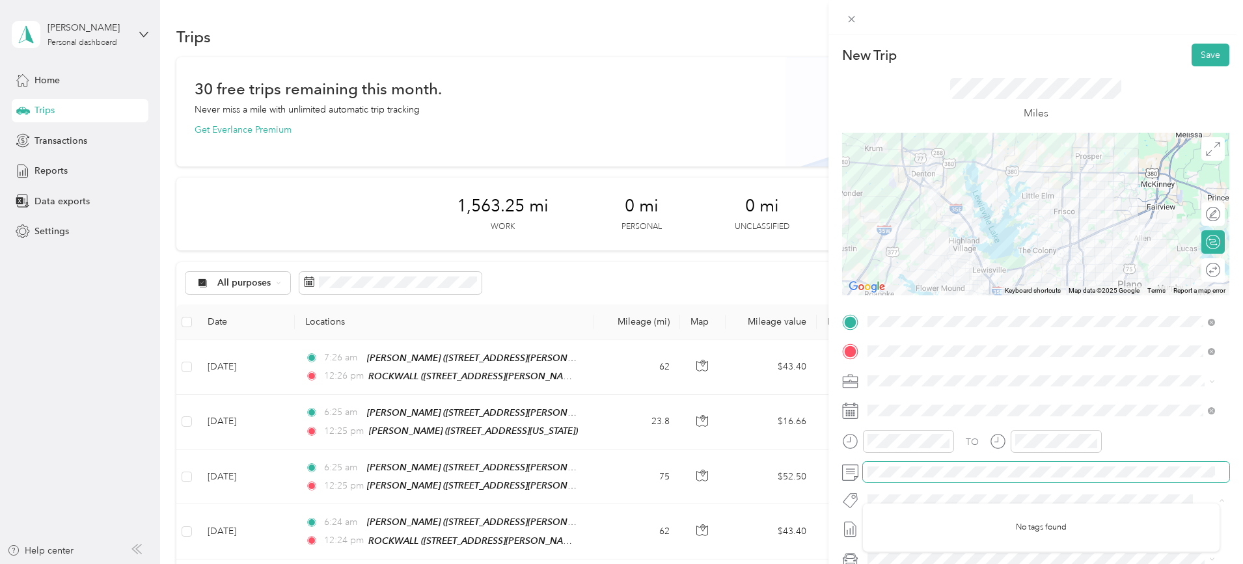
scroll to position [9, 0]
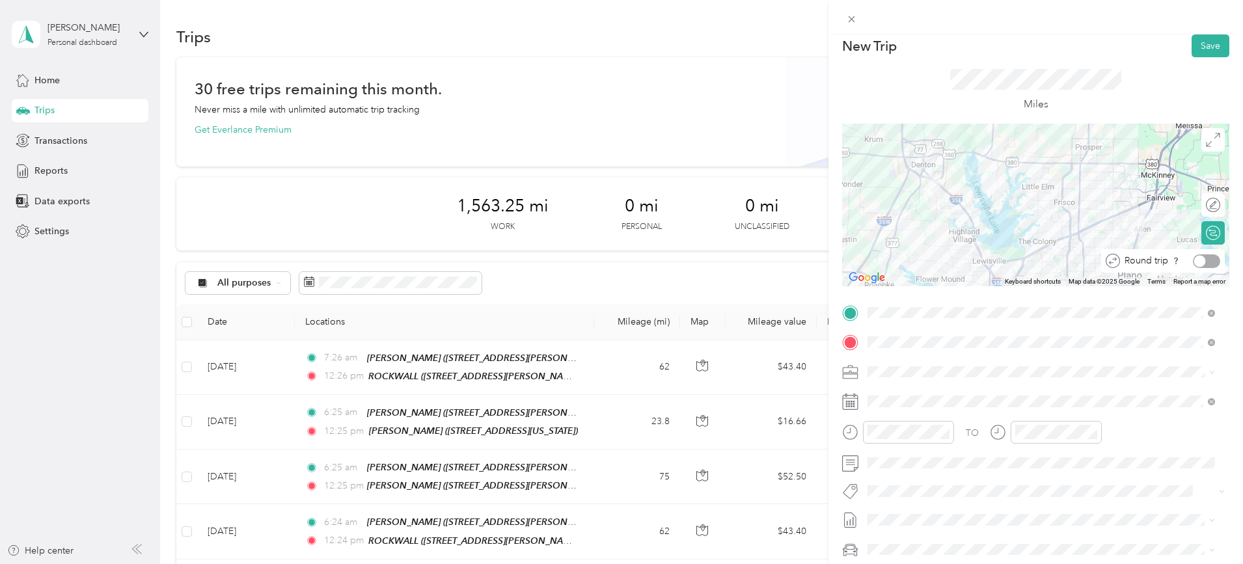
click at [1202, 268] on div "Round trip" at bounding box center [1164, 260] width 124 height 23
click at [1197, 258] on div at bounding box center [1206, 262] width 27 height 14
click at [1195, 55] on button "Save" at bounding box center [1211, 46] width 38 height 23
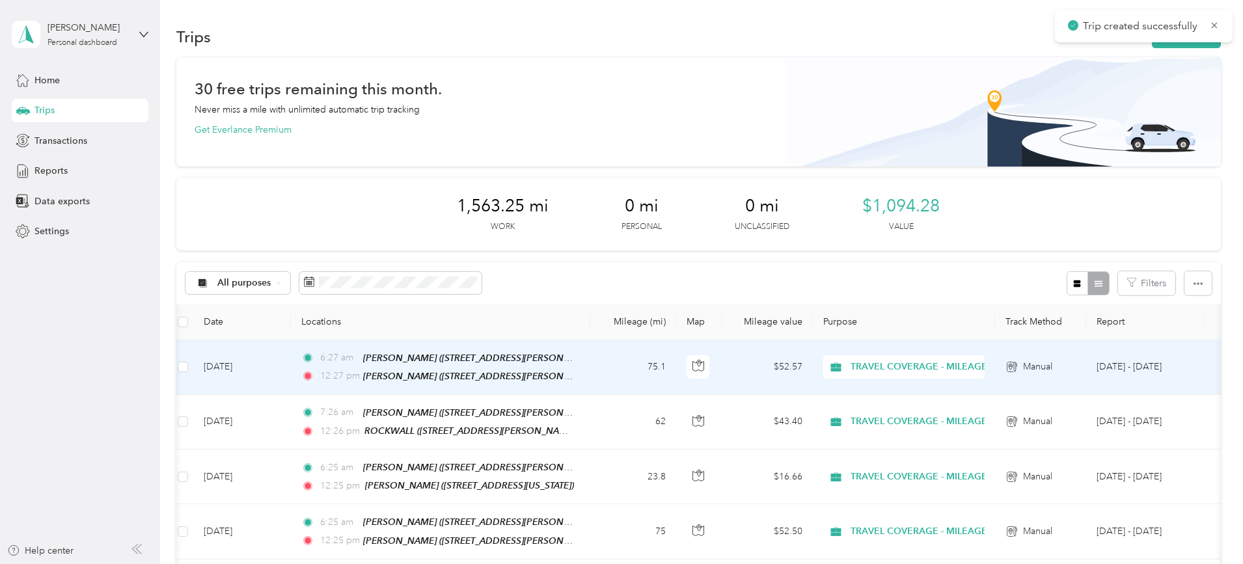
scroll to position [0, 5]
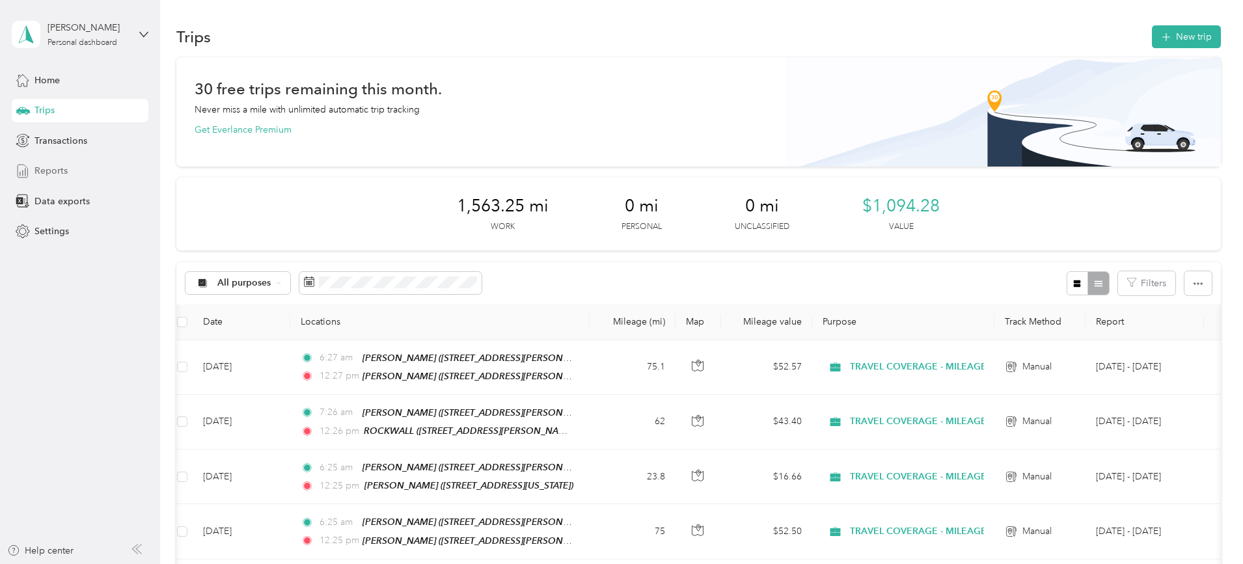
click at [77, 161] on div "Reports" at bounding box center [80, 171] width 137 height 23
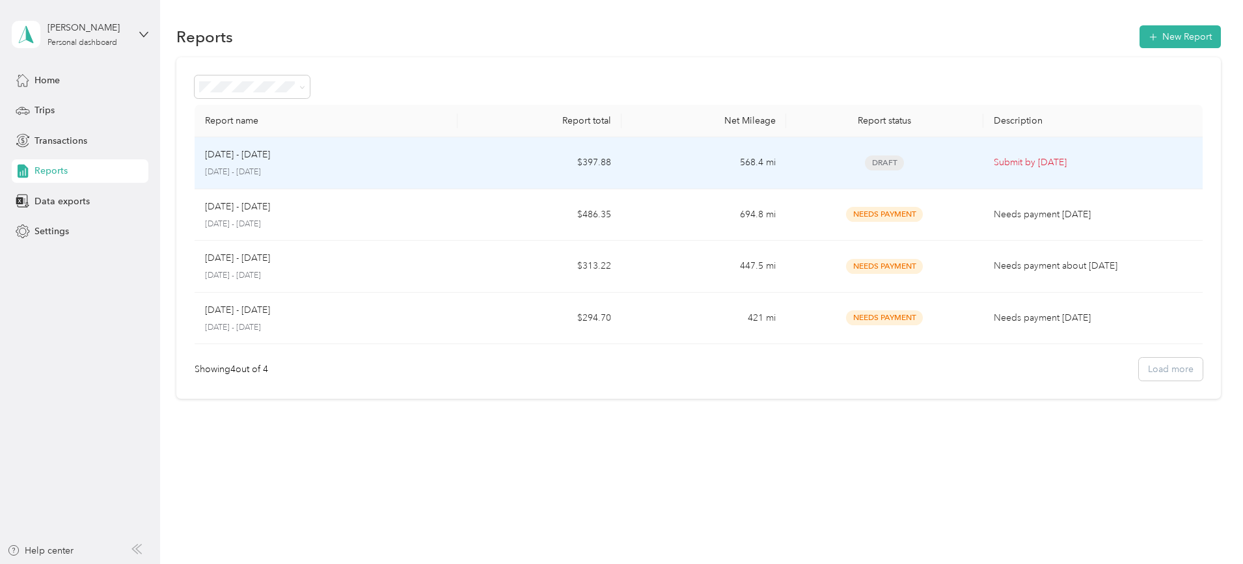
click at [865, 156] on span "Draft" at bounding box center [884, 163] width 39 height 15
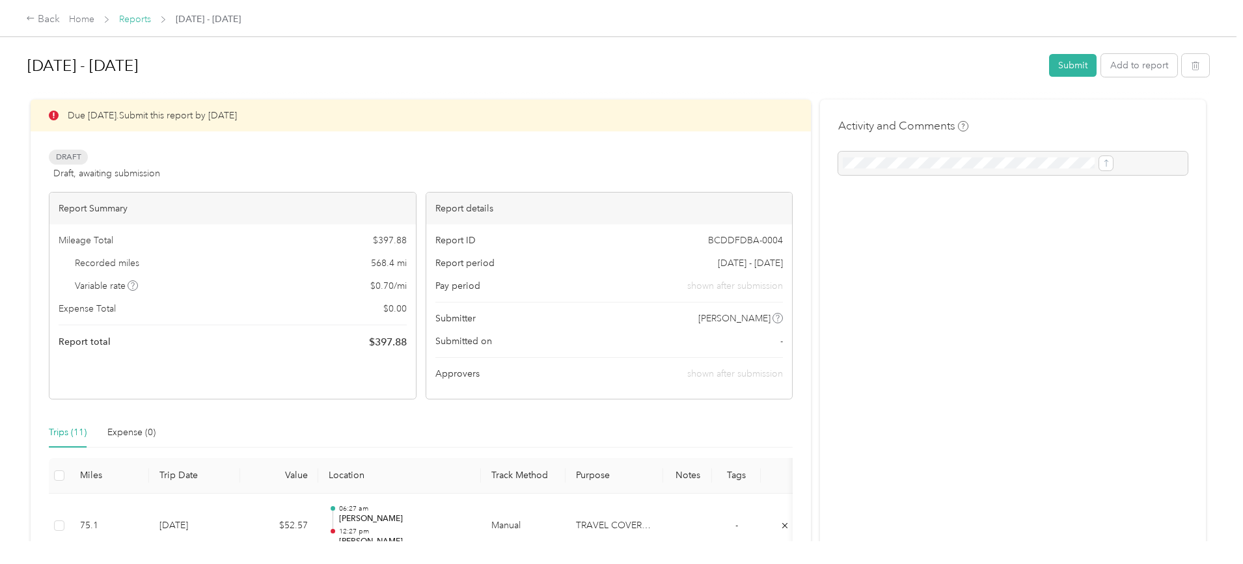
click at [151, 23] on link "Reports" at bounding box center [135, 19] width 32 height 11
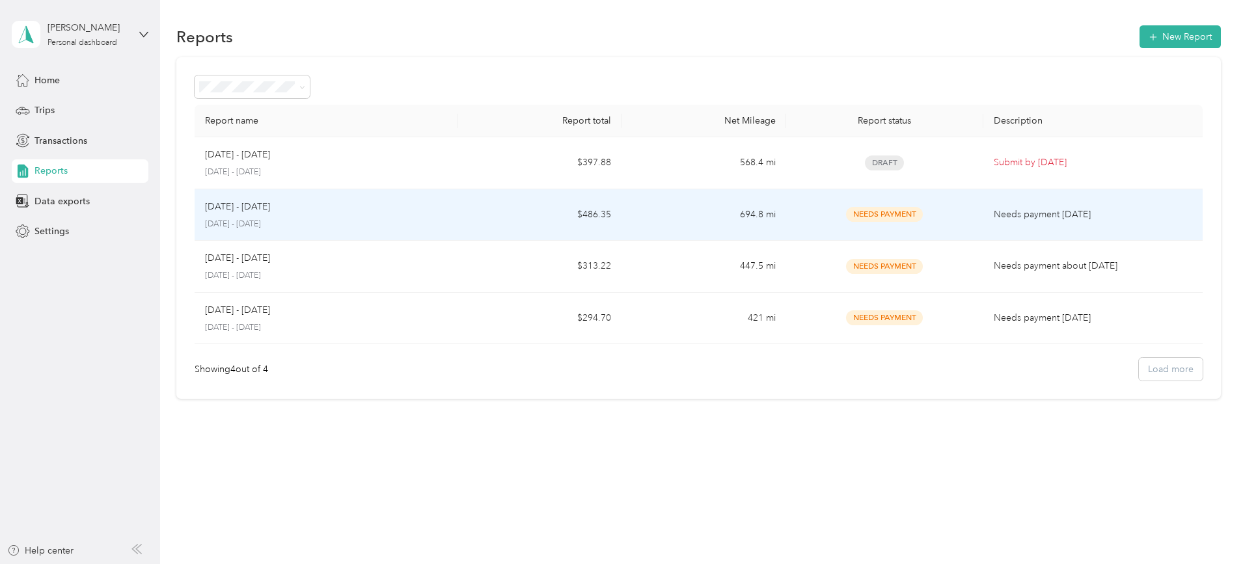
click at [352, 214] on div "Jul 1 - 31, 2025 July 1 - 31, 2025" at bounding box center [326, 215] width 242 height 31
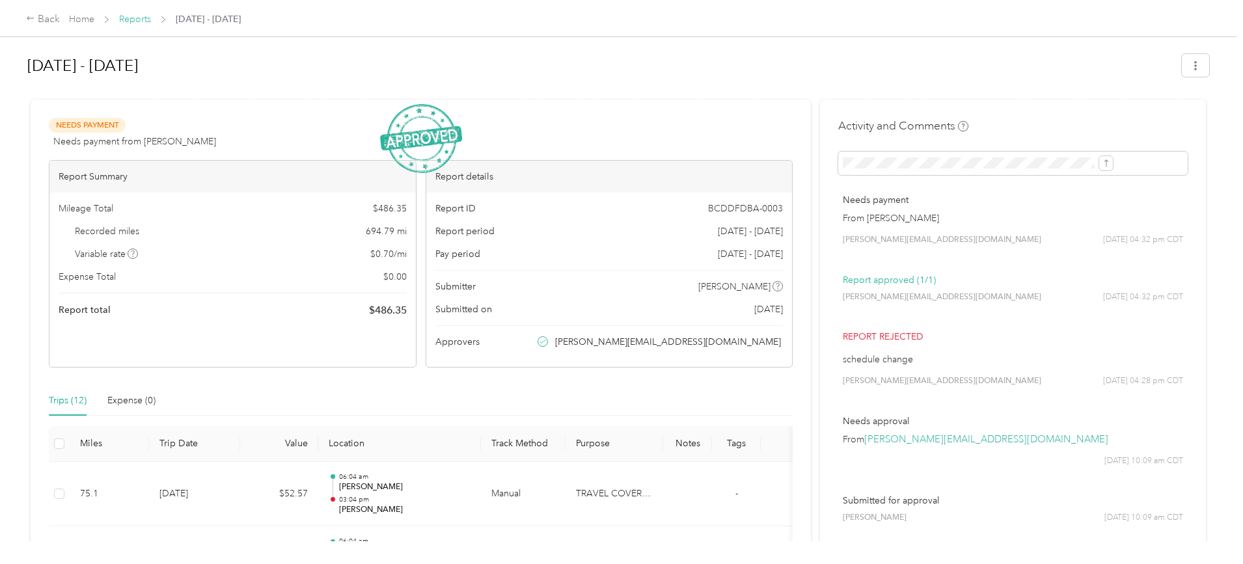
click at [151, 16] on link "Reports" at bounding box center [135, 19] width 32 height 11
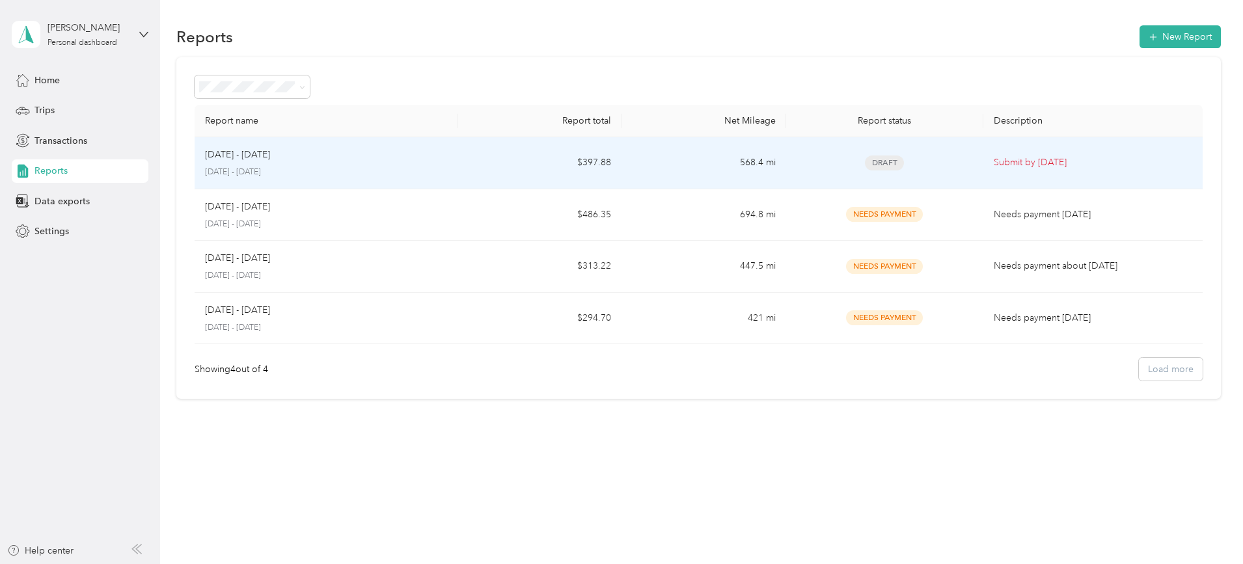
click at [352, 179] on td "Aug 1 - 31, 2025 August 1 - 31, 2025" at bounding box center [326, 163] width 263 height 52
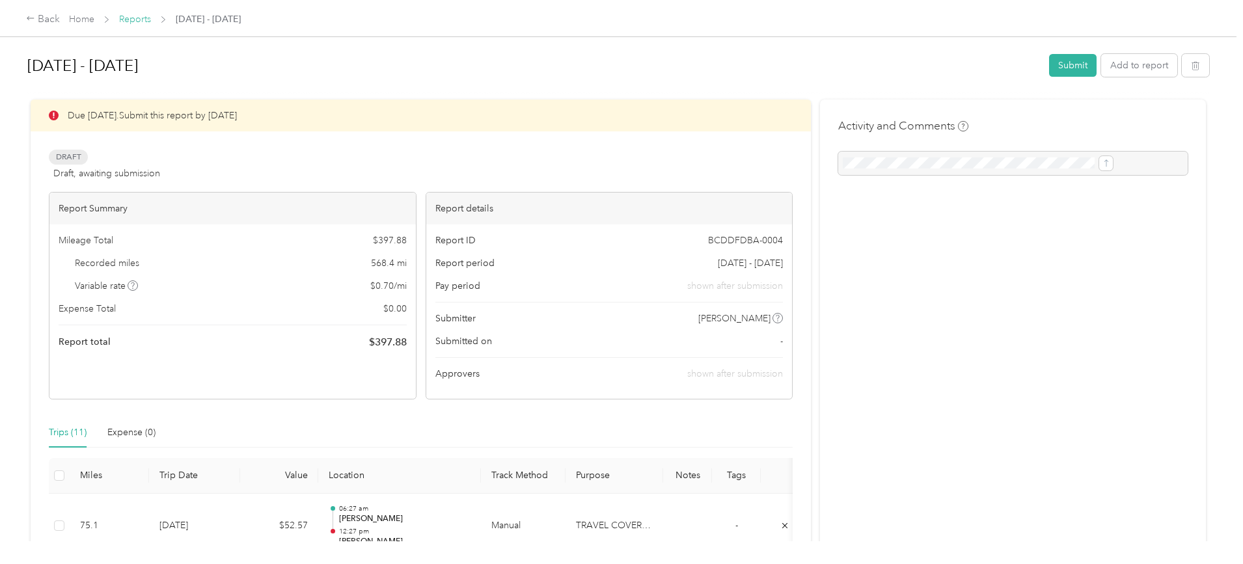
click at [151, 17] on link "Reports" at bounding box center [135, 19] width 32 height 11
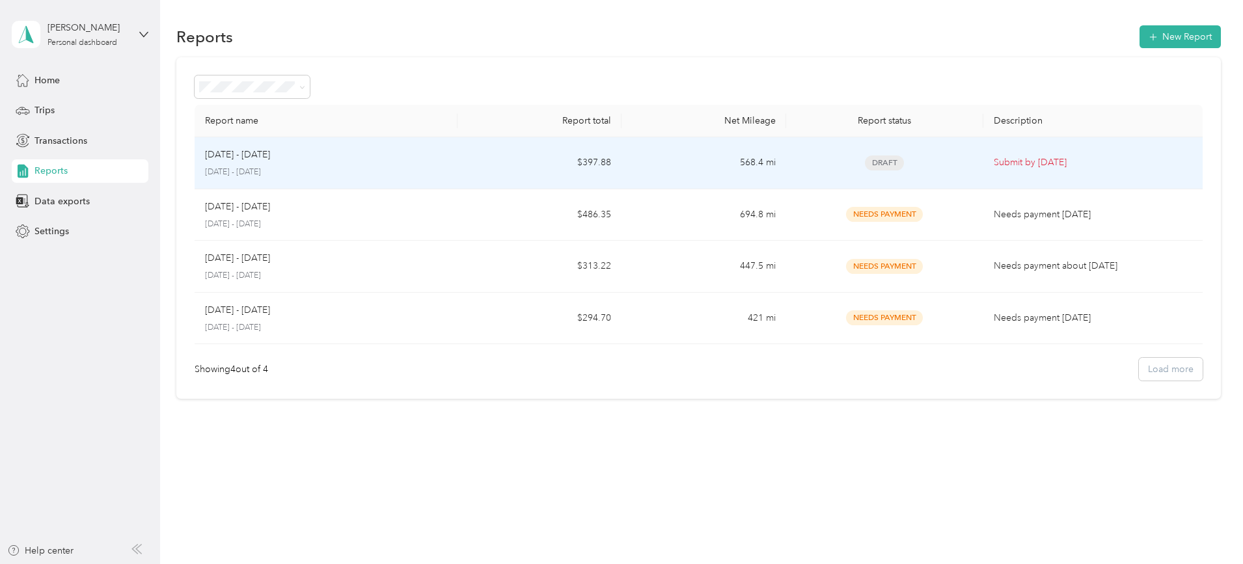
click at [361, 176] on p "August 1 - 31, 2025" at bounding box center [326, 173] width 242 height 12
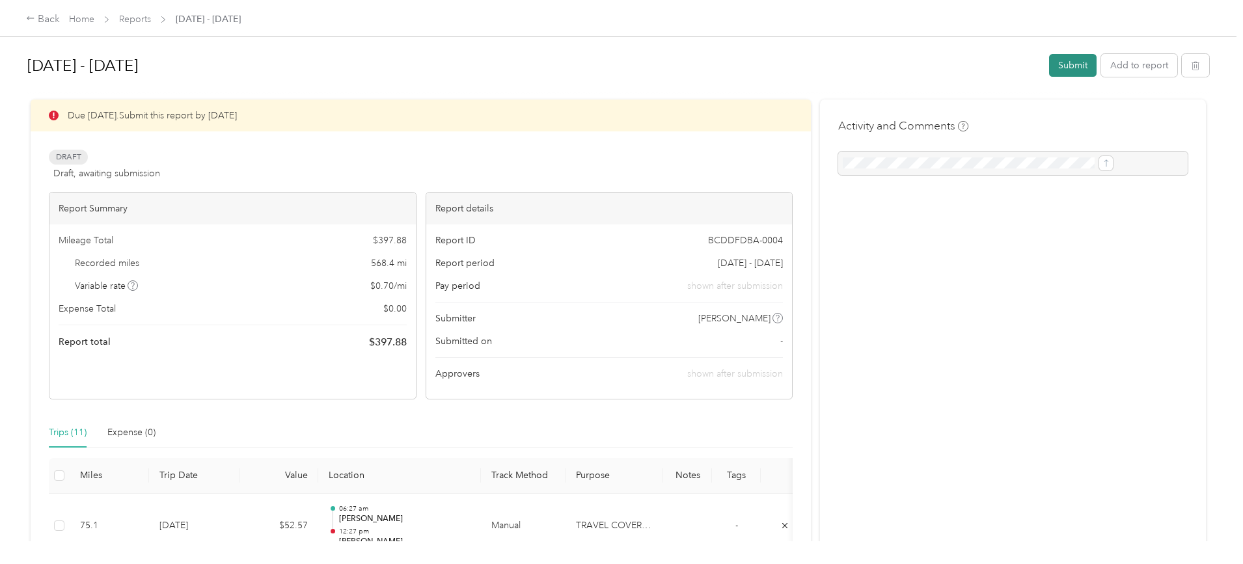
click at [1049, 54] on button "Submit" at bounding box center [1073, 65] width 48 height 23
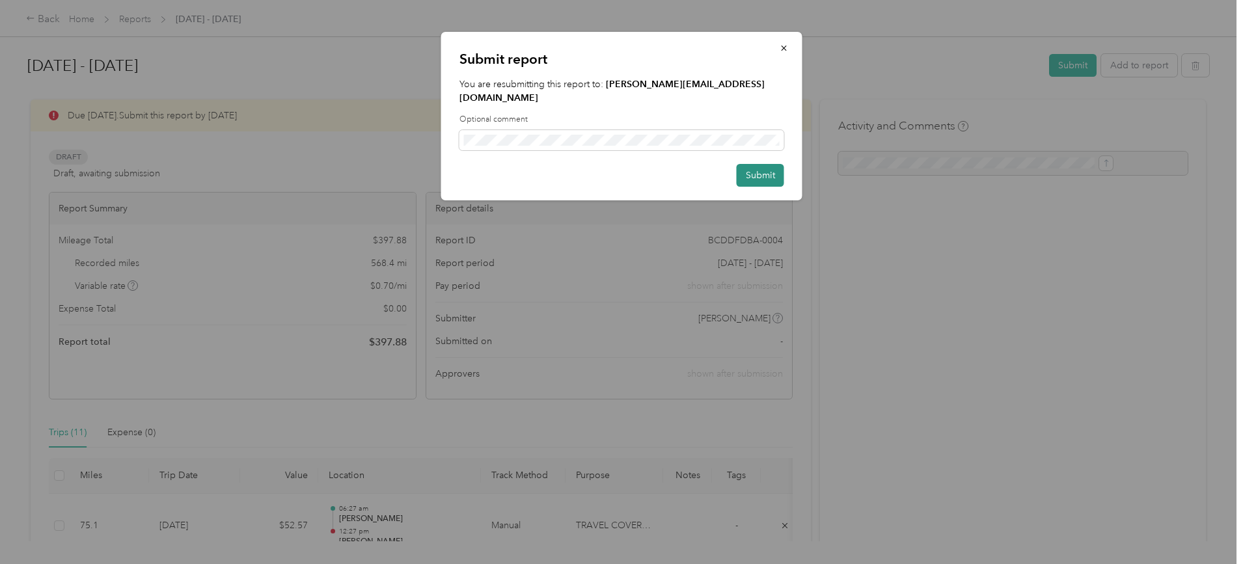
click at [759, 167] on button "Submit" at bounding box center [761, 175] width 48 height 23
